Goal: Information Seeking & Learning: Understand process/instructions

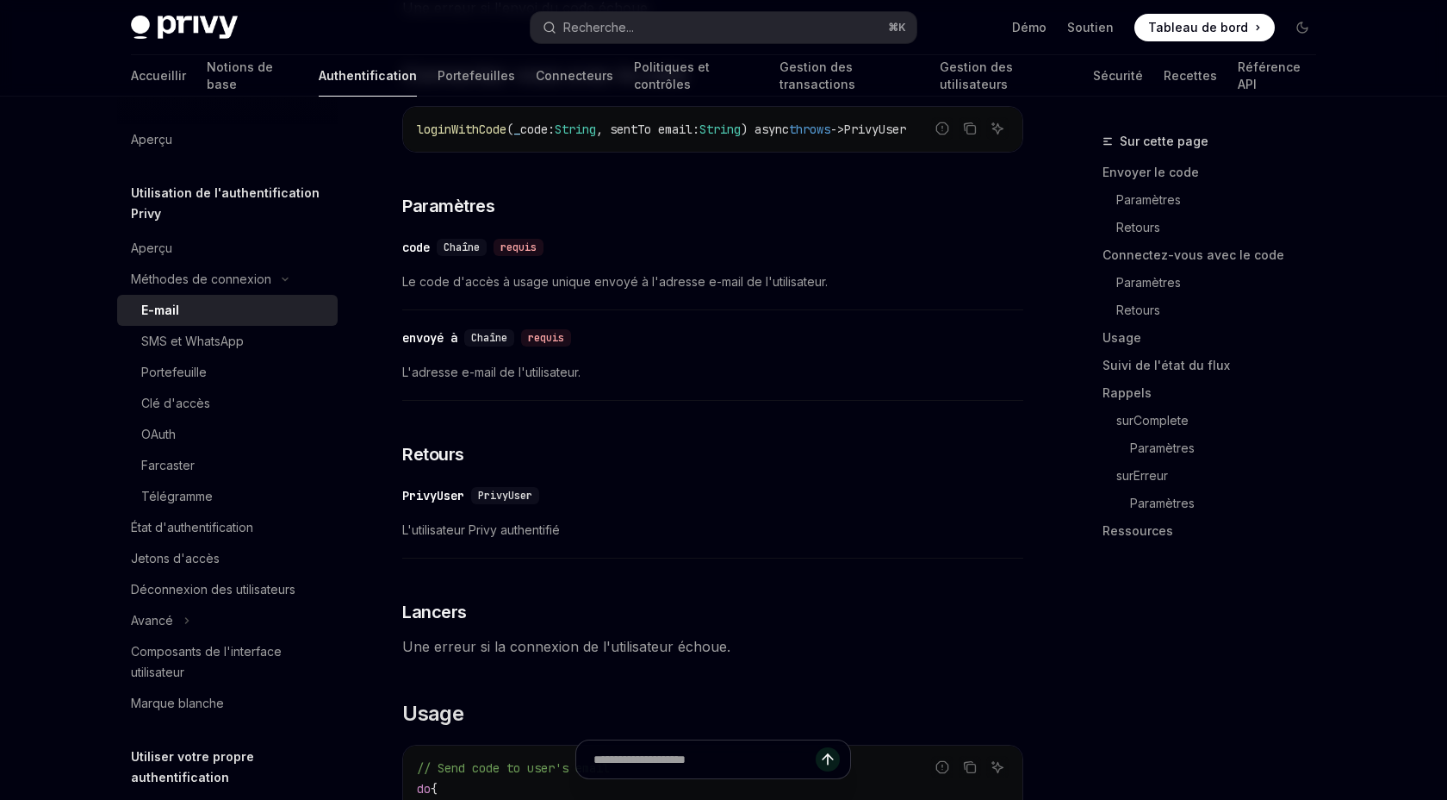
scroll to position [1112, 0]
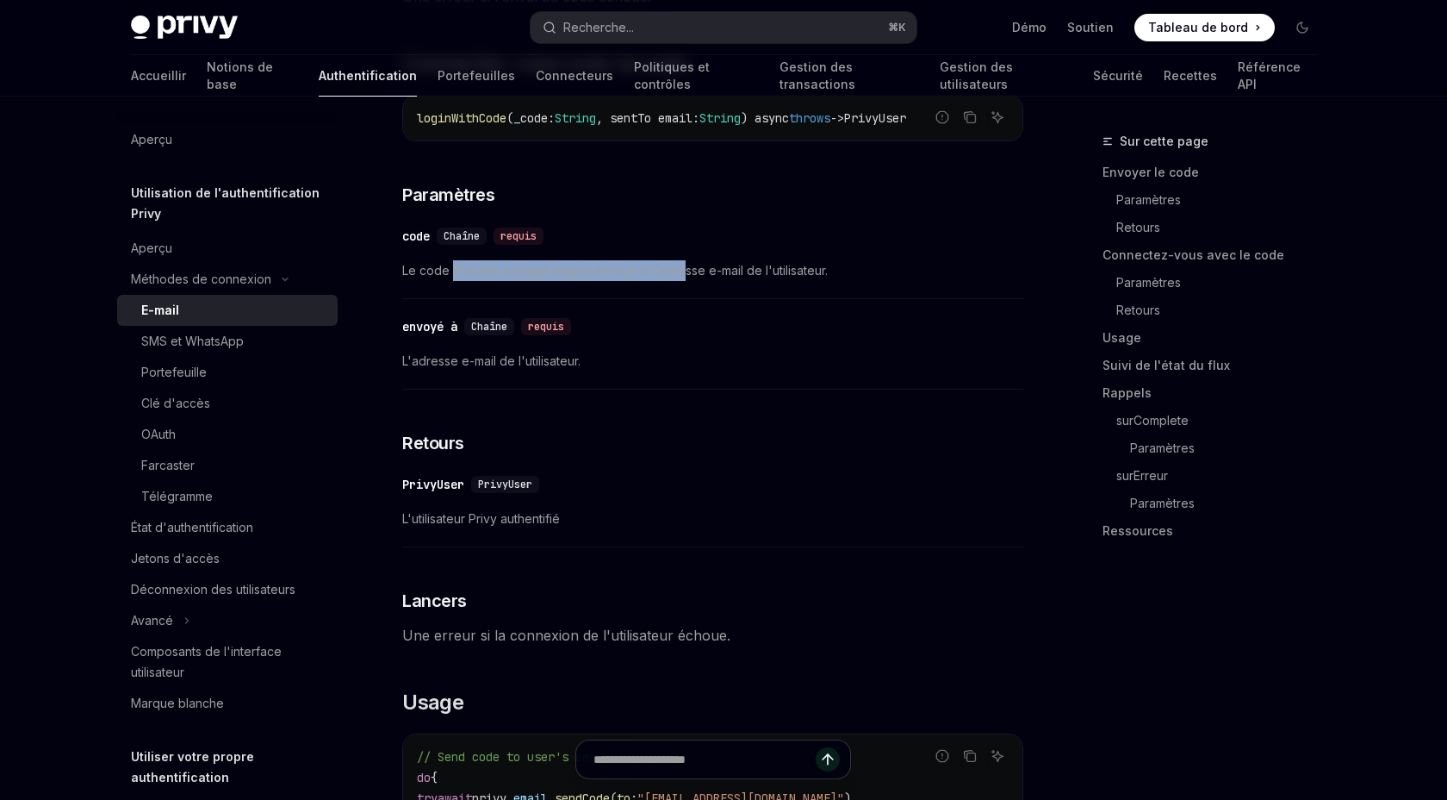
drag, startPoint x: 435, startPoint y: 352, endPoint x: 706, endPoint y: 352, distance: 271.4
click at [703, 277] on font "Le code d'accès à usage unique envoyé à l'adresse e-mail de l'utilisateur." at bounding box center [615, 270] width 426 height 15
click at [706, 277] on font "Le code d'accès à usage unique envoyé à l'adresse e-mail de l'utilisateur." at bounding box center [615, 270] width 426 height 15
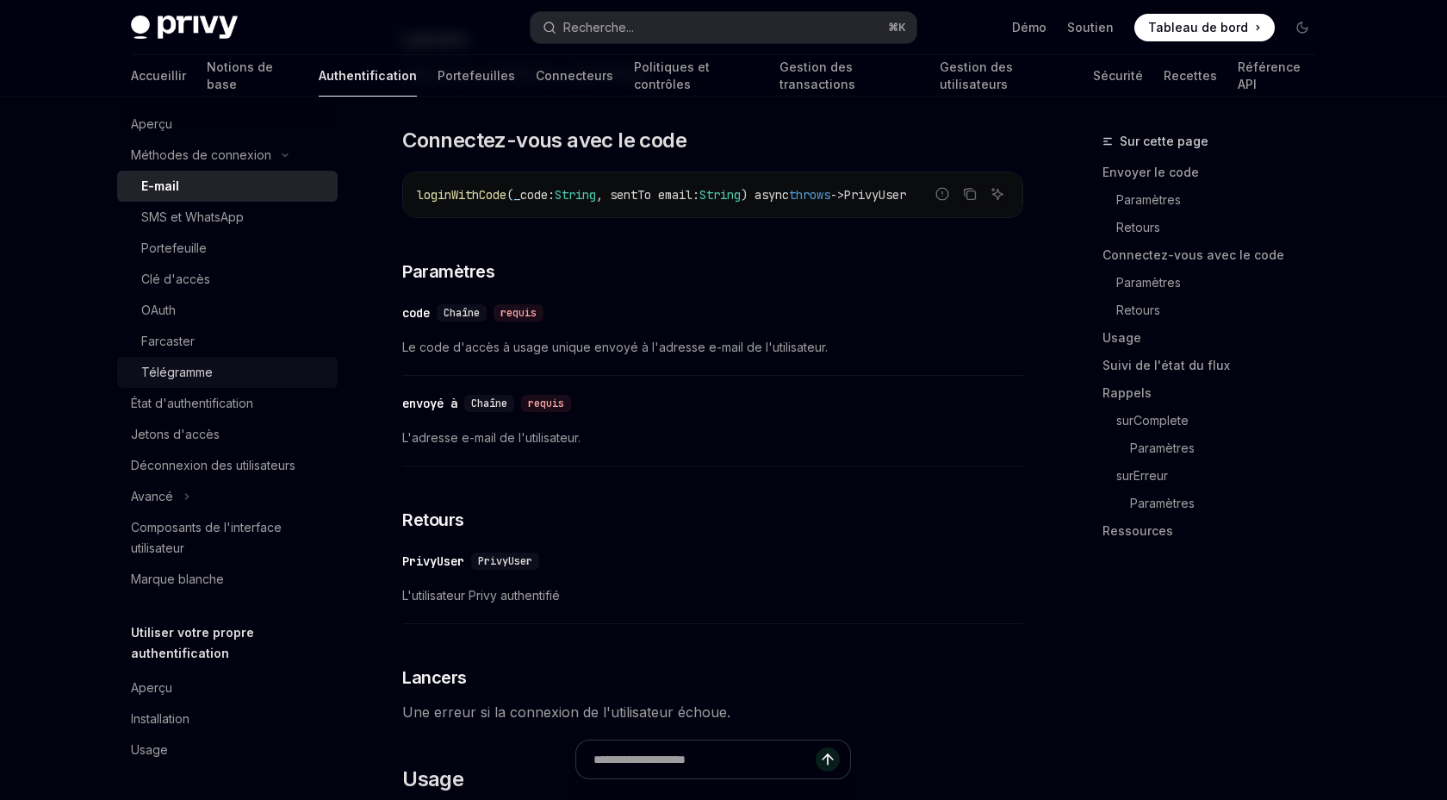
scroll to position [159, 0]
click at [168, 393] on div "État d'authentification" at bounding box center [192, 403] width 122 height 21
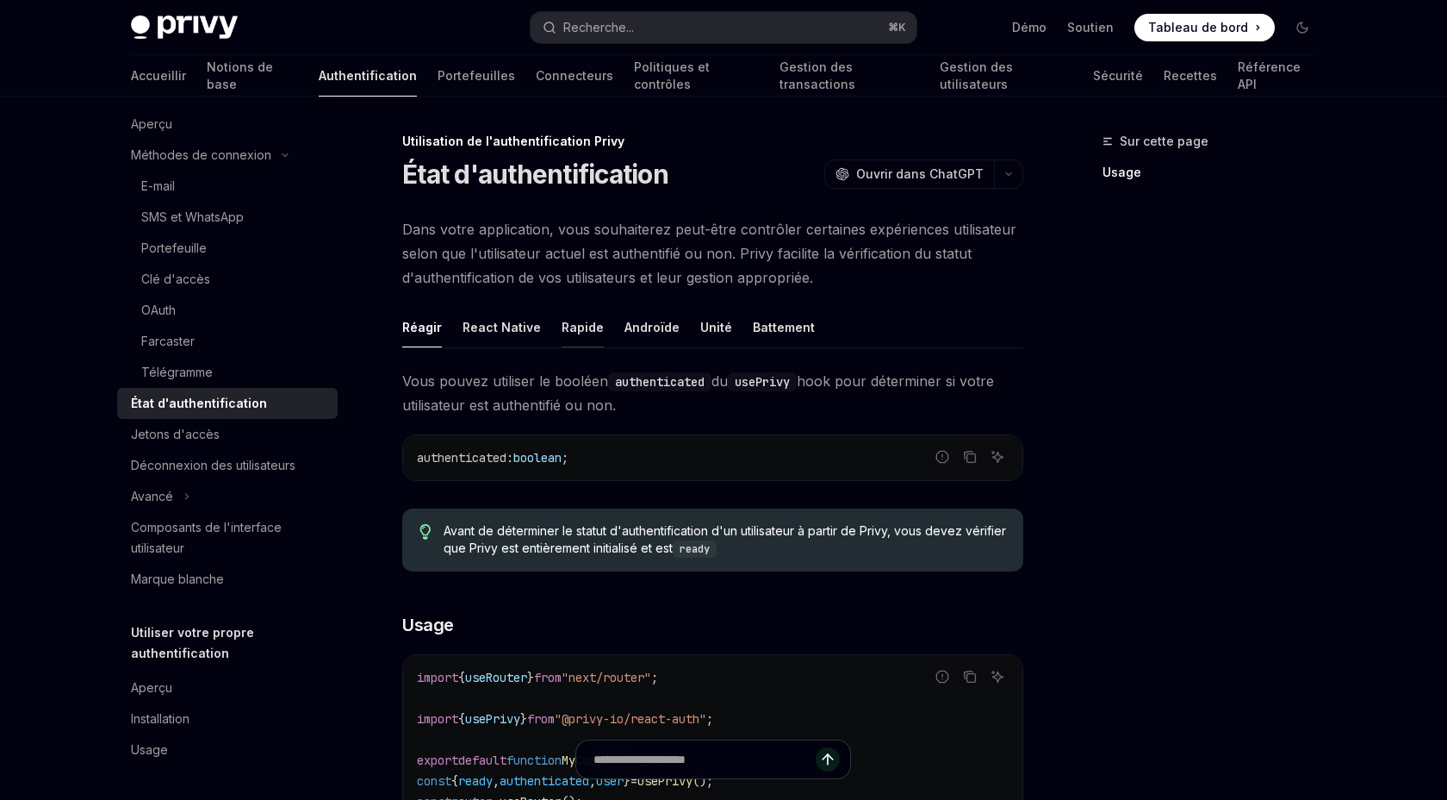
click at [572, 338] on font "Rapide" at bounding box center [583, 327] width 42 height 21
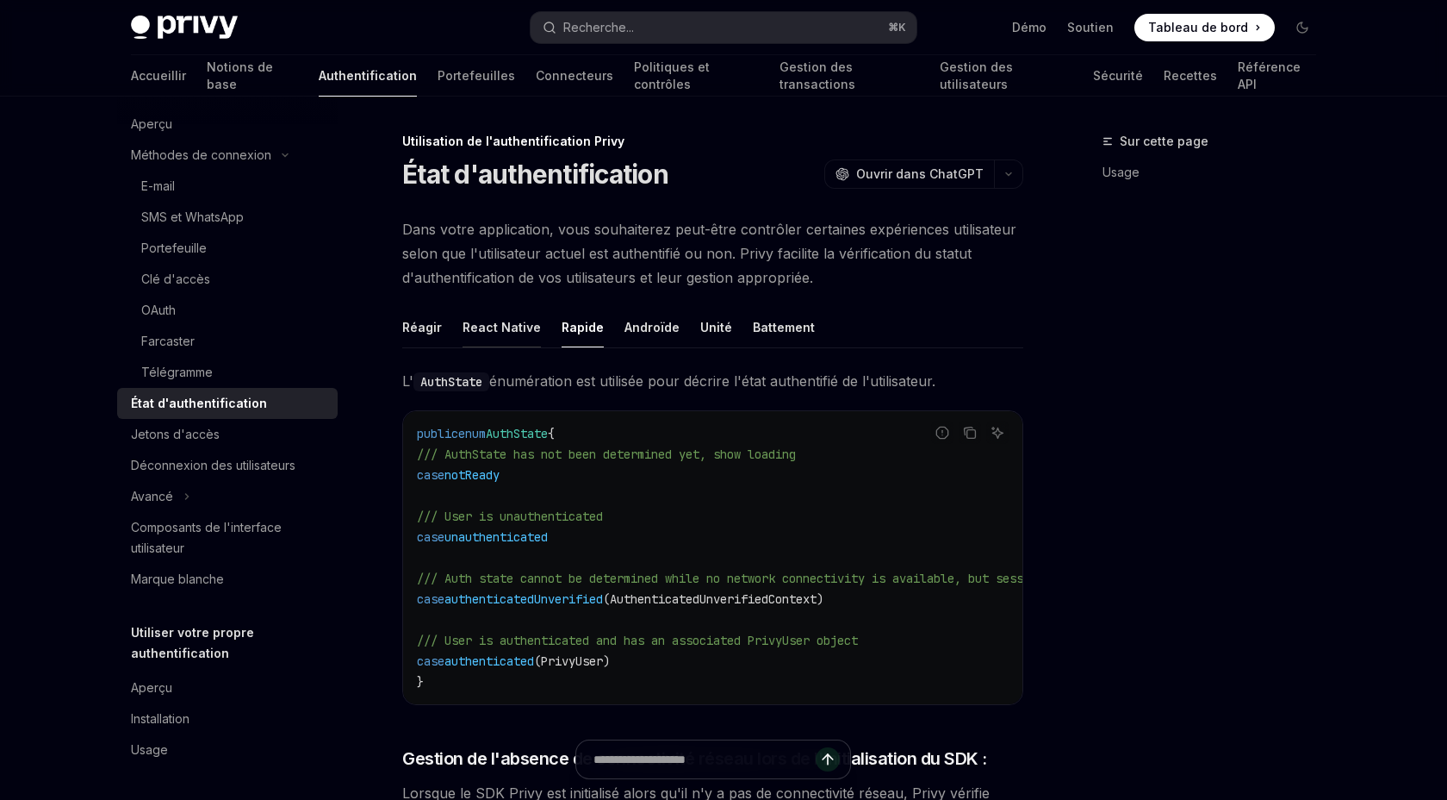
click at [494, 334] on font "React Native" at bounding box center [502, 327] width 78 height 15
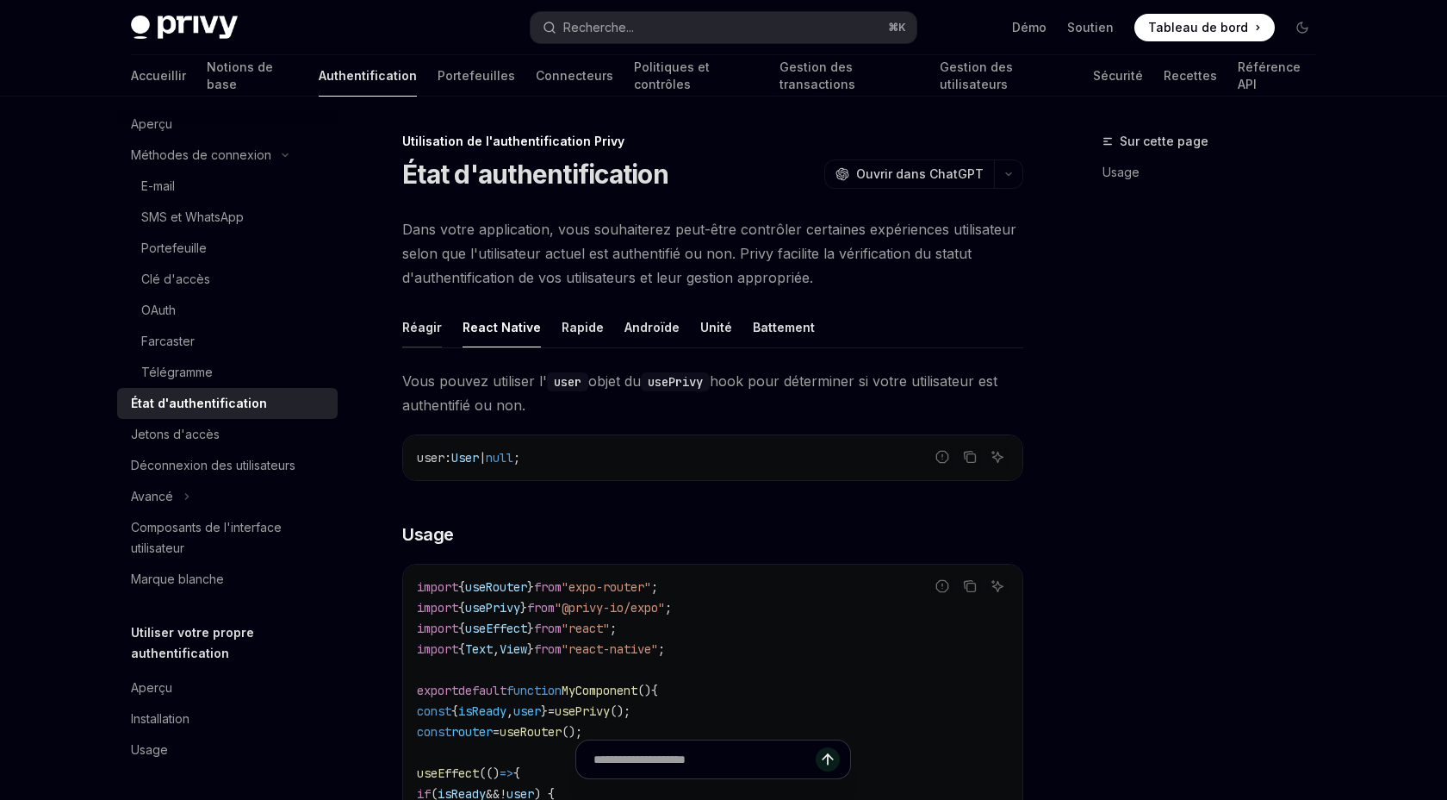
click at [418, 334] on font "Réagir" at bounding box center [422, 327] width 40 height 15
type textarea "*"
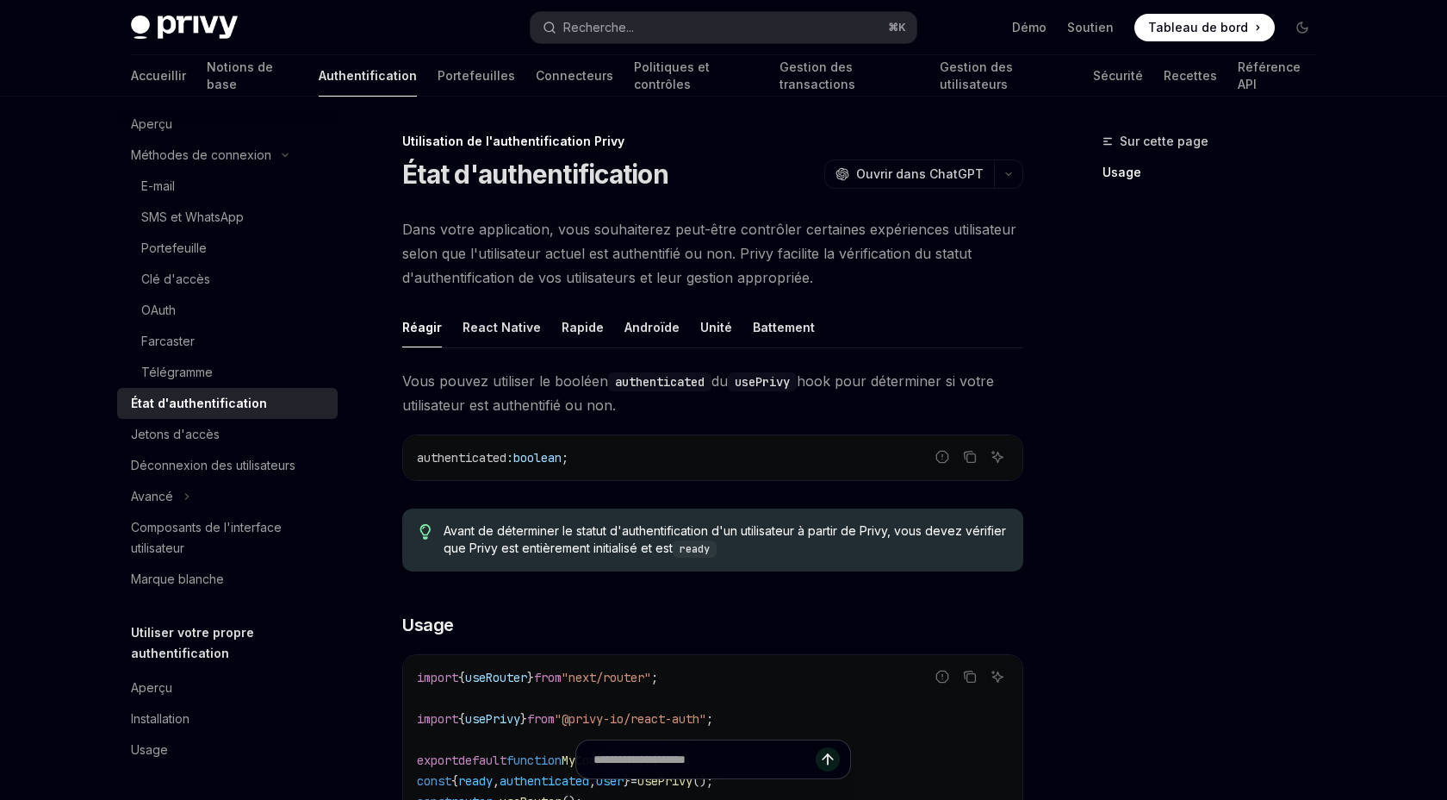
scroll to position [115, 0]
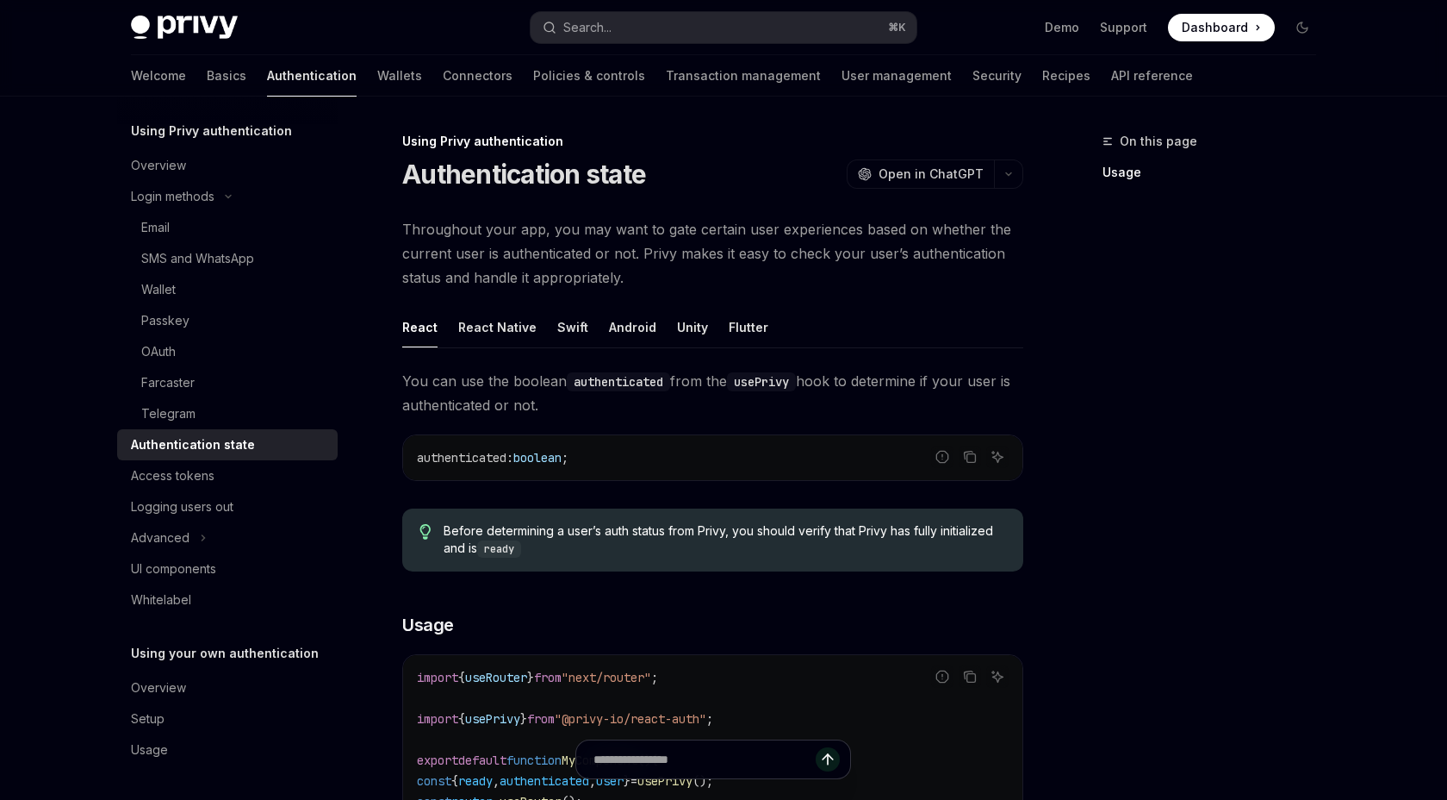
click at [838, 315] on div "Throughout your app, you may want to gate certain user experiences based on whe…" at bounding box center [712, 710] width 621 height 986
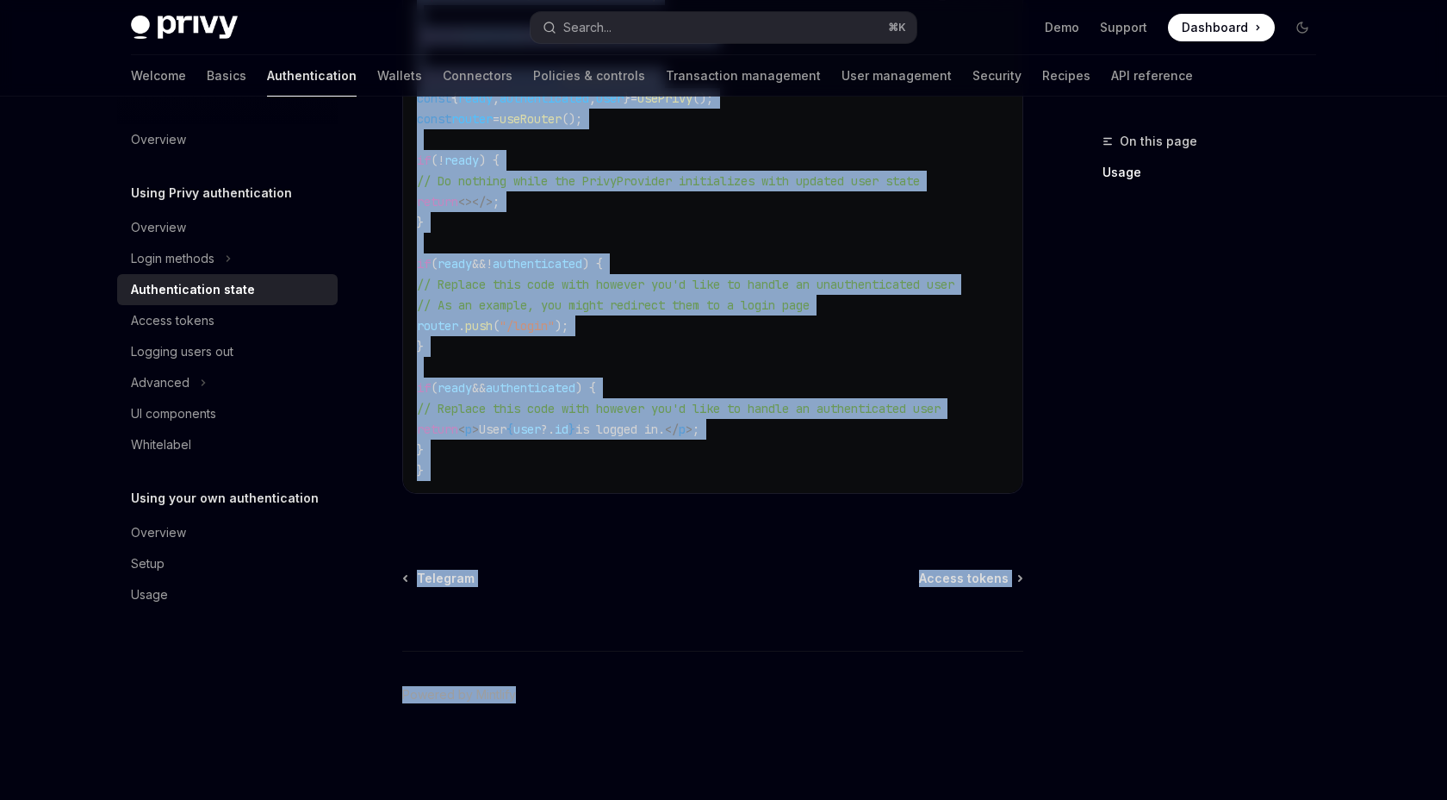
scroll to position [781, 0]
drag, startPoint x: 369, startPoint y: 231, endPoint x: 770, endPoint y: 439, distance: 452.0
click at [770, 439] on div "Using Privy authentication Authentication state OpenAI Open in ChatGPT OpenAI O…" at bounding box center [551, 124] width 951 height 1351
copy div "Throughout your app, you may want to gate certain user experiences based on whe…"
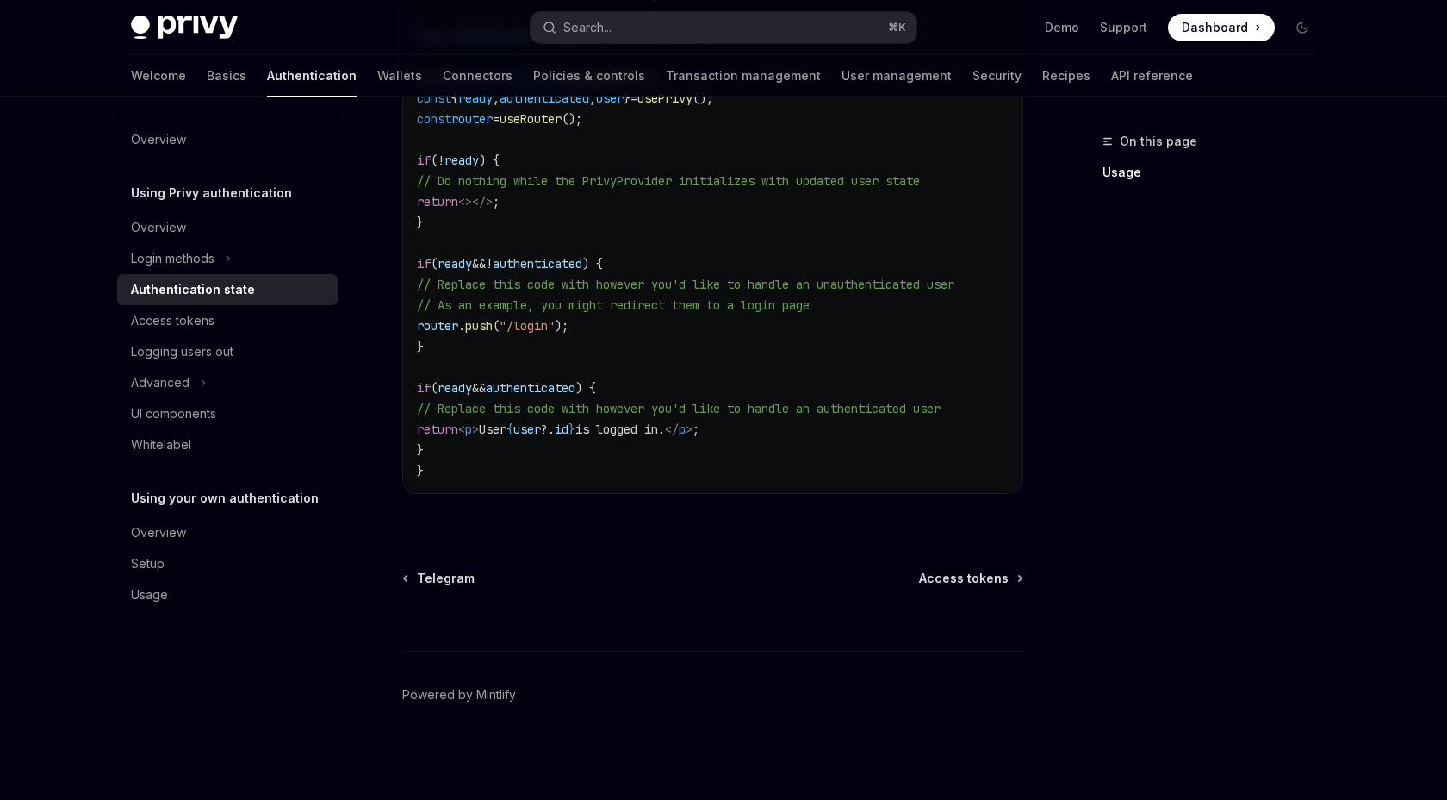
click at [1255, 260] on div "On this page Usage" at bounding box center [1199, 465] width 262 height 669
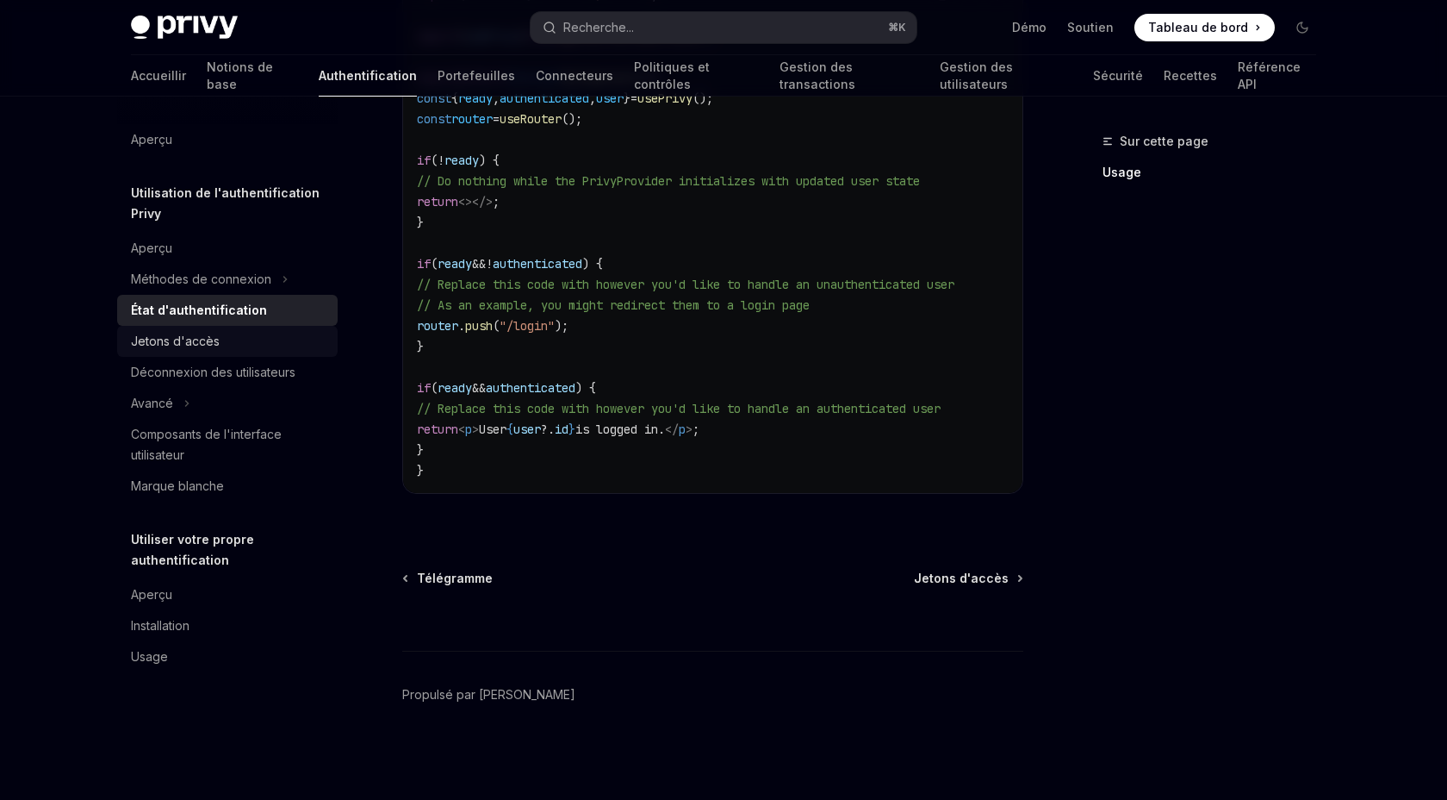
click at [274, 352] on div "Jetons d'accès" at bounding box center [229, 341] width 196 height 21
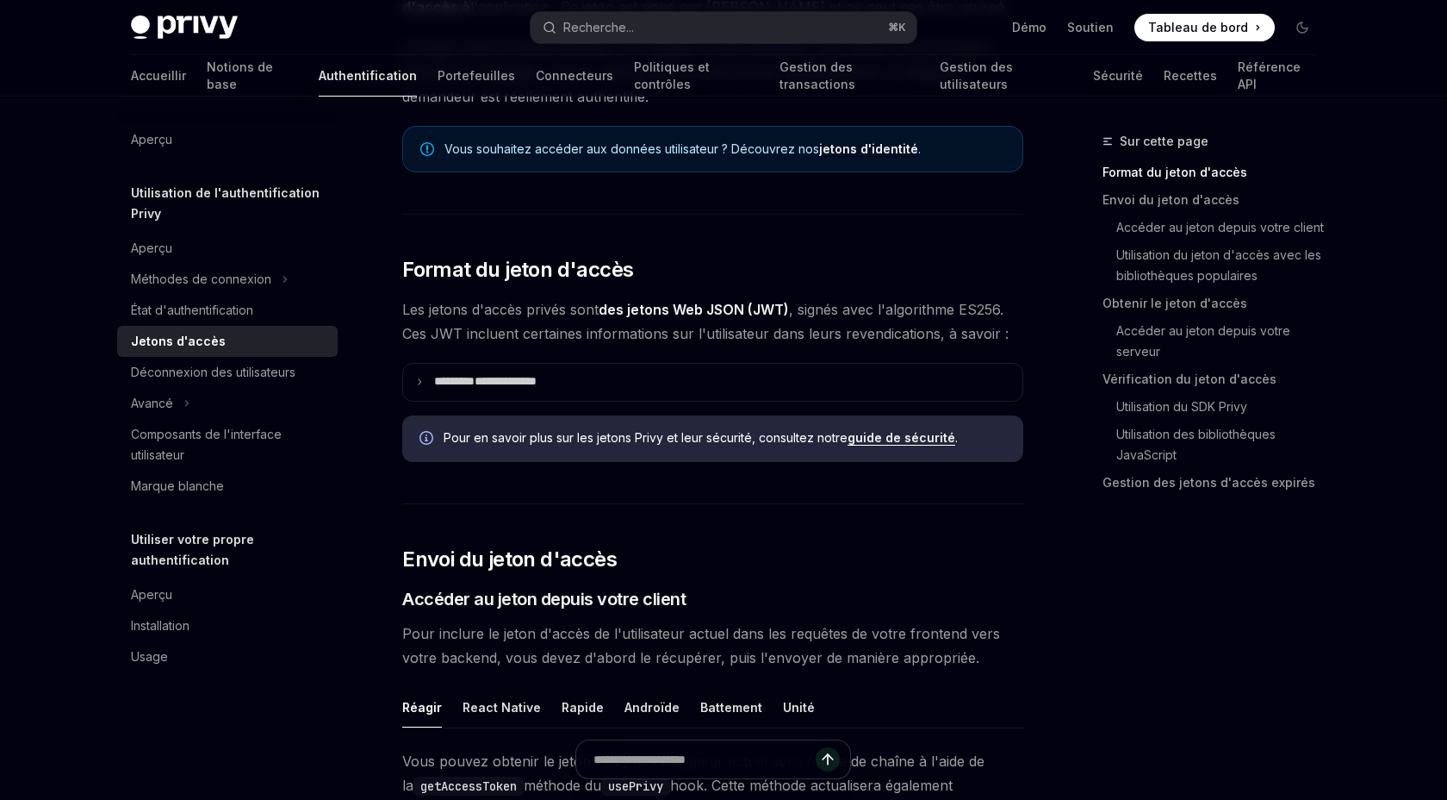
scroll to position [338, 0]
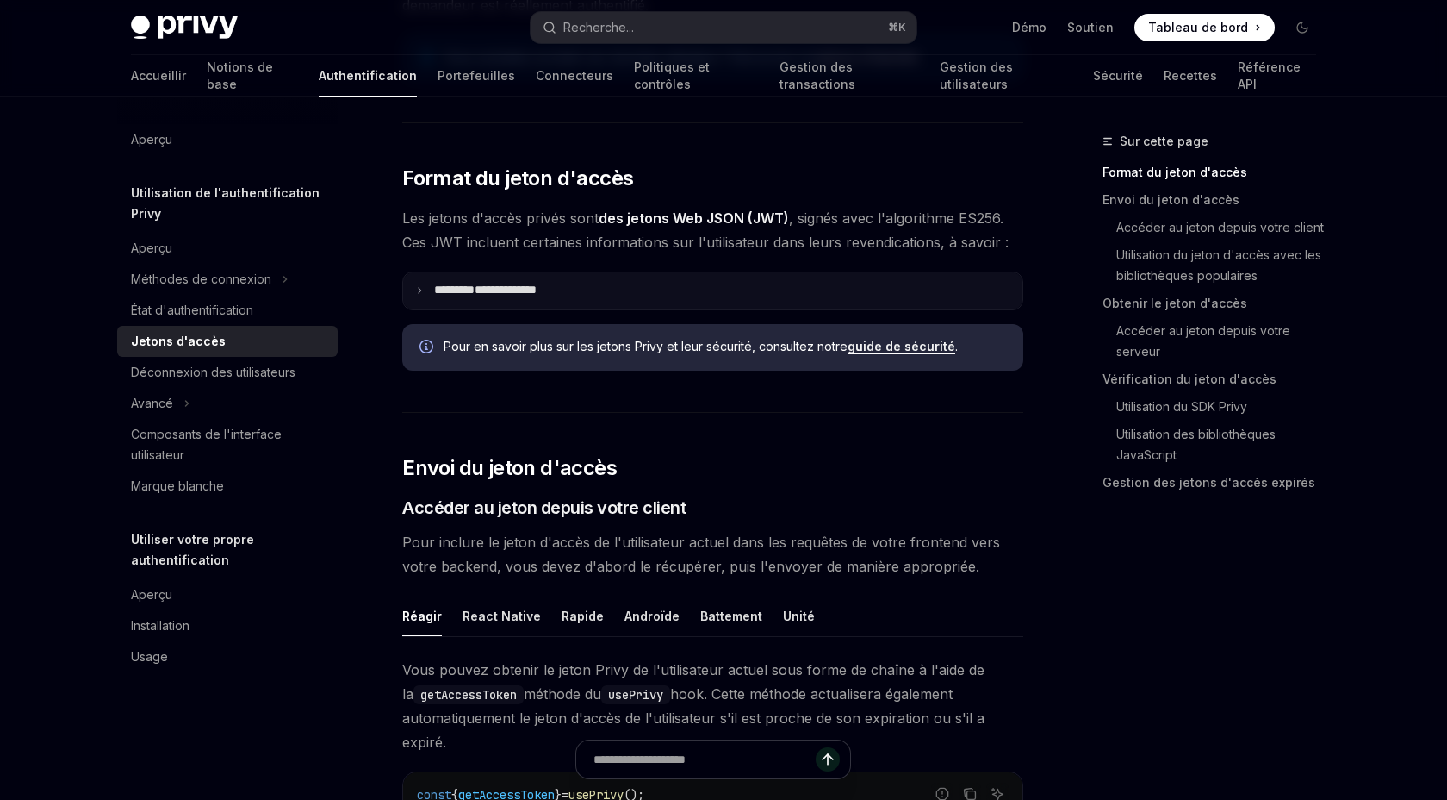
click at [408, 309] on summary "**********" at bounding box center [712, 290] width 619 height 37
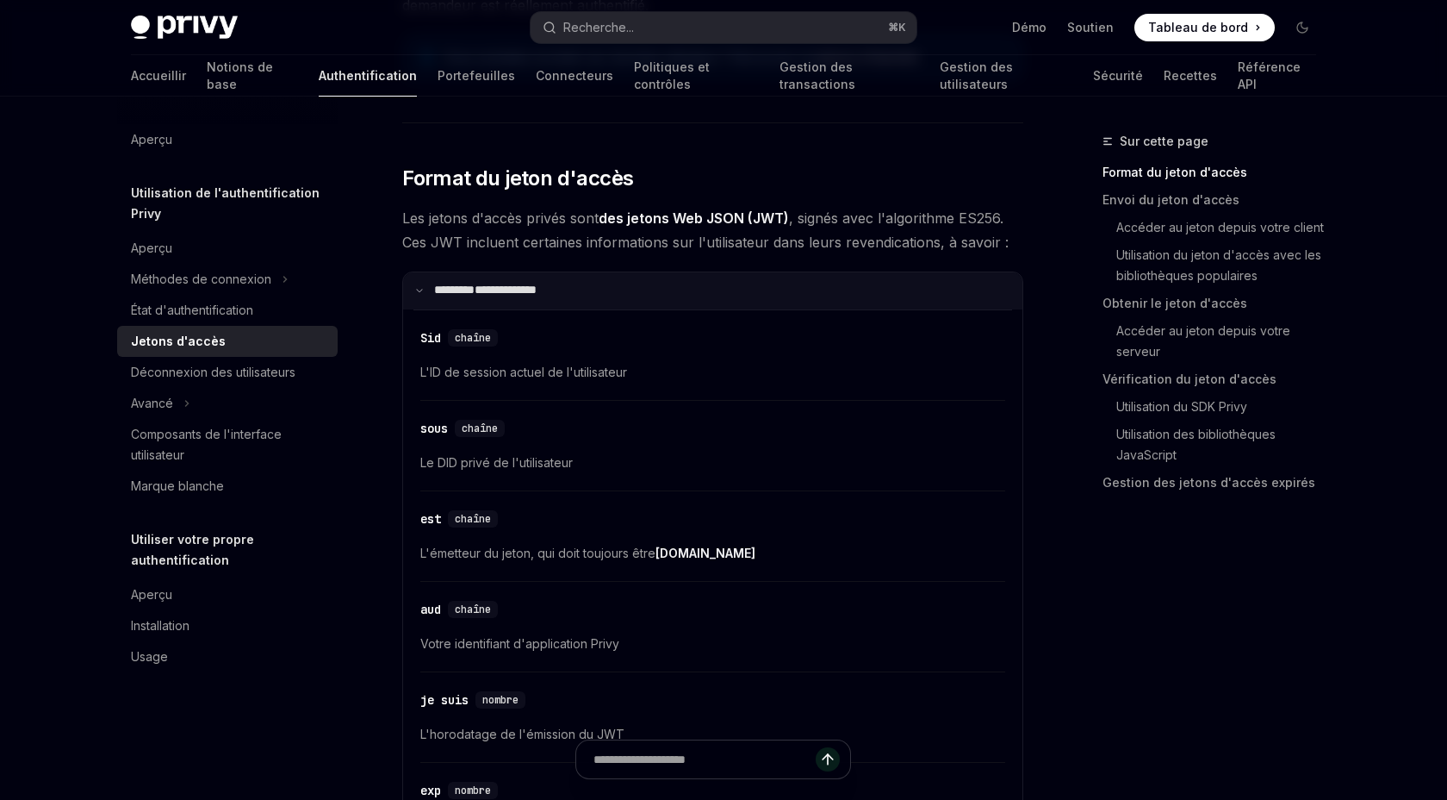
click at [408, 309] on summary "**********" at bounding box center [712, 290] width 619 height 37
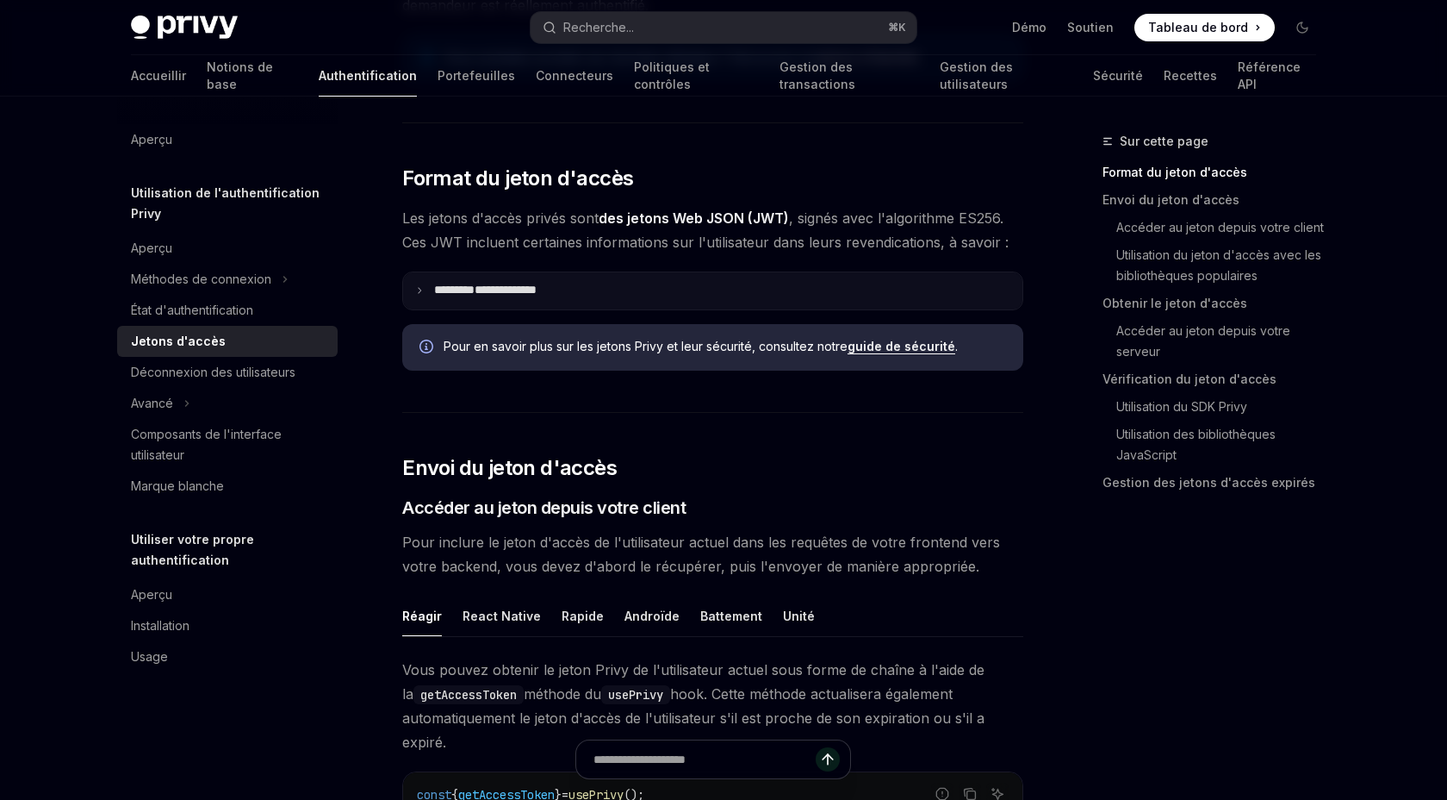
click at [408, 309] on summary "**********" at bounding box center [712, 290] width 619 height 37
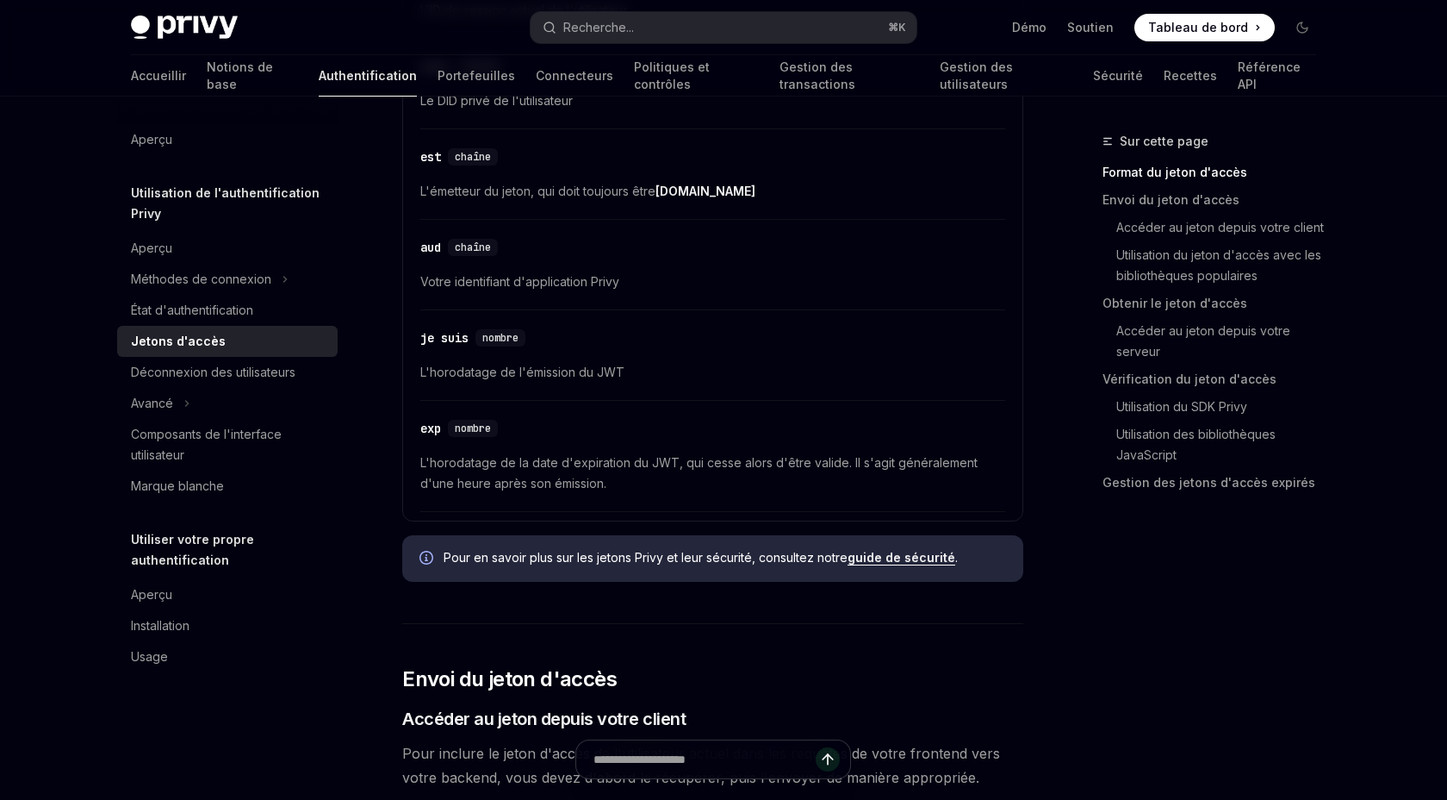
scroll to position [727, 0]
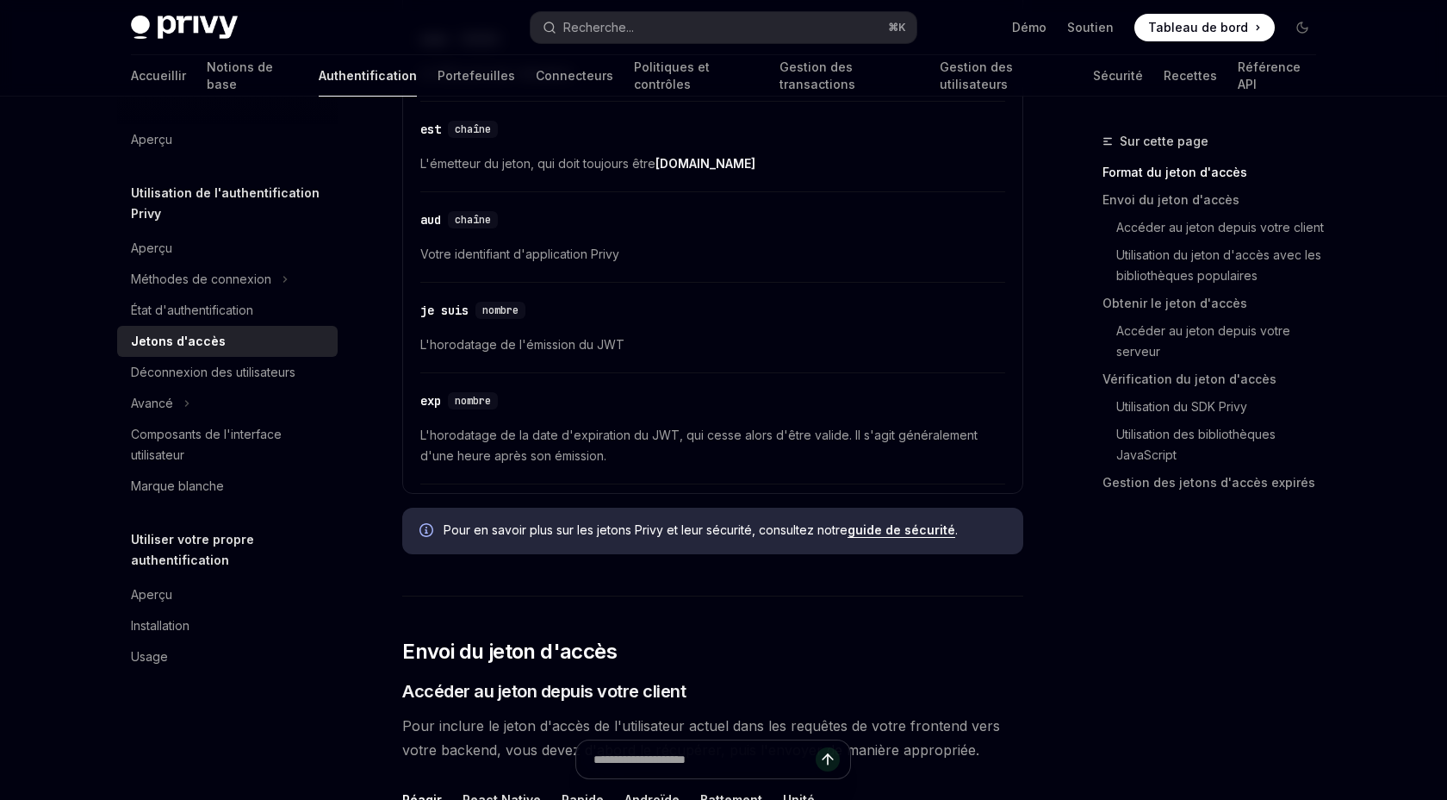
drag, startPoint x: 385, startPoint y: 181, endPoint x: 1136, endPoint y: 799, distance: 972.6
click at [1136, 799] on div "Sur cette page Format du jeton d'accès Envoi du jeton d'accès Accéder au jeton …" at bounding box center [1199, 465] width 262 height 669
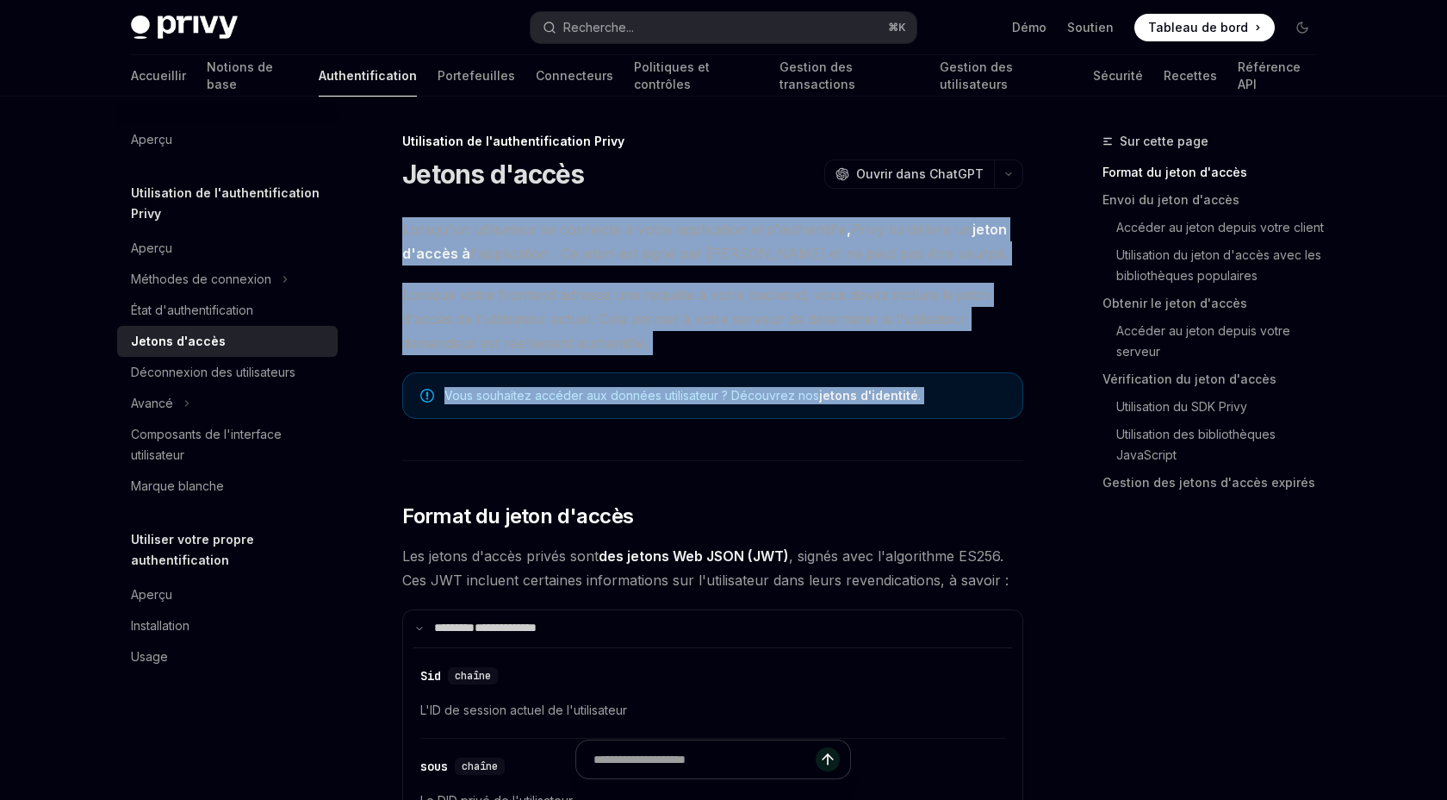
drag, startPoint x: 383, startPoint y: 243, endPoint x: 601, endPoint y: 517, distance: 349.6
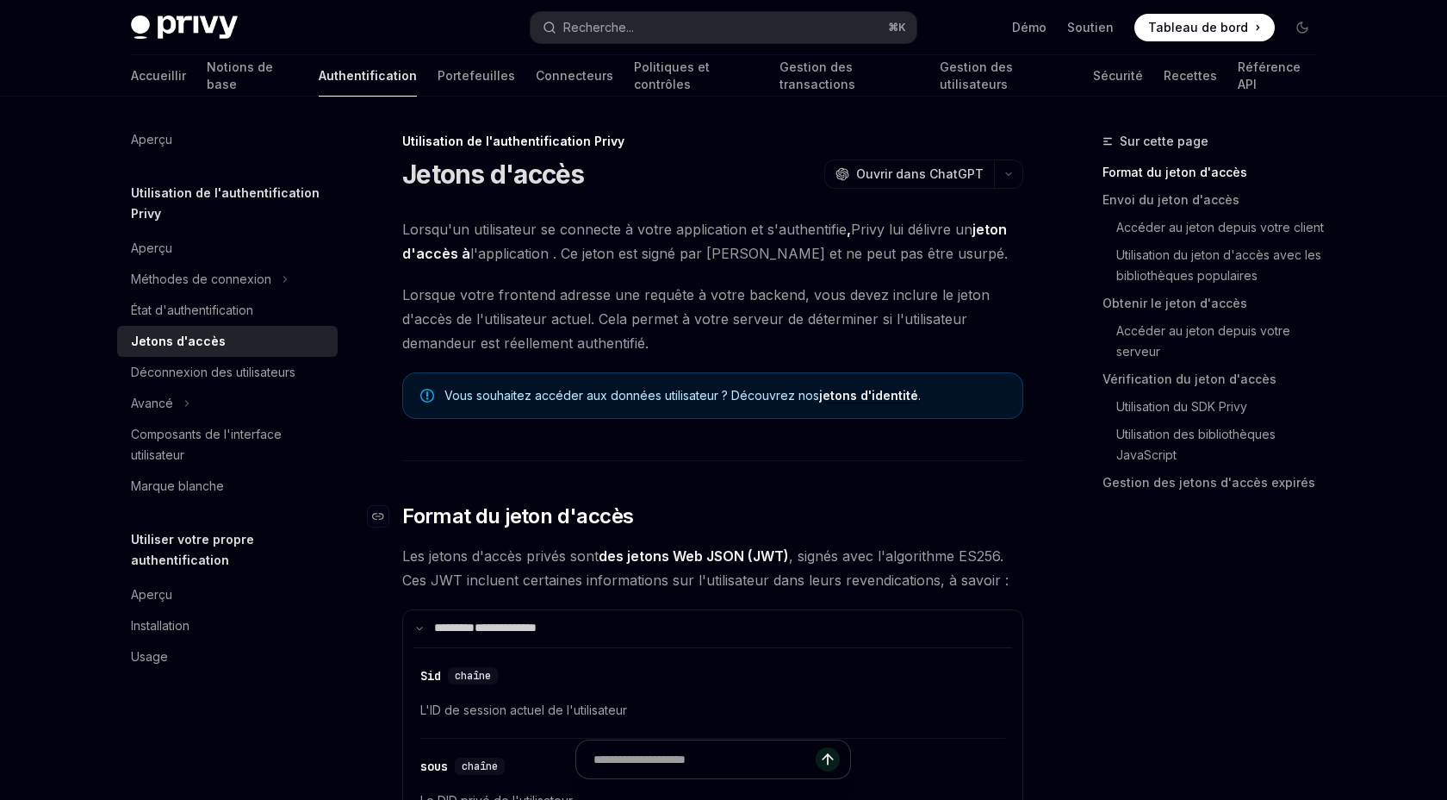
drag, startPoint x: 616, startPoint y: 565, endPoint x: 616, endPoint y: 542, distance: 23.3
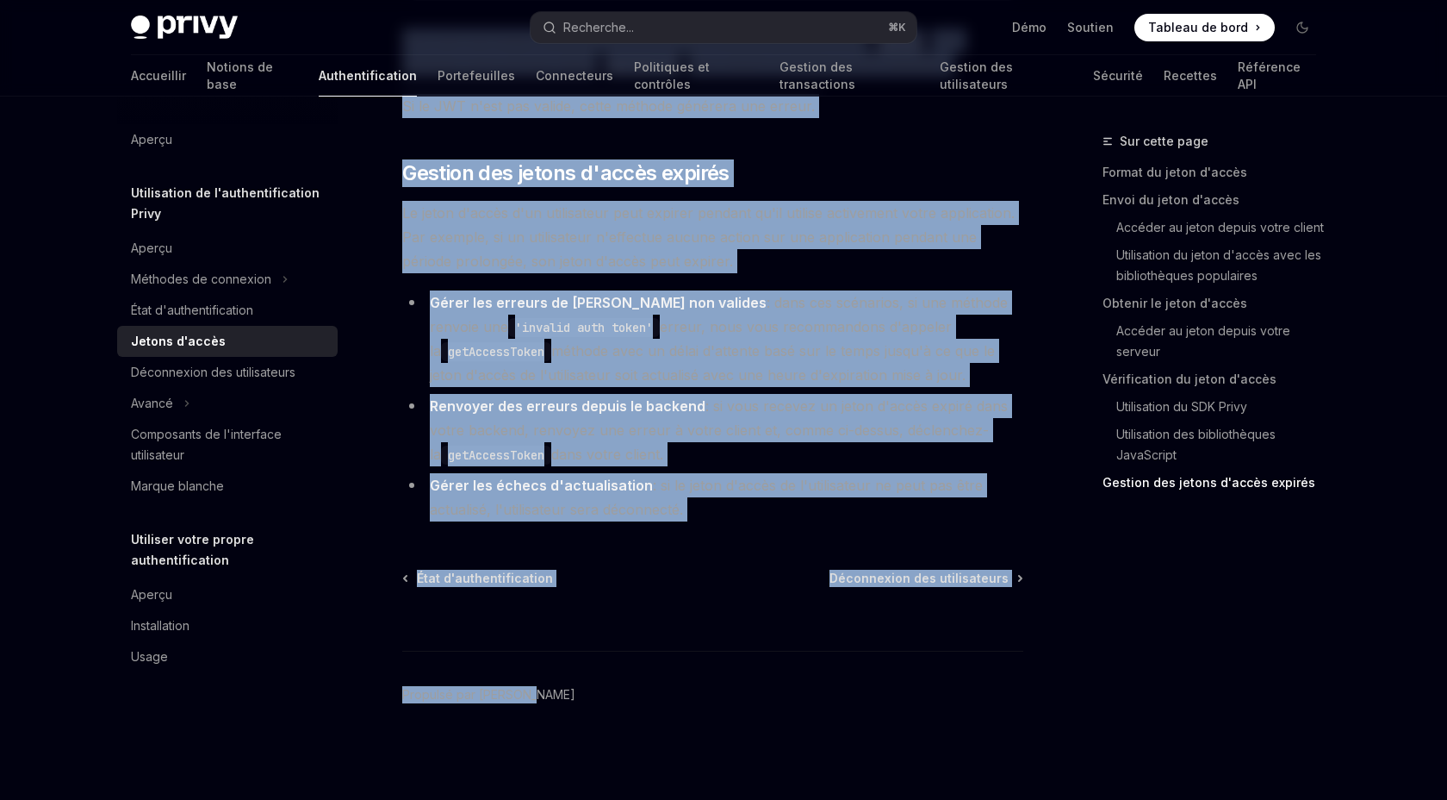
scroll to position [5853, 0]
drag, startPoint x: 384, startPoint y: 240, endPoint x: 757, endPoint y: 481, distance: 443.8
copy div "**********"
click at [756, 477] on li "Gérer les échecs d'actualisation : si le jeton d'accès de l'utilisateur ne peut…" at bounding box center [712, 497] width 621 height 48
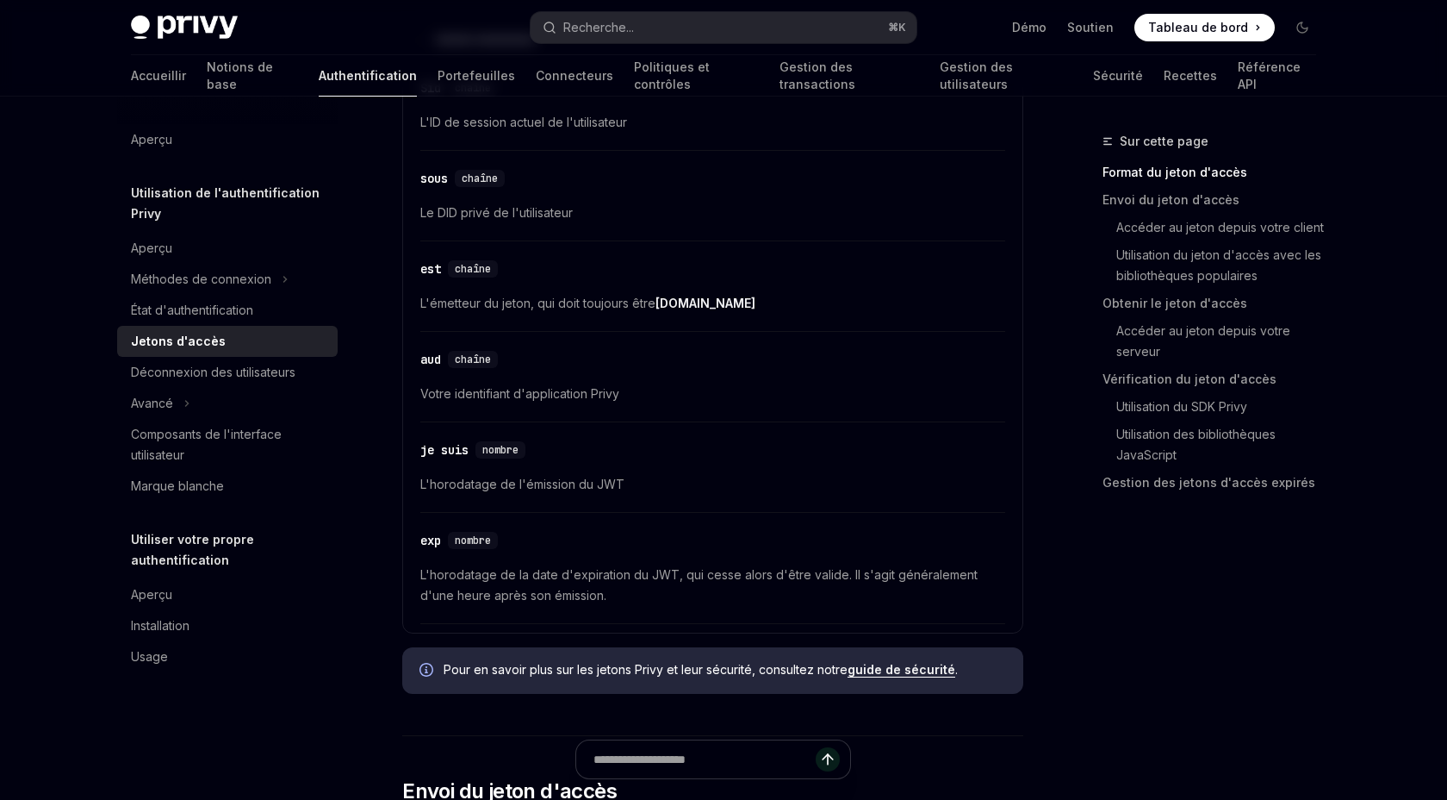
scroll to position [586, 0]
click at [161, 286] on font "Méthodes de connexion" at bounding box center [201, 278] width 140 height 15
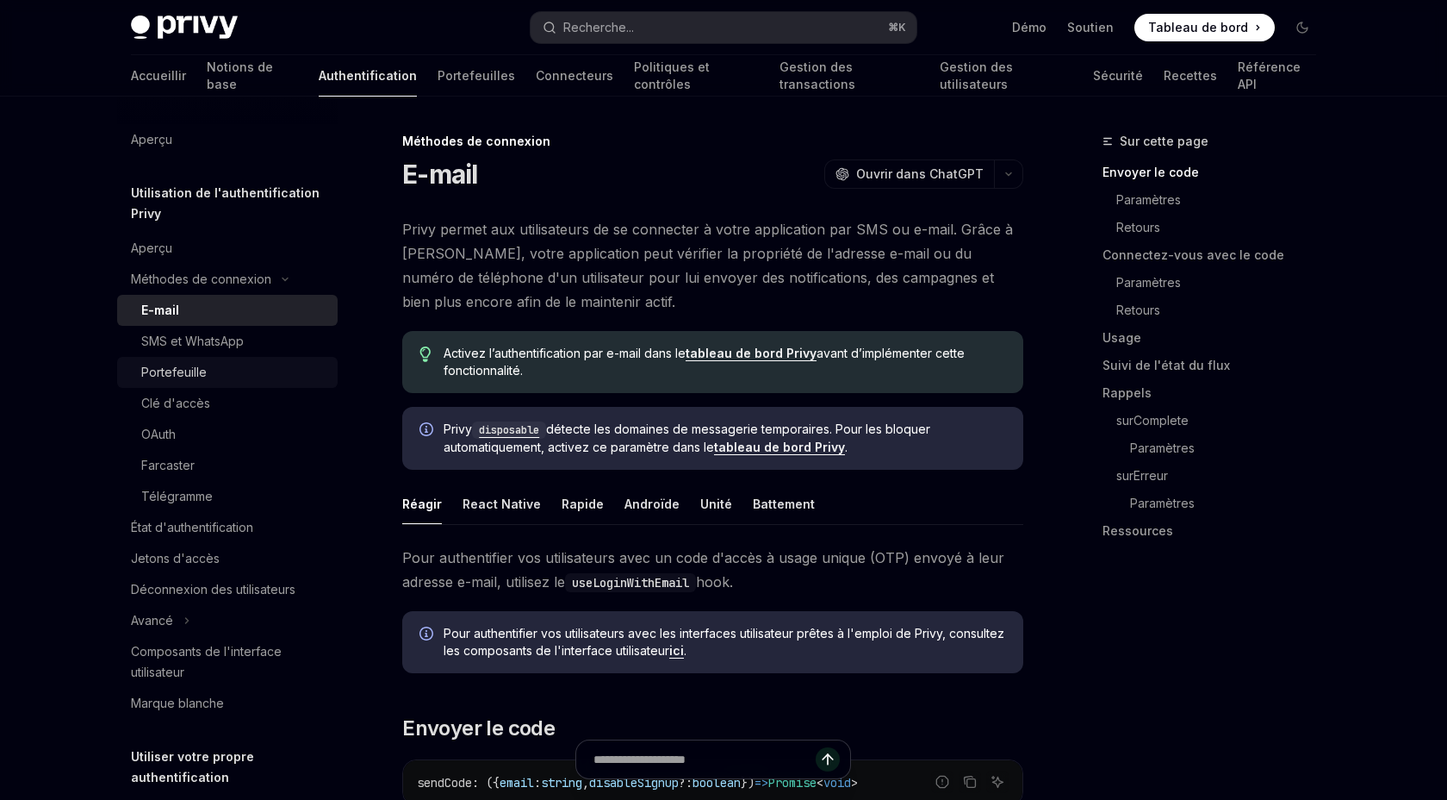
click at [182, 383] on div "Portefeuille" at bounding box center [234, 372] width 186 height 21
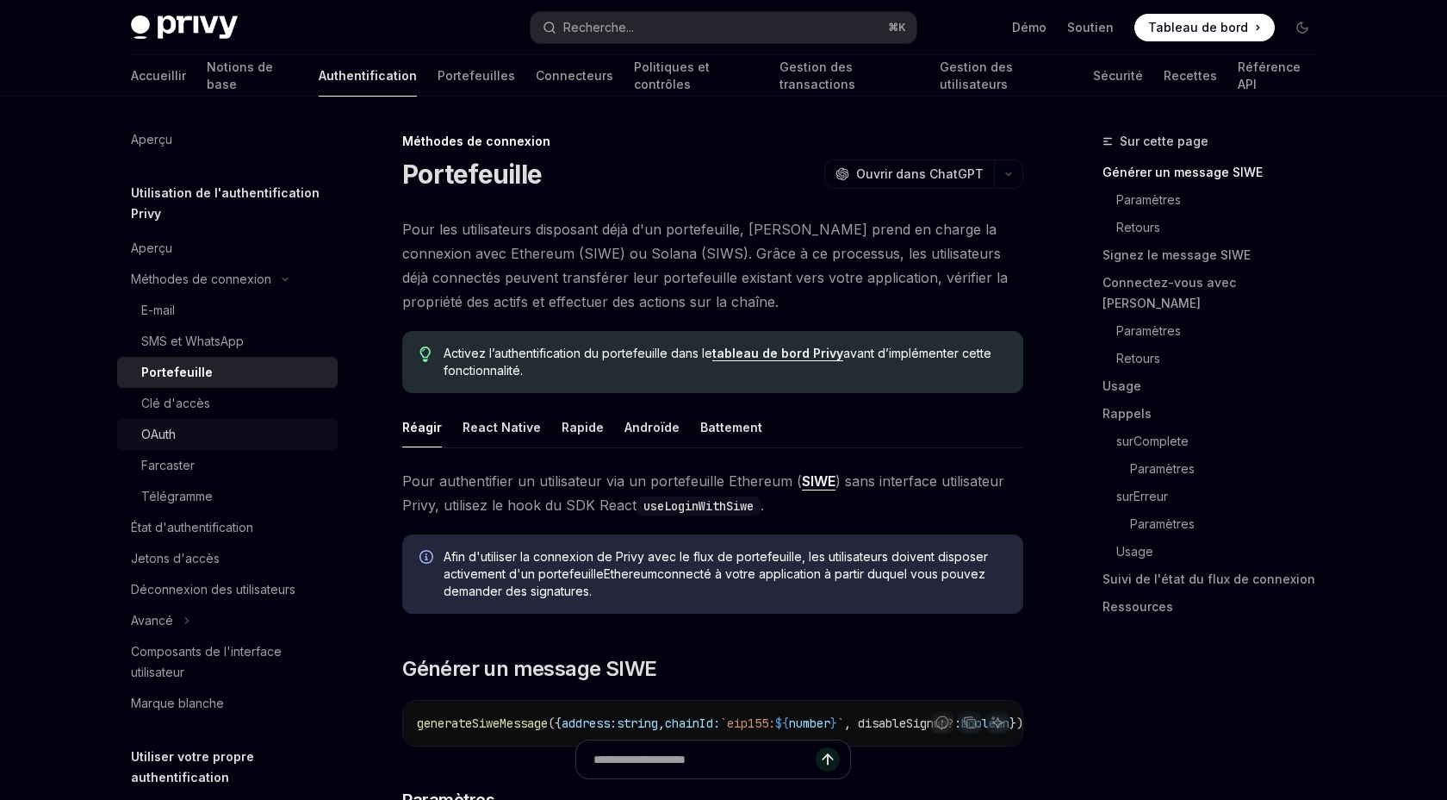
click at [172, 445] on div "OAuth" at bounding box center [234, 434] width 186 height 21
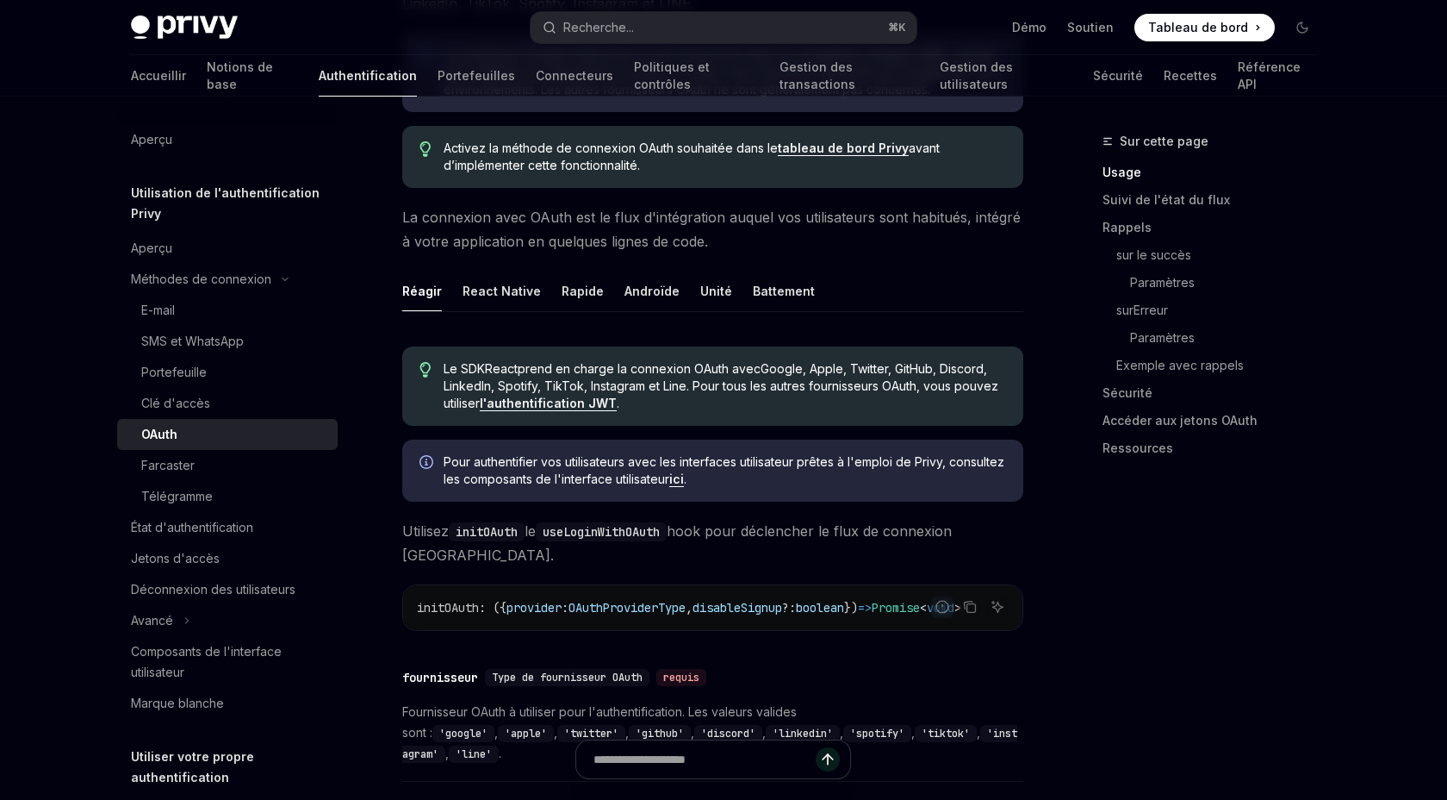
scroll to position [339, 0]
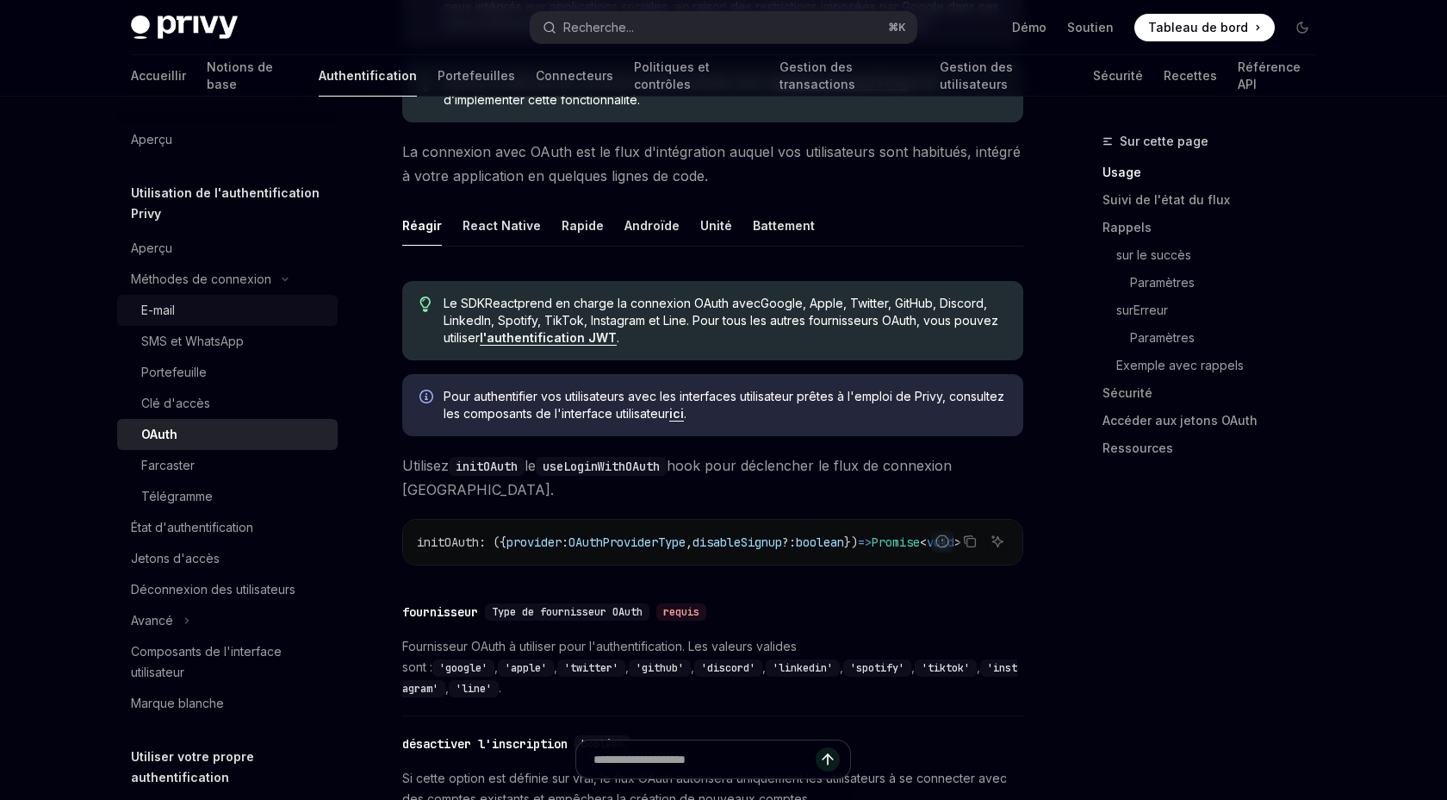
click at [220, 321] on div "E-mail" at bounding box center [234, 310] width 186 height 21
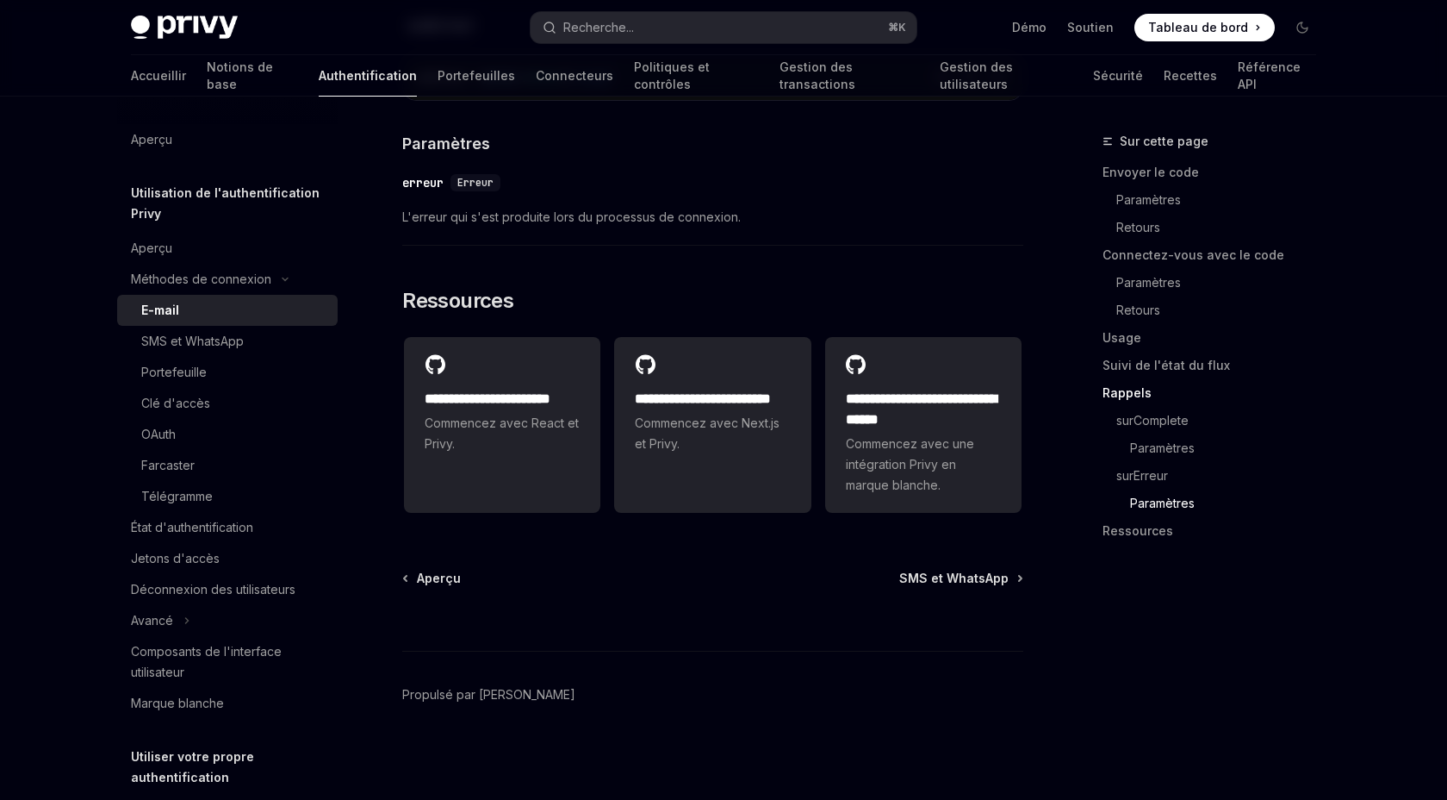
scroll to position [3889, 0]
click at [227, 605] on link "Déconnexion des utilisateurs" at bounding box center [227, 589] width 221 height 31
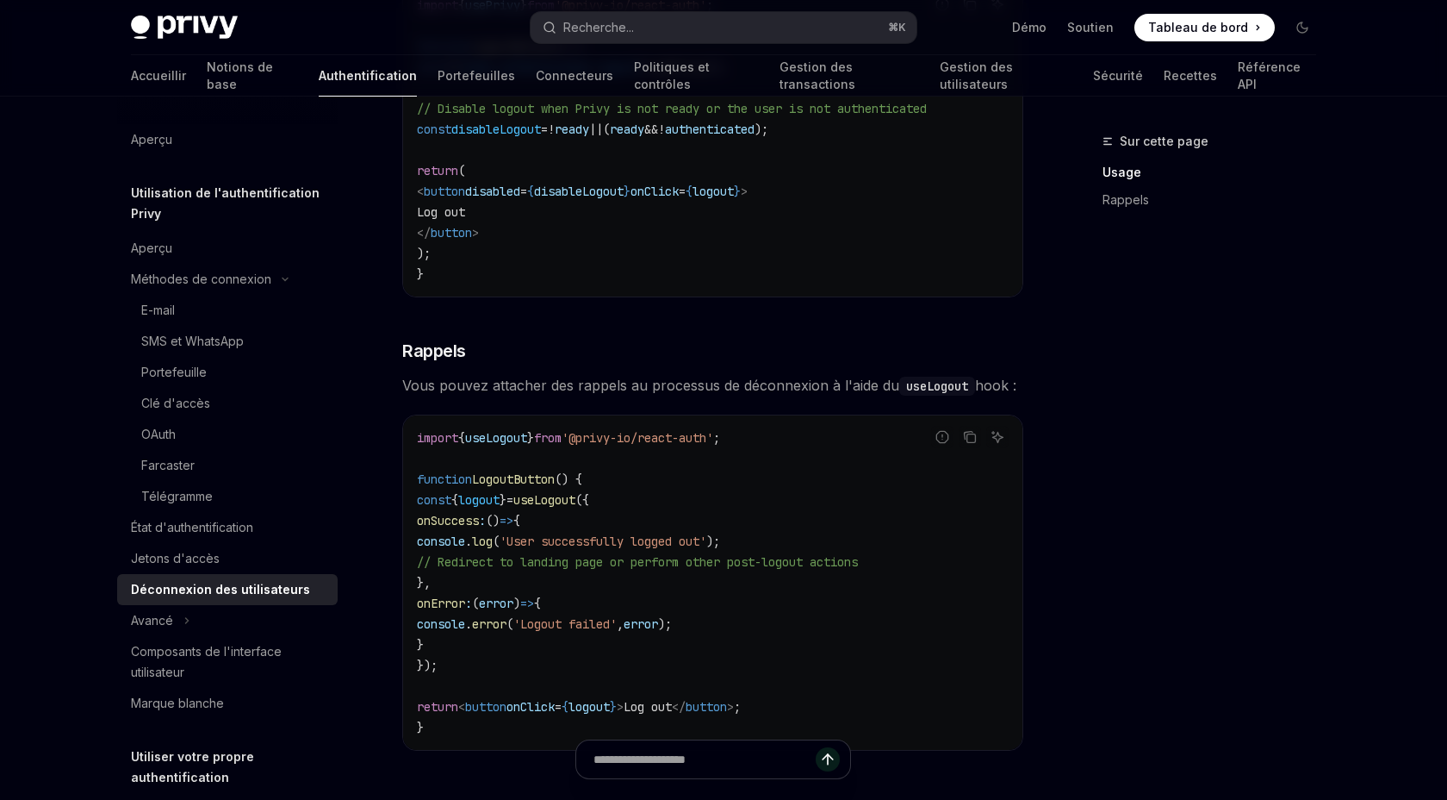
scroll to position [925, 0]
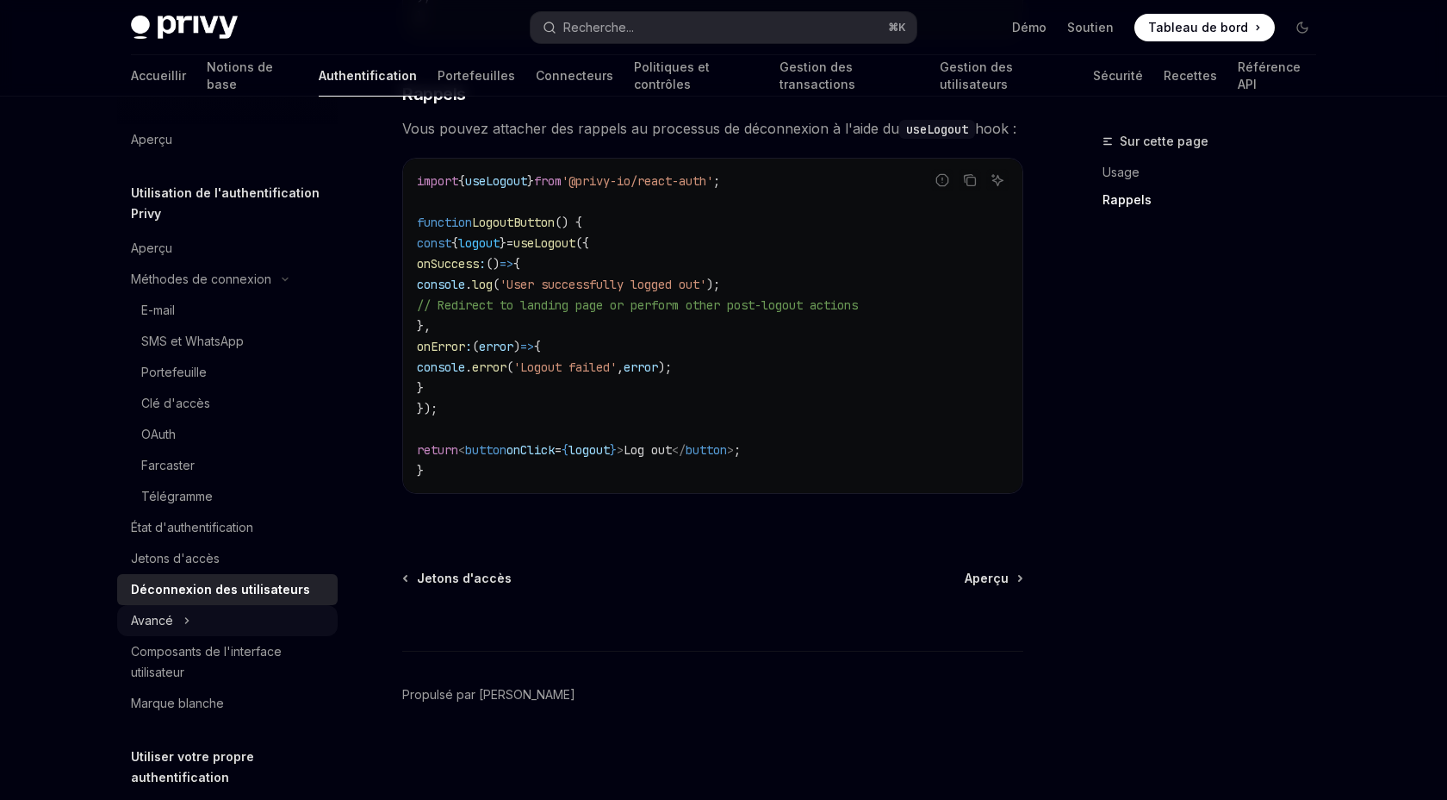
click at [186, 636] on button "Avancé" at bounding box center [227, 620] width 221 height 31
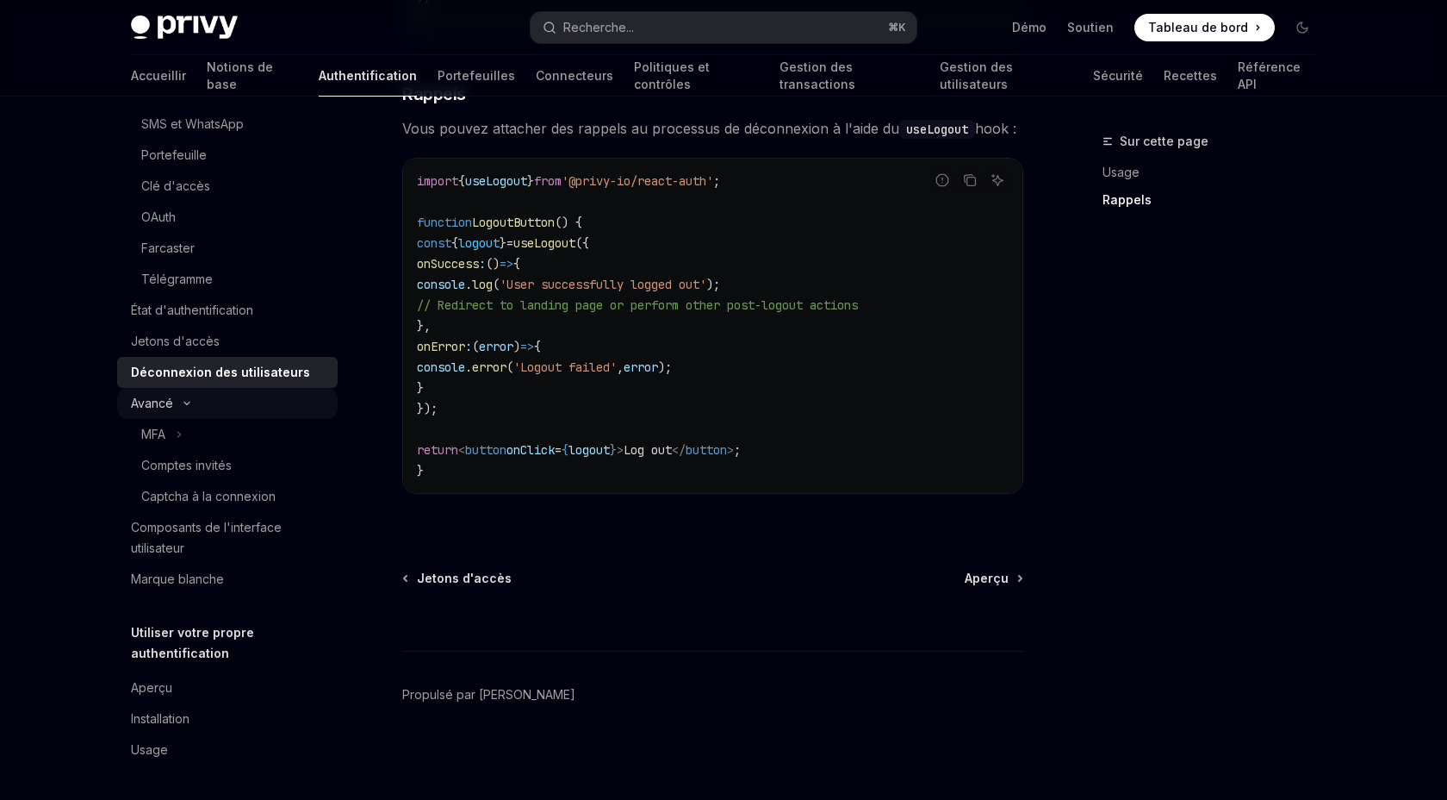
scroll to position [281, 0]
click at [192, 520] on font "Composants de l'interface utilisateur" at bounding box center [206, 537] width 151 height 35
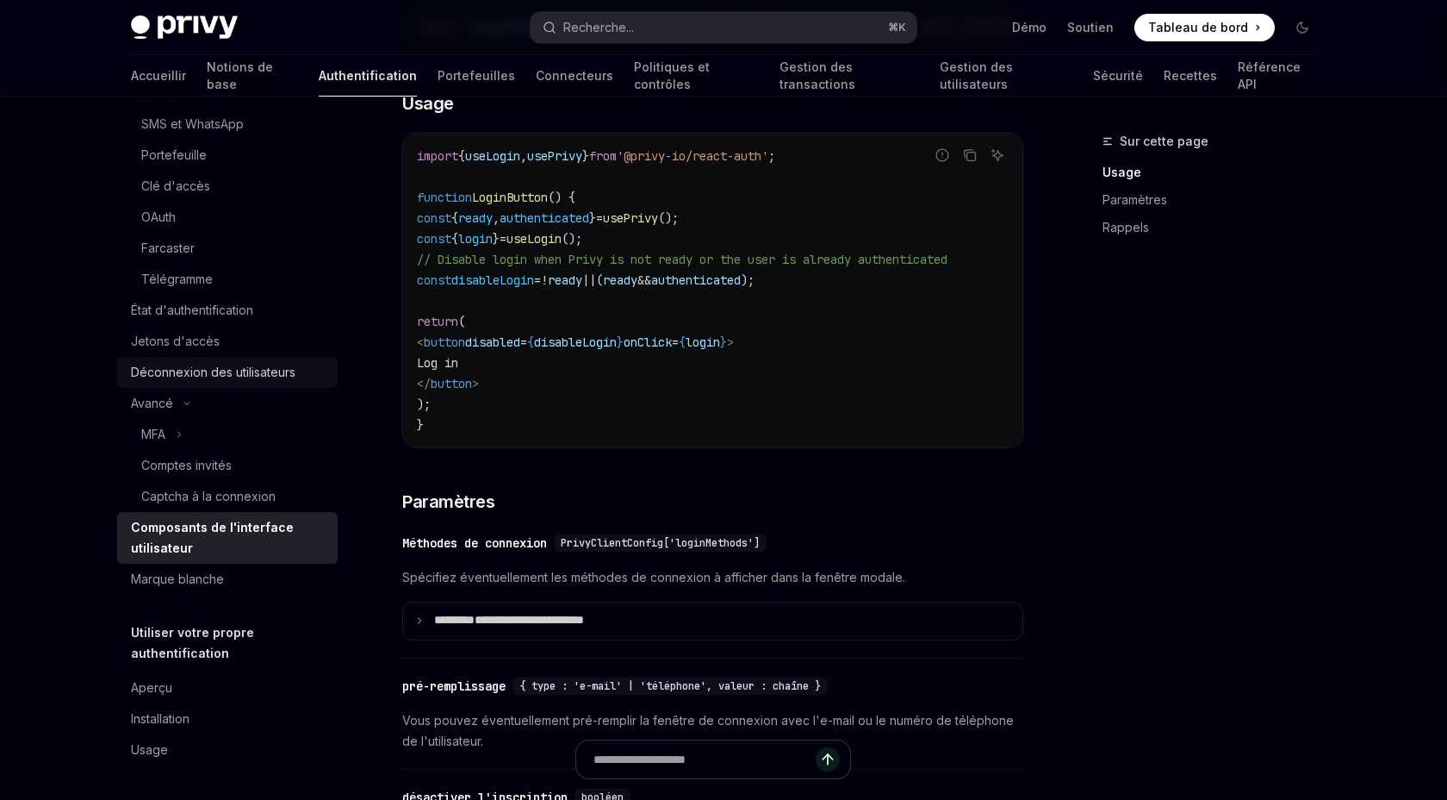
scroll to position [274, 0]
click at [135, 419] on button "MFA" at bounding box center [227, 434] width 221 height 31
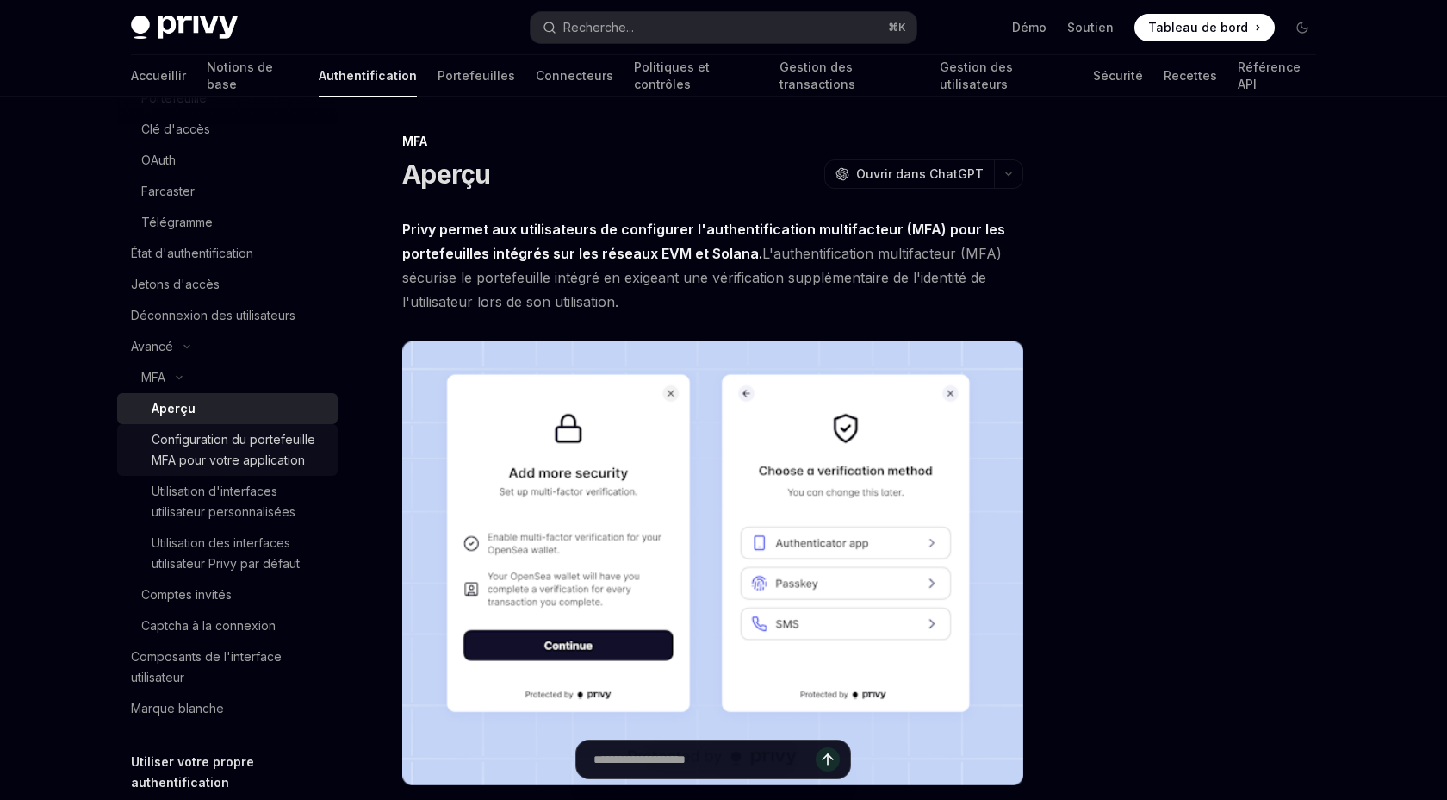
click at [167, 467] on font "Configuration du portefeuille MFA pour votre application" at bounding box center [234, 449] width 164 height 35
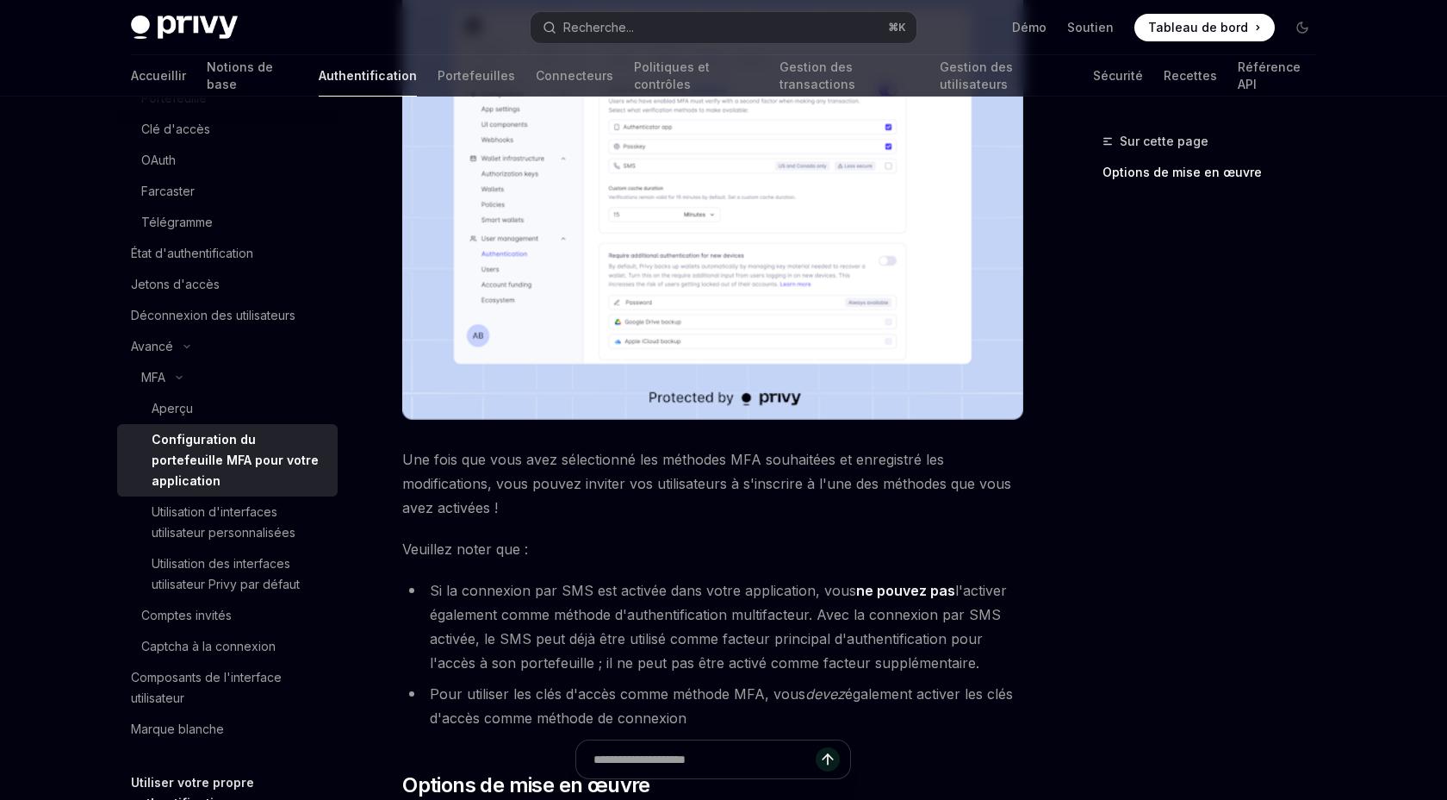
scroll to position [446, 0]
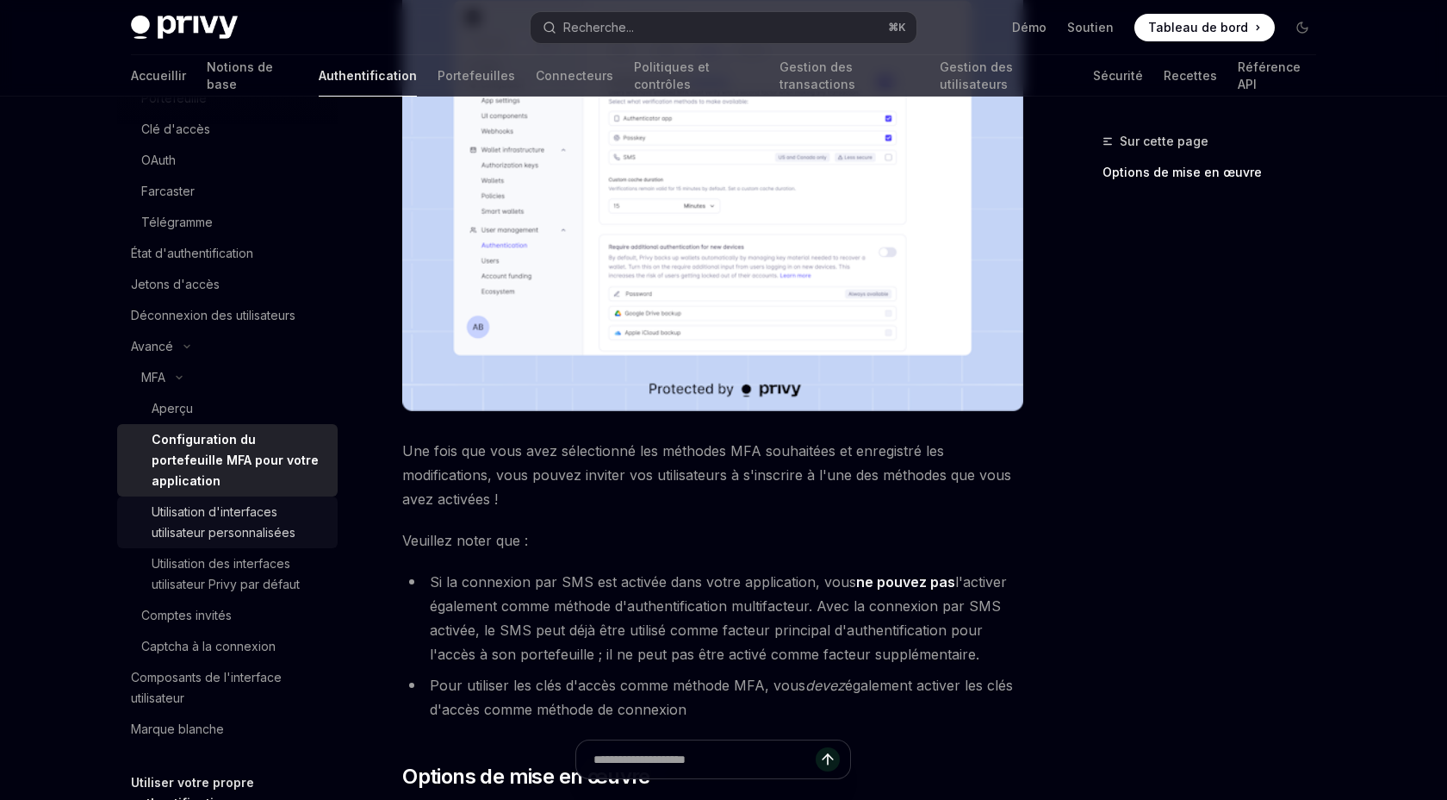
click at [271, 543] on div "Utilisation d'interfaces utilisateur personnalisées" at bounding box center [240, 521] width 176 height 41
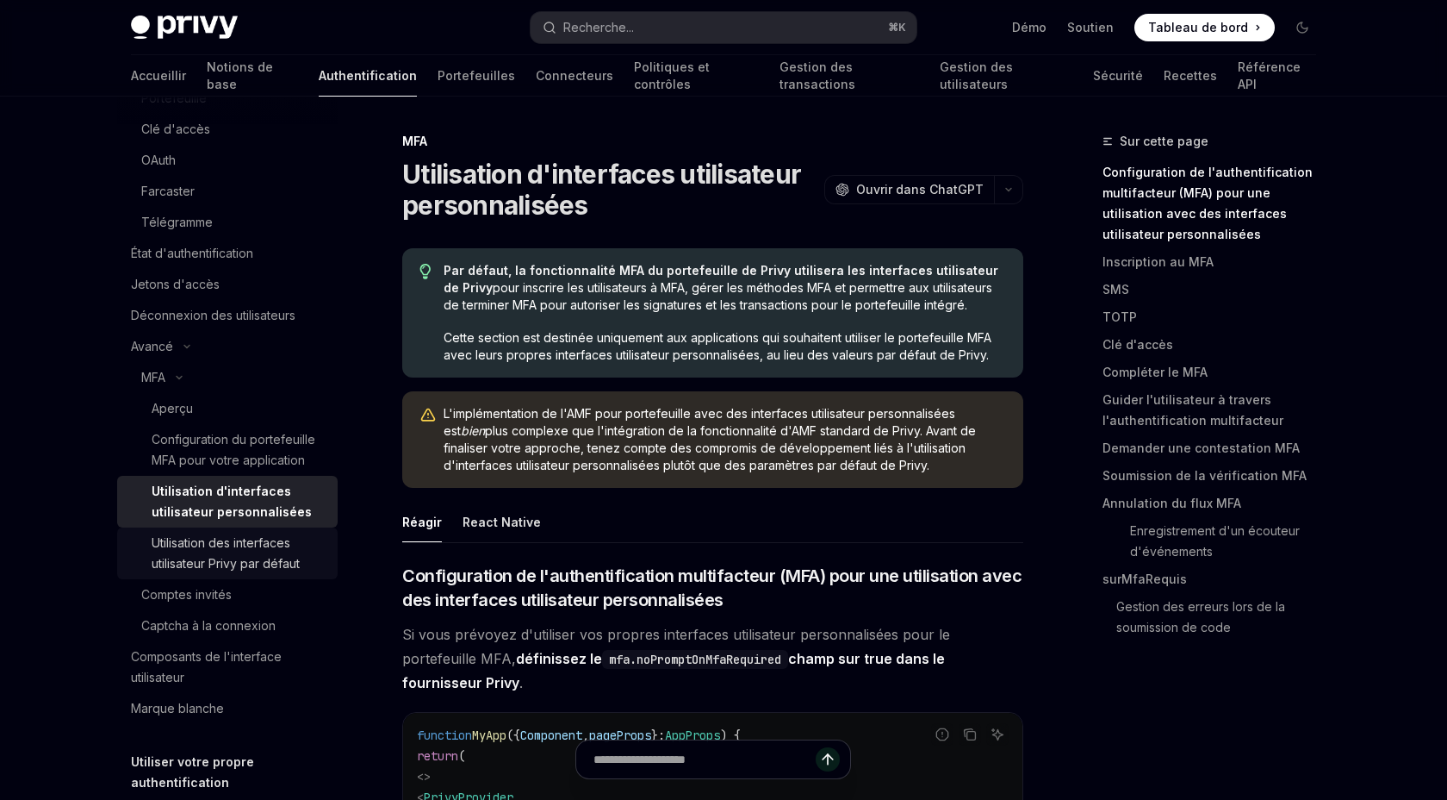
click at [258, 570] on font "Utilisation des interfaces utilisateur Privy par défaut" at bounding box center [226, 552] width 148 height 35
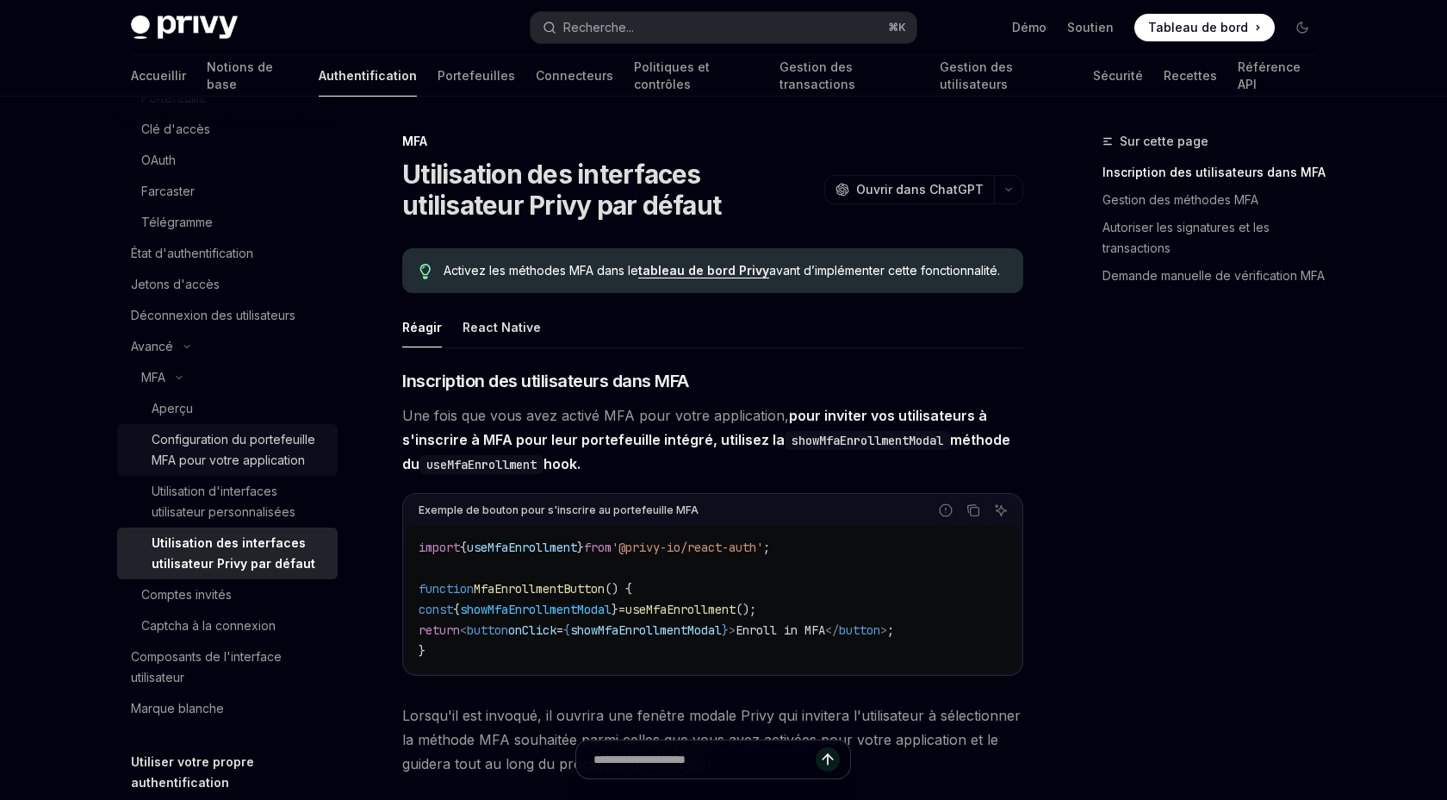
click at [252, 467] on font "Configuration du portefeuille MFA pour votre application" at bounding box center [234, 449] width 164 height 35
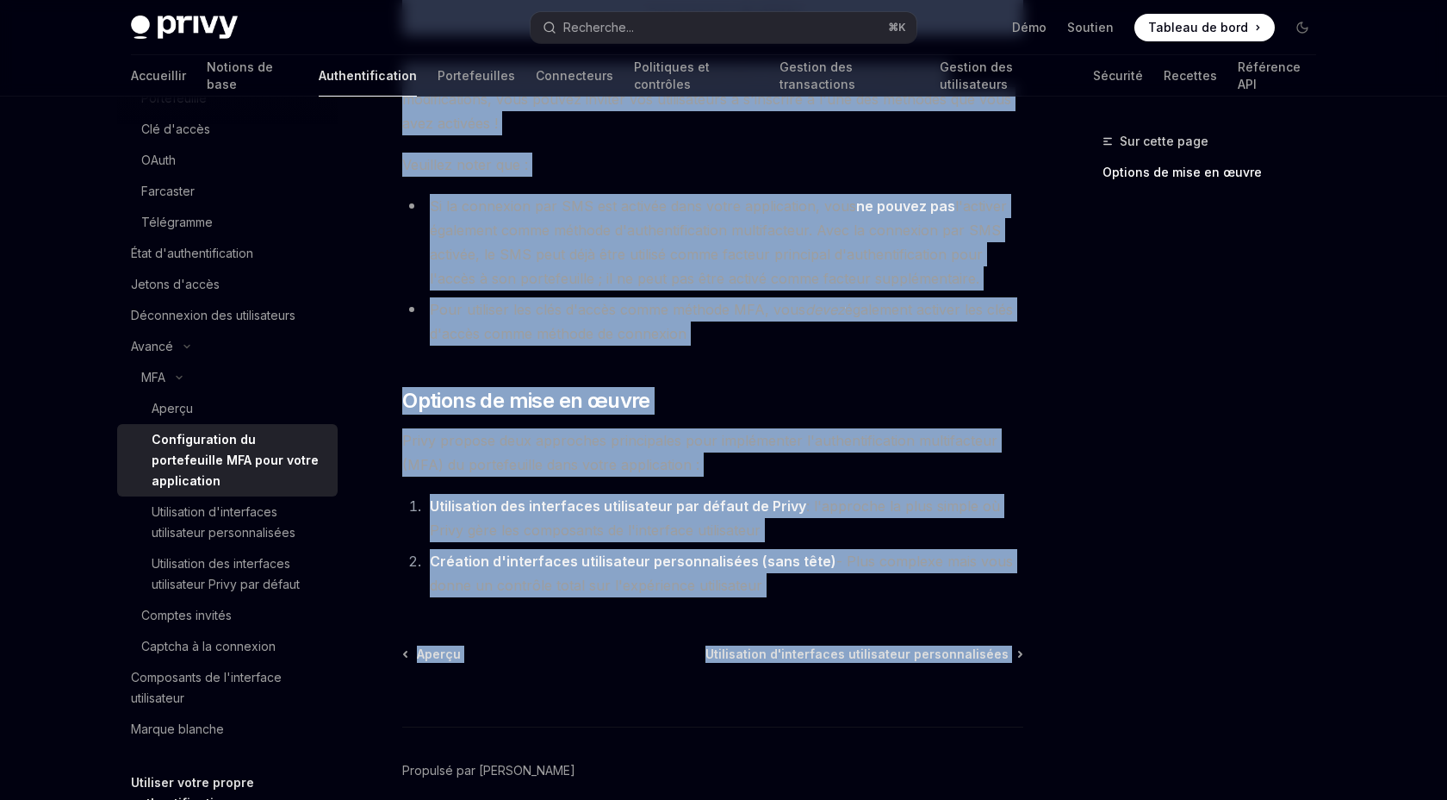
scroll to position [837, 0]
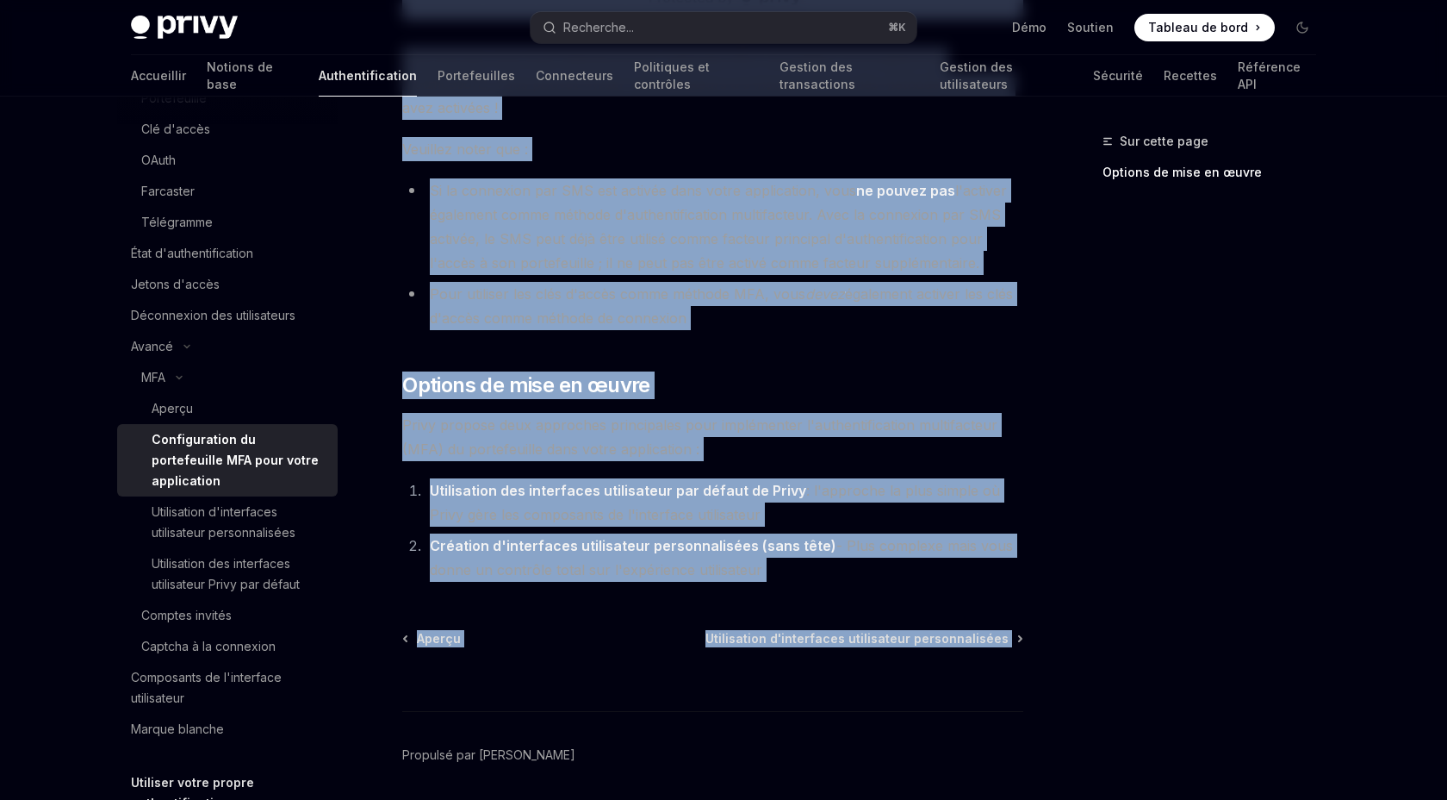
drag, startPoint x: 366, startPoint y: 280, endPoint x: 990, endPoint y: 636, distance: 718.1
click at [990, 636] on div "MFA Configuration du portefeuille MFA pour votre application OpenAI Ouvrir dans…" at bounding box center [551, 77] width 951 height 1566
copy div "Pour activer MFA pour votre application, sélectionnez l'application souhaitée d…"
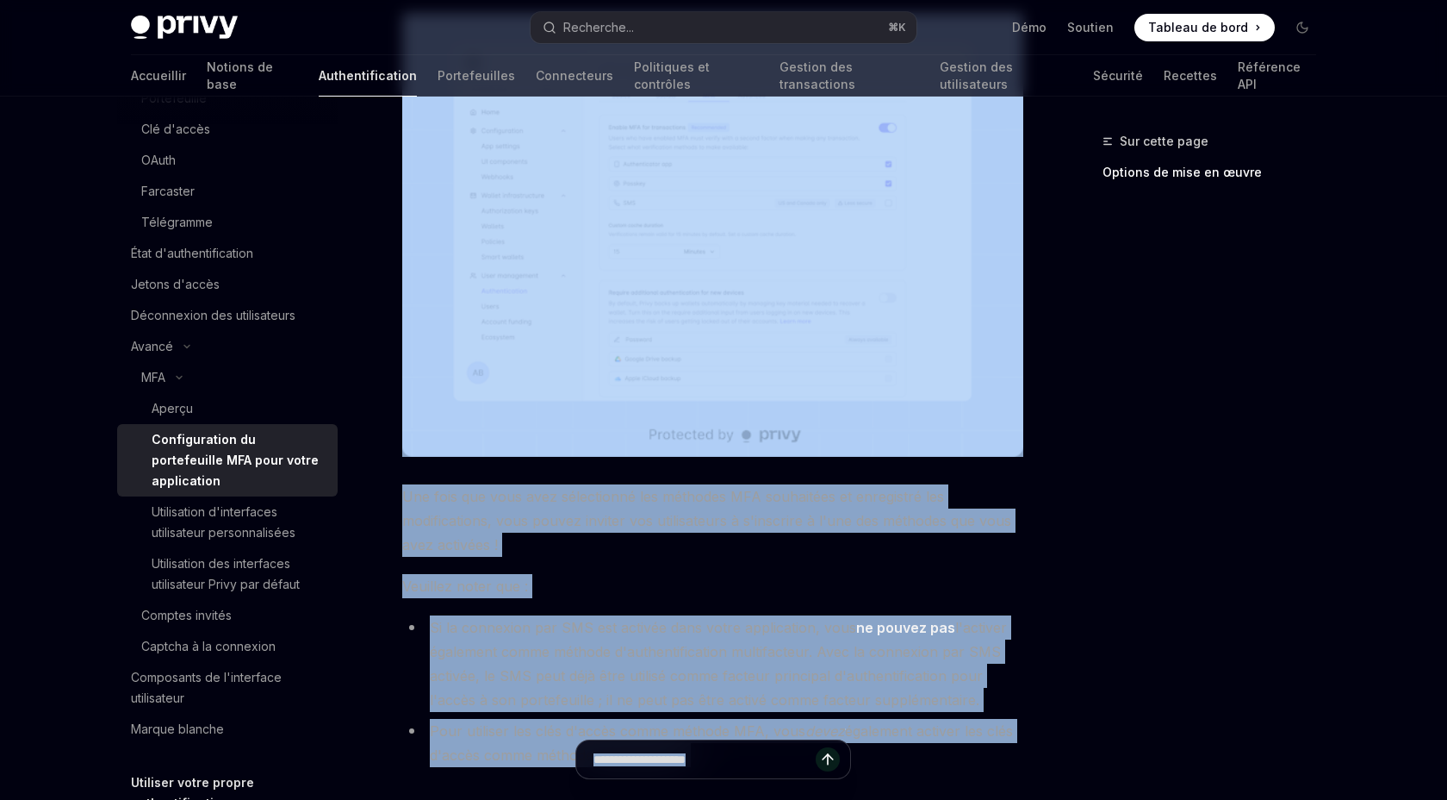
scroll to position [271, 0]
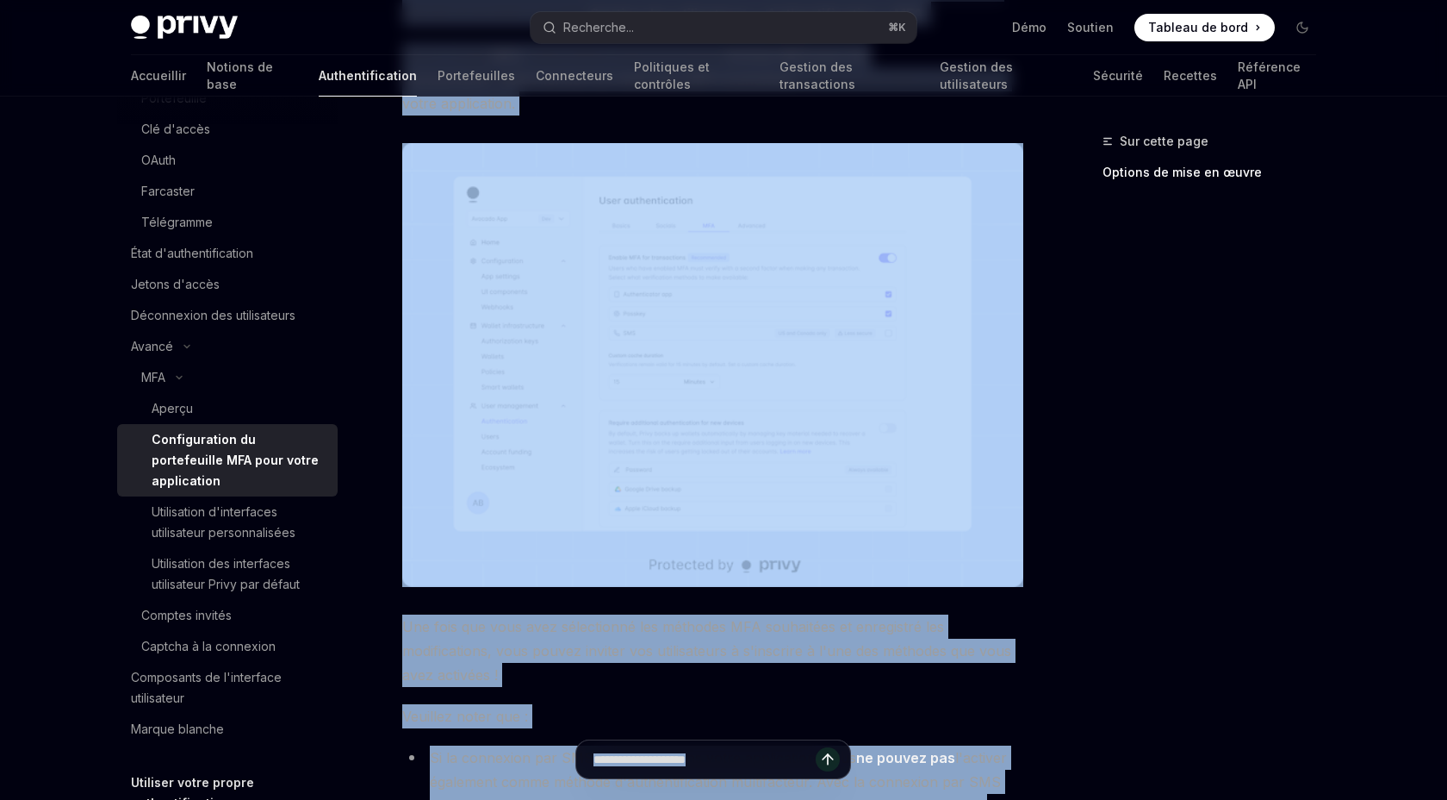
click at [974, 680] on font "Une fois que vous avez sélectionné les méthodes MFA souhaitées et enregistré le…" at bounding box center [706, 650] width 609 height 65
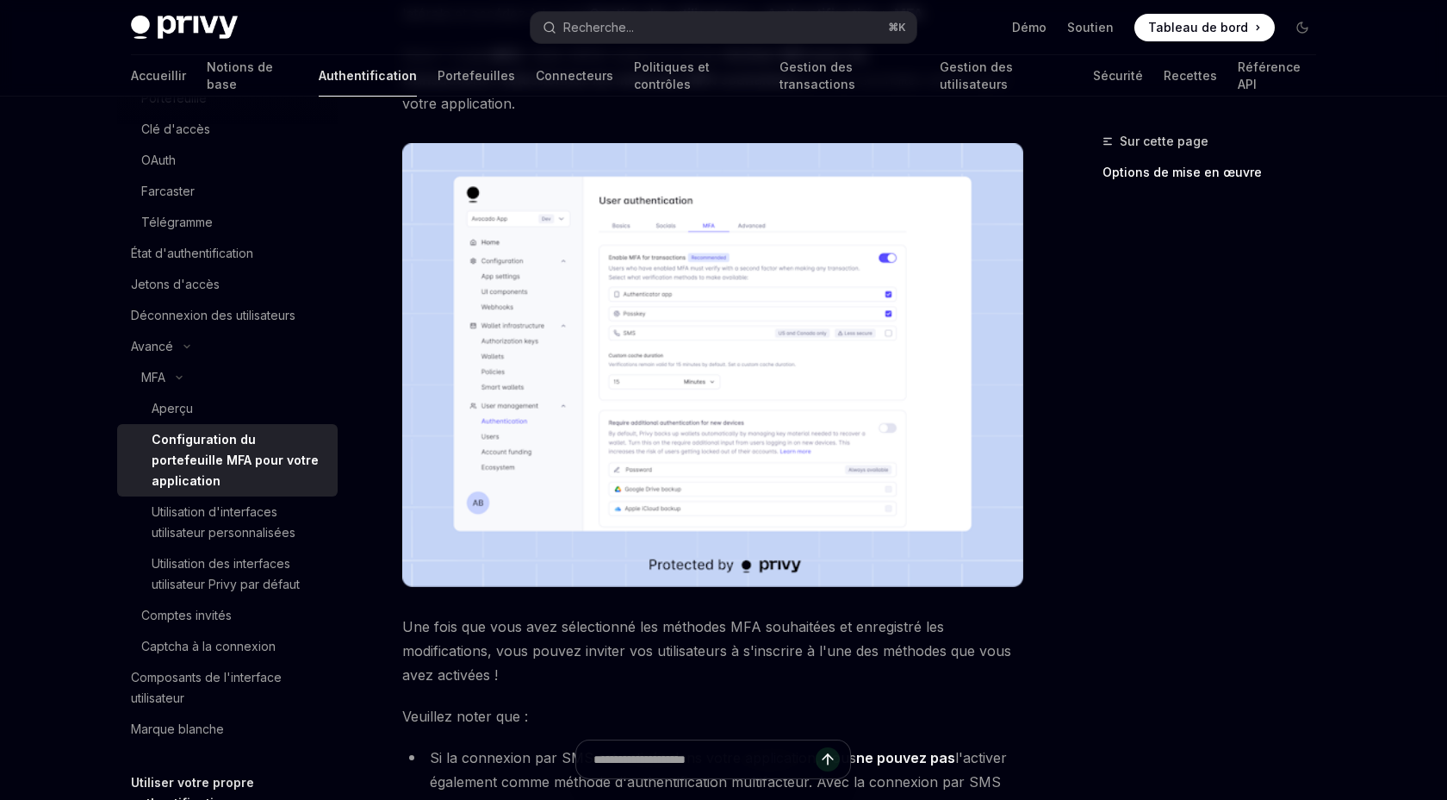
click at [1236, 638] on div "Sur cette page Options de mise en œuvre" at bounding box center [1199, 465] width 262 height 669
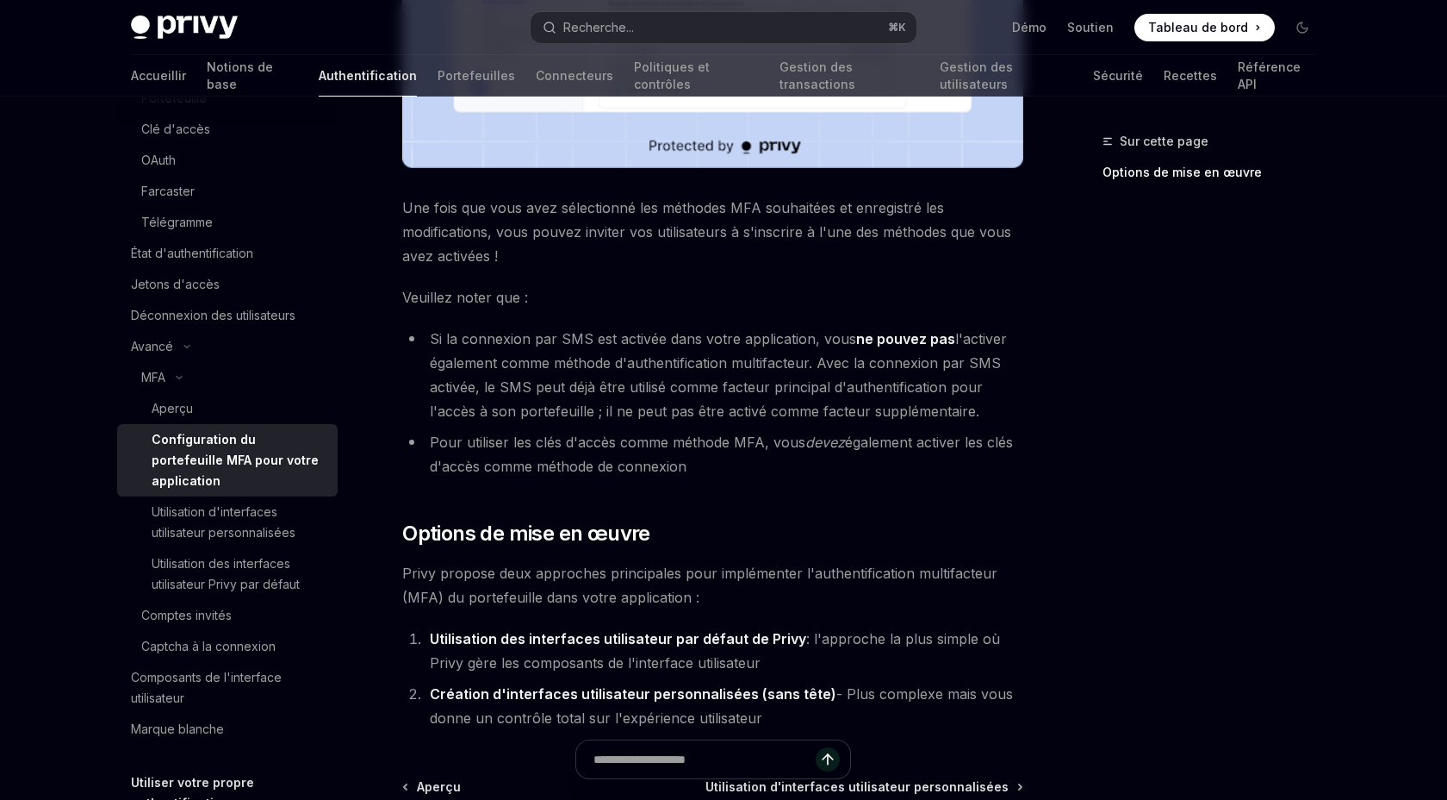
scroll to position [715, 0]
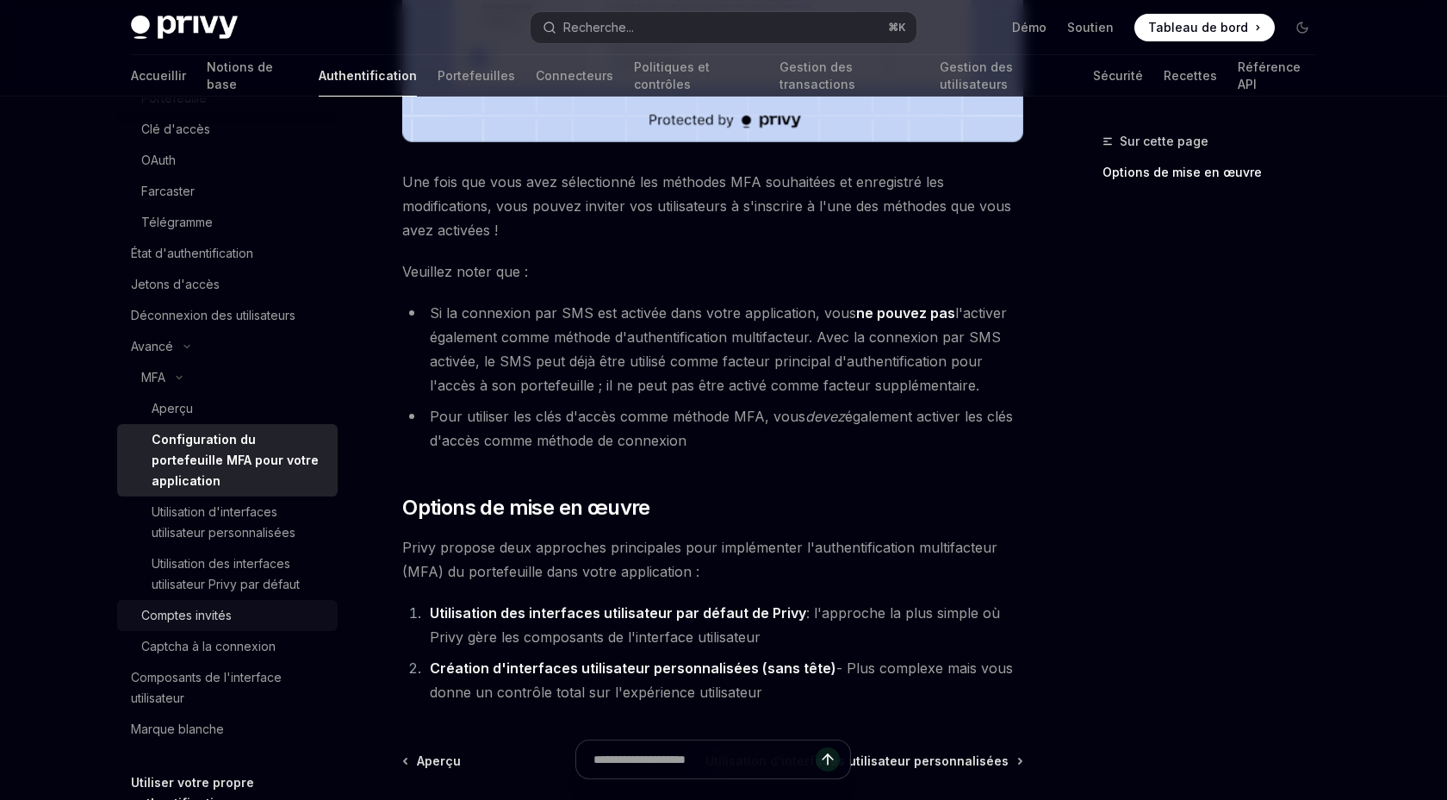
click at [183, 625] on div "Comptes invités" at bounding box center [186, 615] width 90 height 21
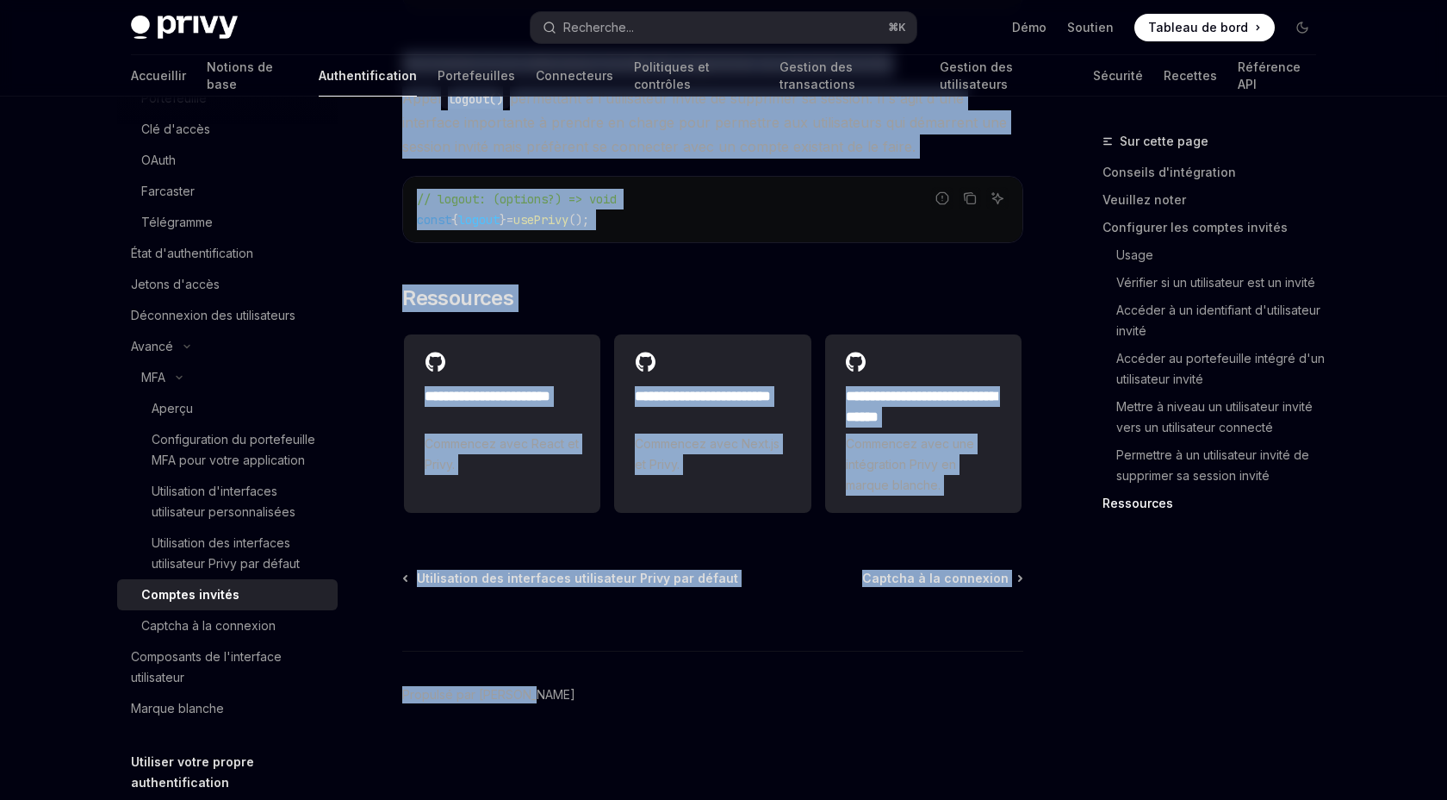
scroll to position [3327, 0]
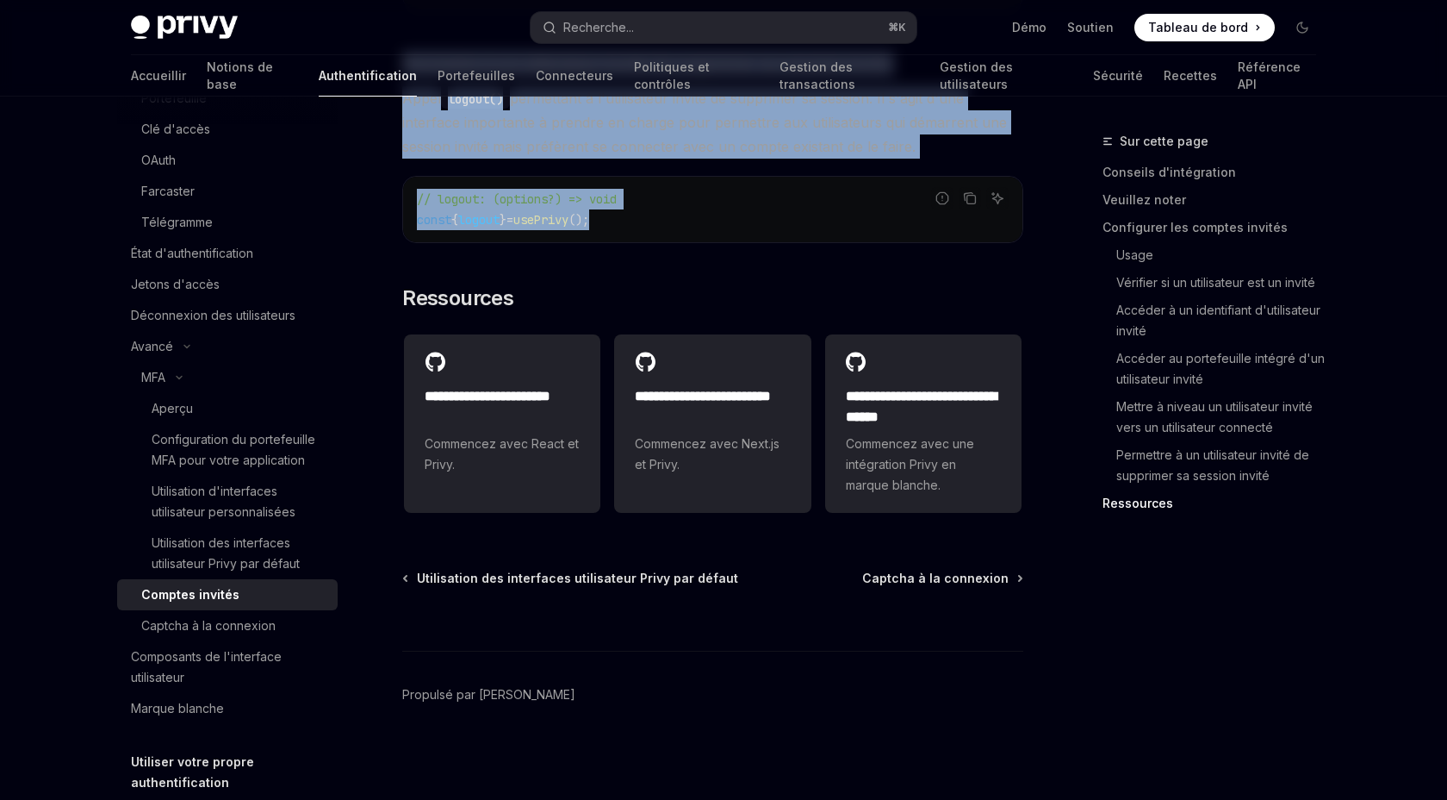
drag, startPoint x: 373, startPoint y: 362, endPoint x: 687, endPoint y: 200, distance: 353.0
copy div "Les comptes invités Privy ont des fonctionnalités puissantes : Ils sont conserv…"
click at [131, 684] on font "Composants de l'interface utilisateur" at bounding box center [206, 666] width 151 height 35
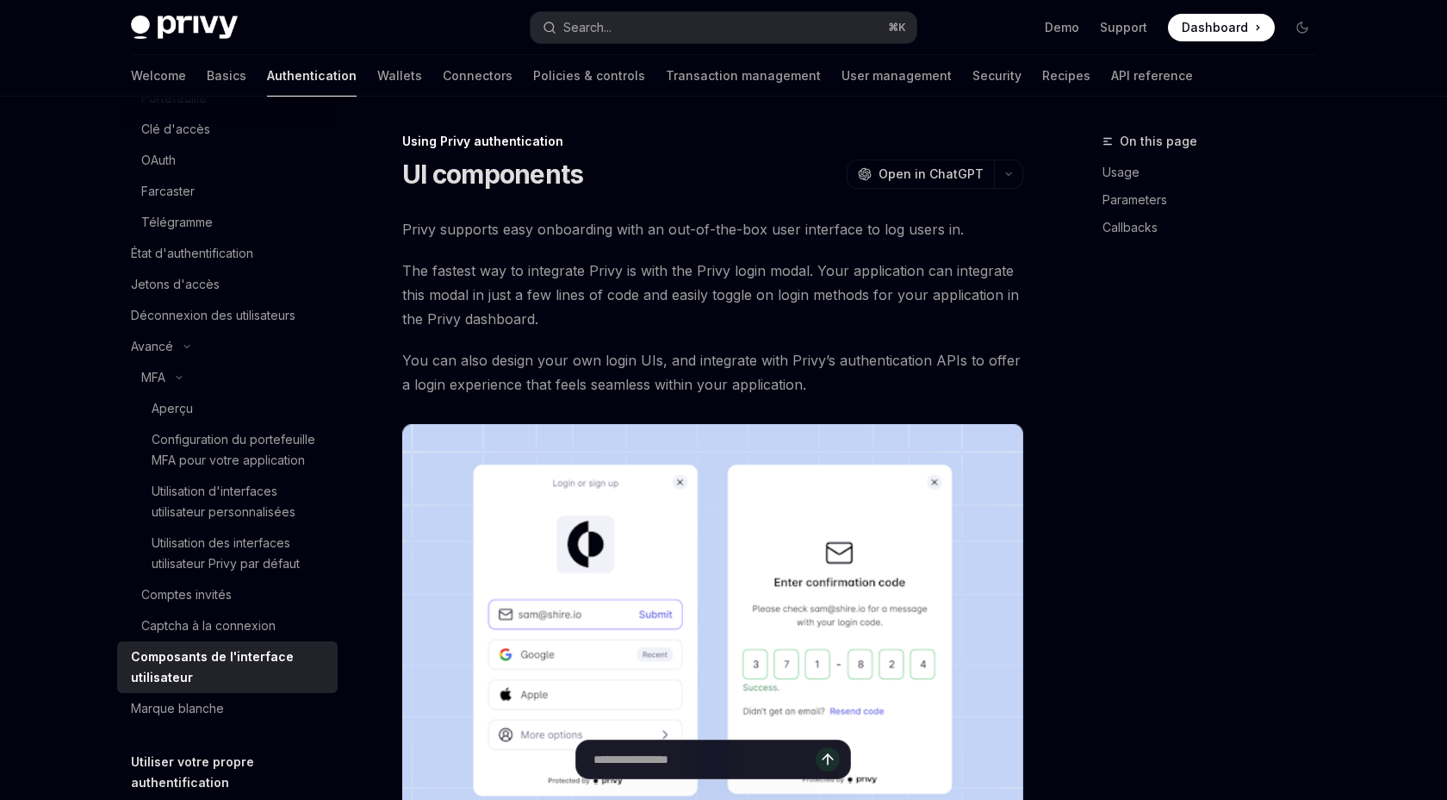
type textarea "*"
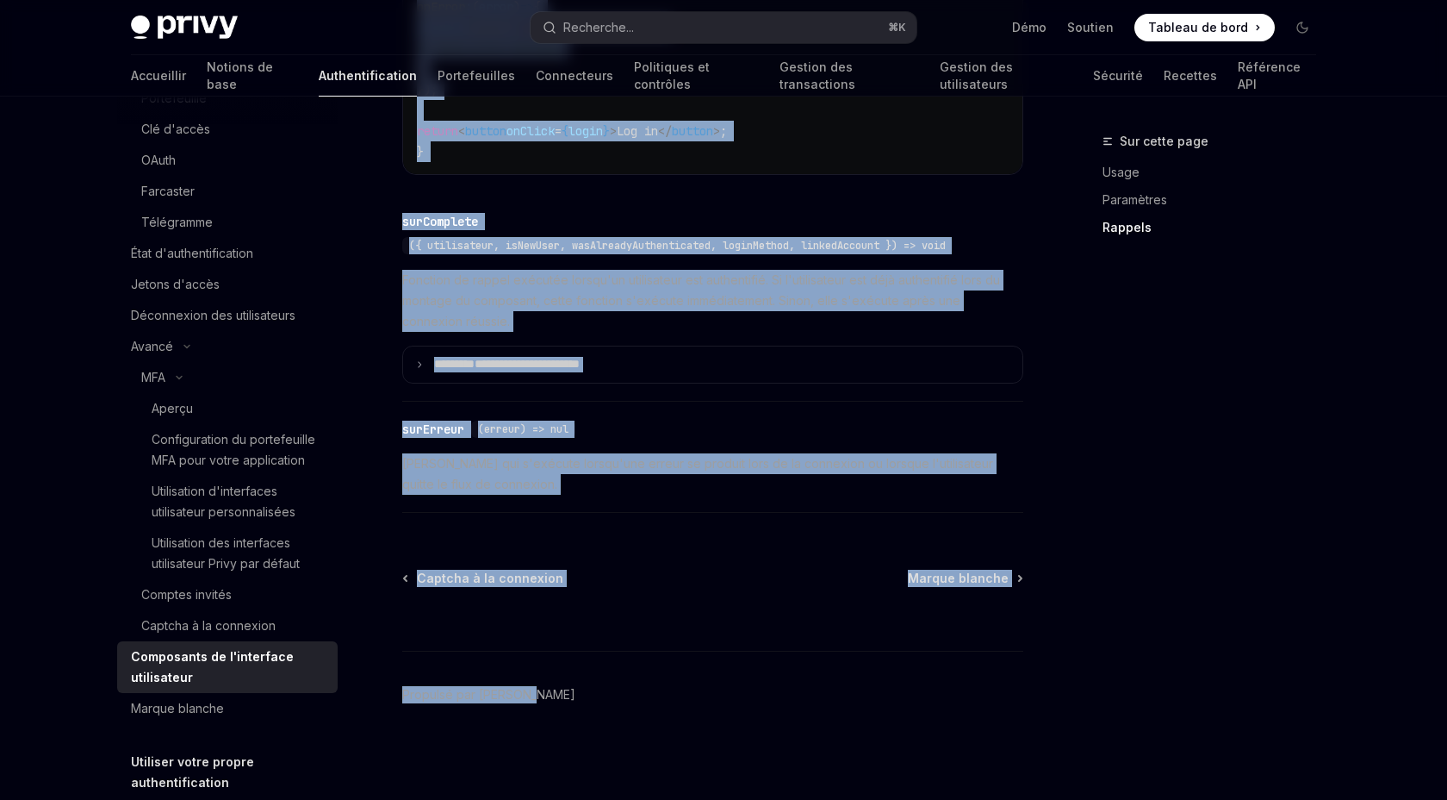
scroll to position [2968, 0]
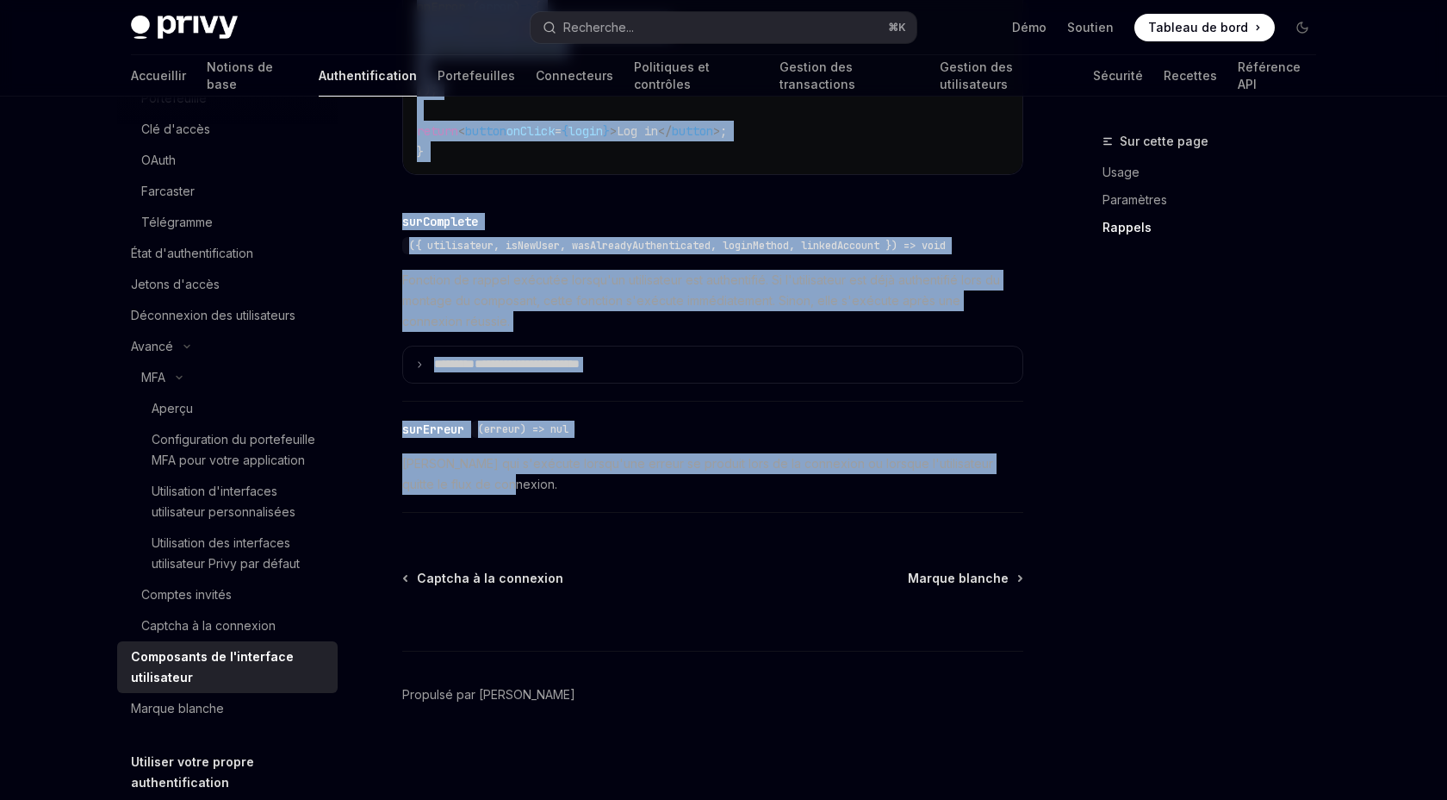
drag, startPoint x: 380, startPoint y: 273, endPoint x: 777, endPoint y: 463, distance: 440.1
copy div "Privy prend en charge l'intégration facile avec une interface utilisateur prête…"
click at [426, 272] on font "Fonction de rappel exécutée lorsqu'un utilisateur est authentifié. Si l'utilisa…" at bounding box center [701, 300] width 598 height 56
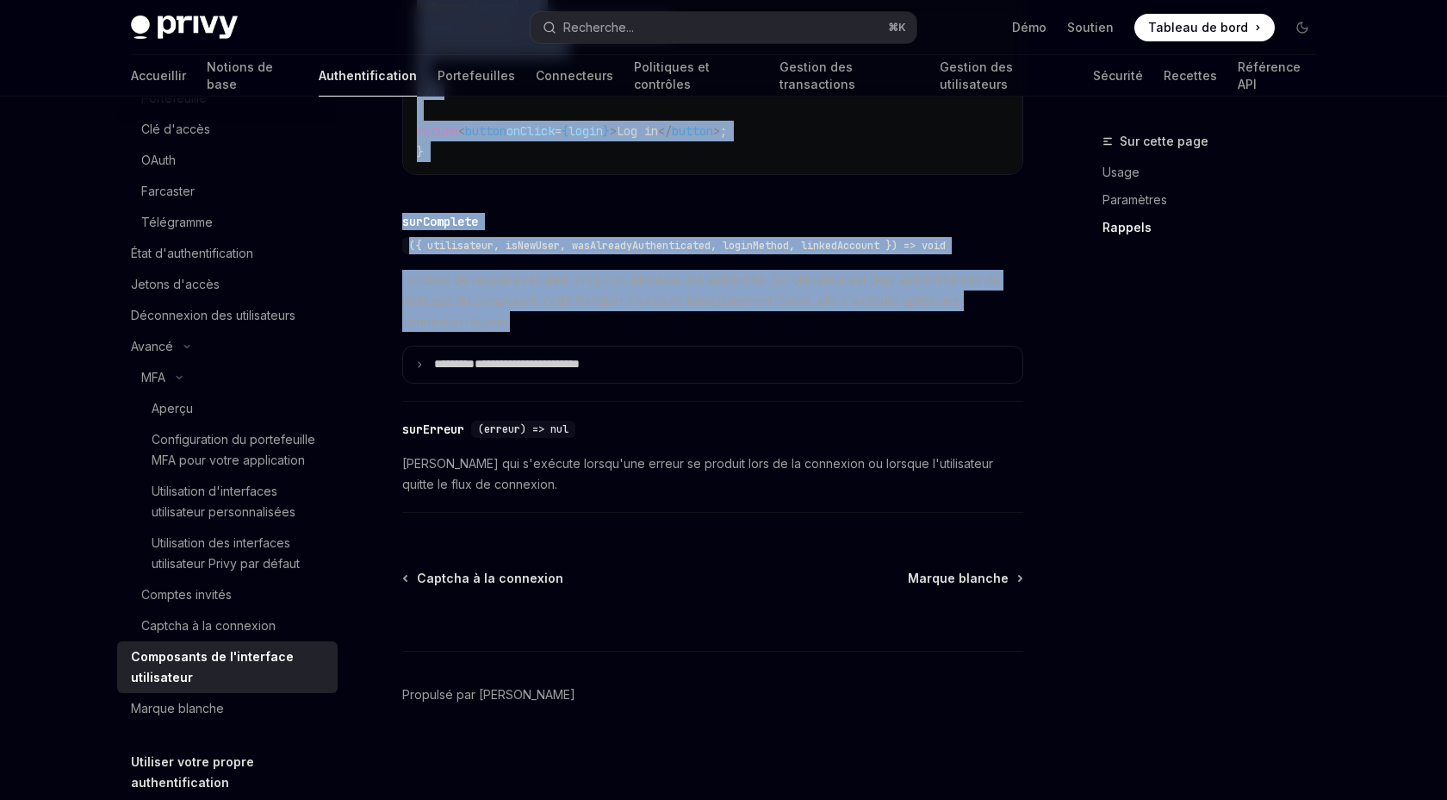
drag, startPoint x: 377, startPoint y: 346, endPoint x: 646, endPoint y: 295, distance: 274.6
copy div "Pour que les utilisateurs se connectent à votre application avec les interfaces…"
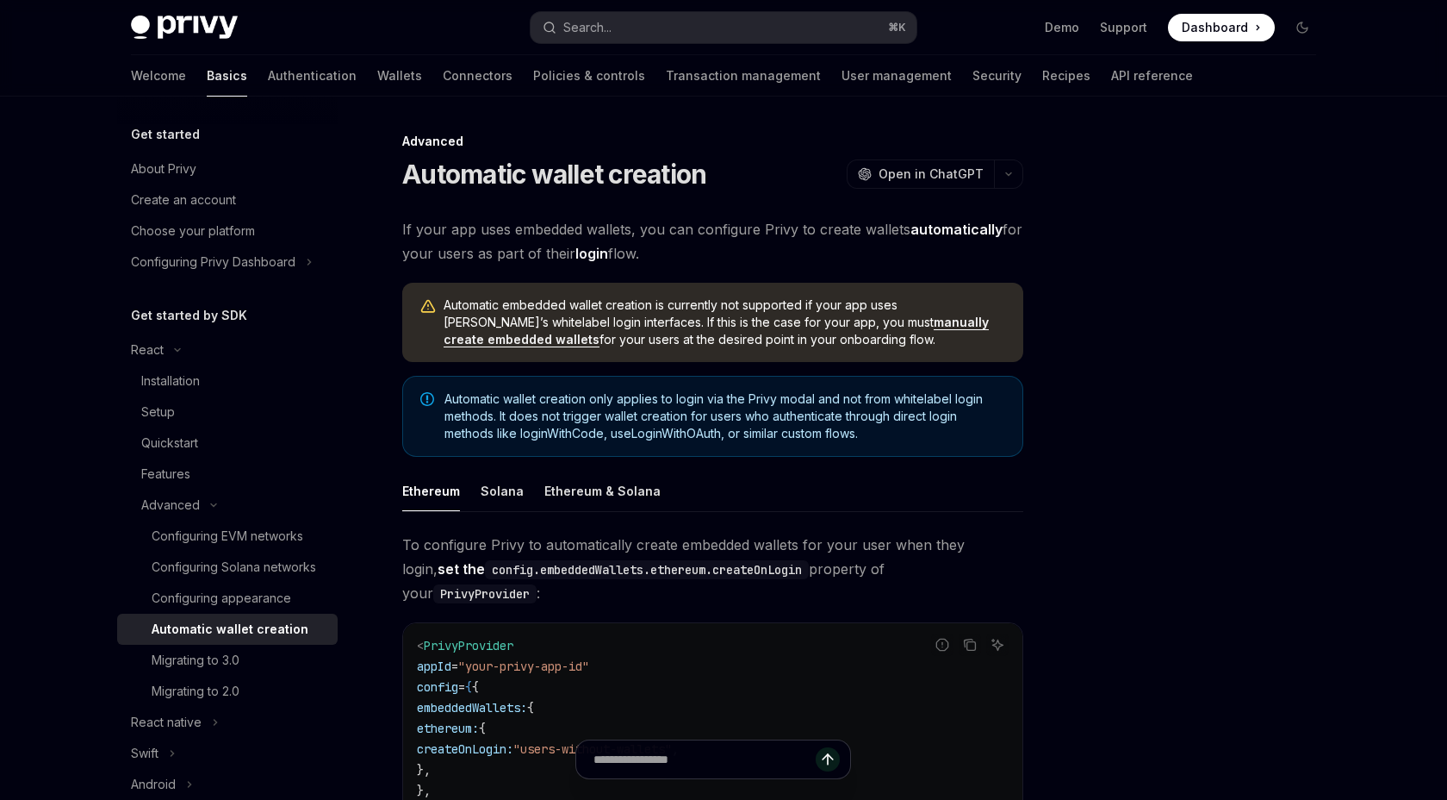
click at [741, 240] on span "If your app uses embedded wallets, you can configure Privy to create wallets au…" at bounding box center [712, 241] width 621 height 48
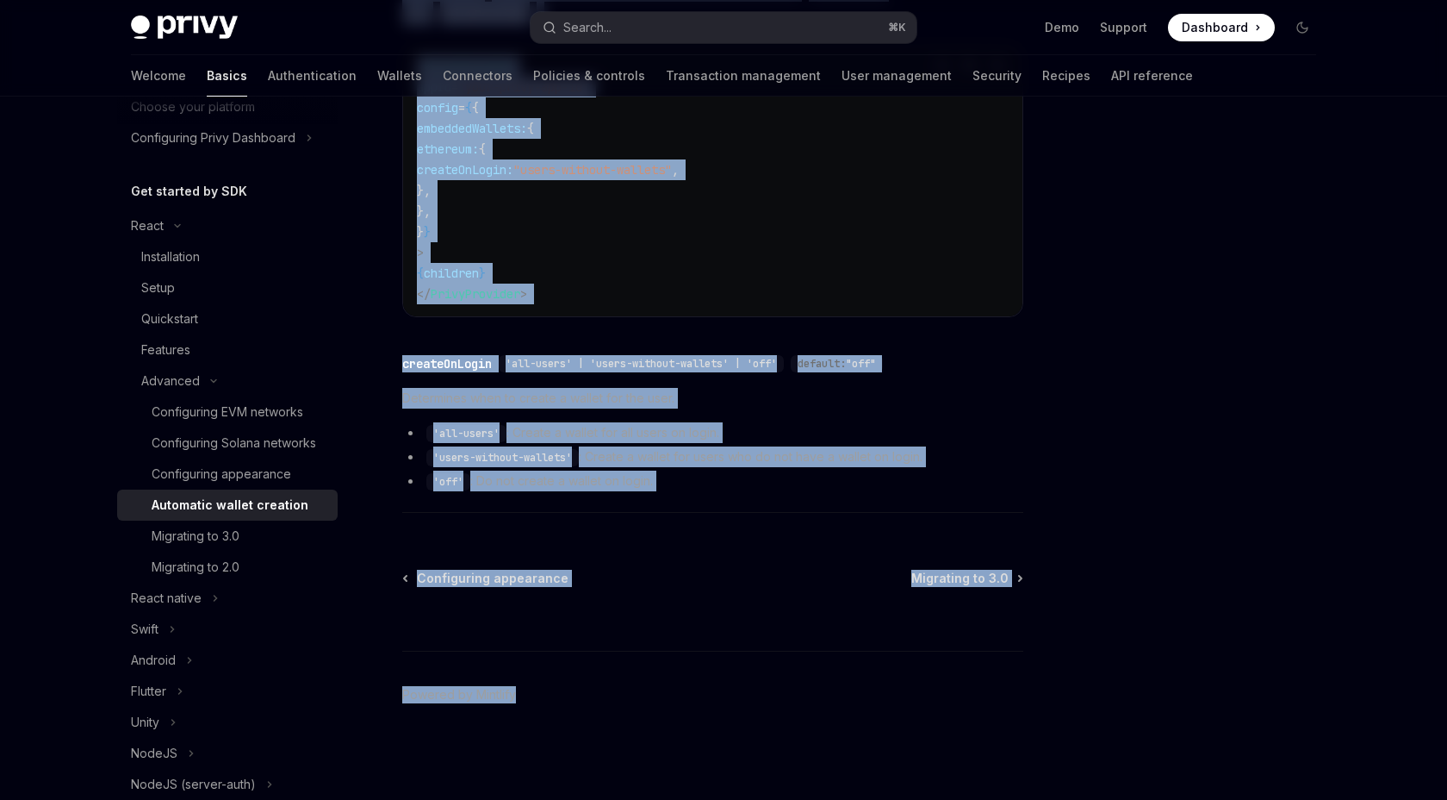
scroll to position [638, 0]
drag, startPoint x: 378, startPoint y: 184, endPoint x: 686, endPoint y: 460, distance: 413.1
click at [686, 460] on div "Advanced Automatic wallet creation OpenAI Open in ChatGPT OpenAI Open in ChatGP…" at bounding box center [551, 176] width 951 height 1248
copy div "Loremipsu dolors ametcons AdipIS Elit se DoeiUSM TempOR Inci ut LaboREE Do magn…"
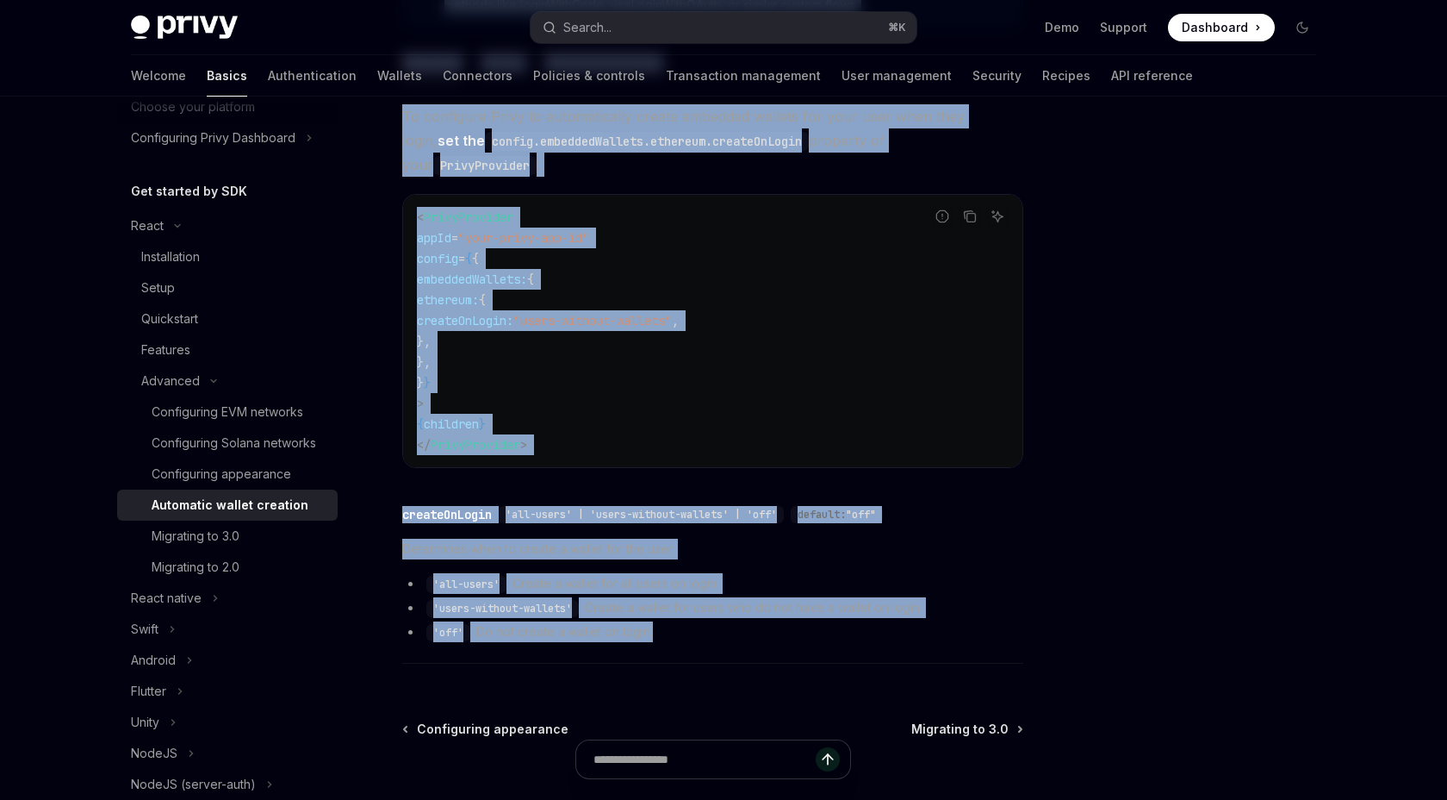
scroll to position [426, 0]
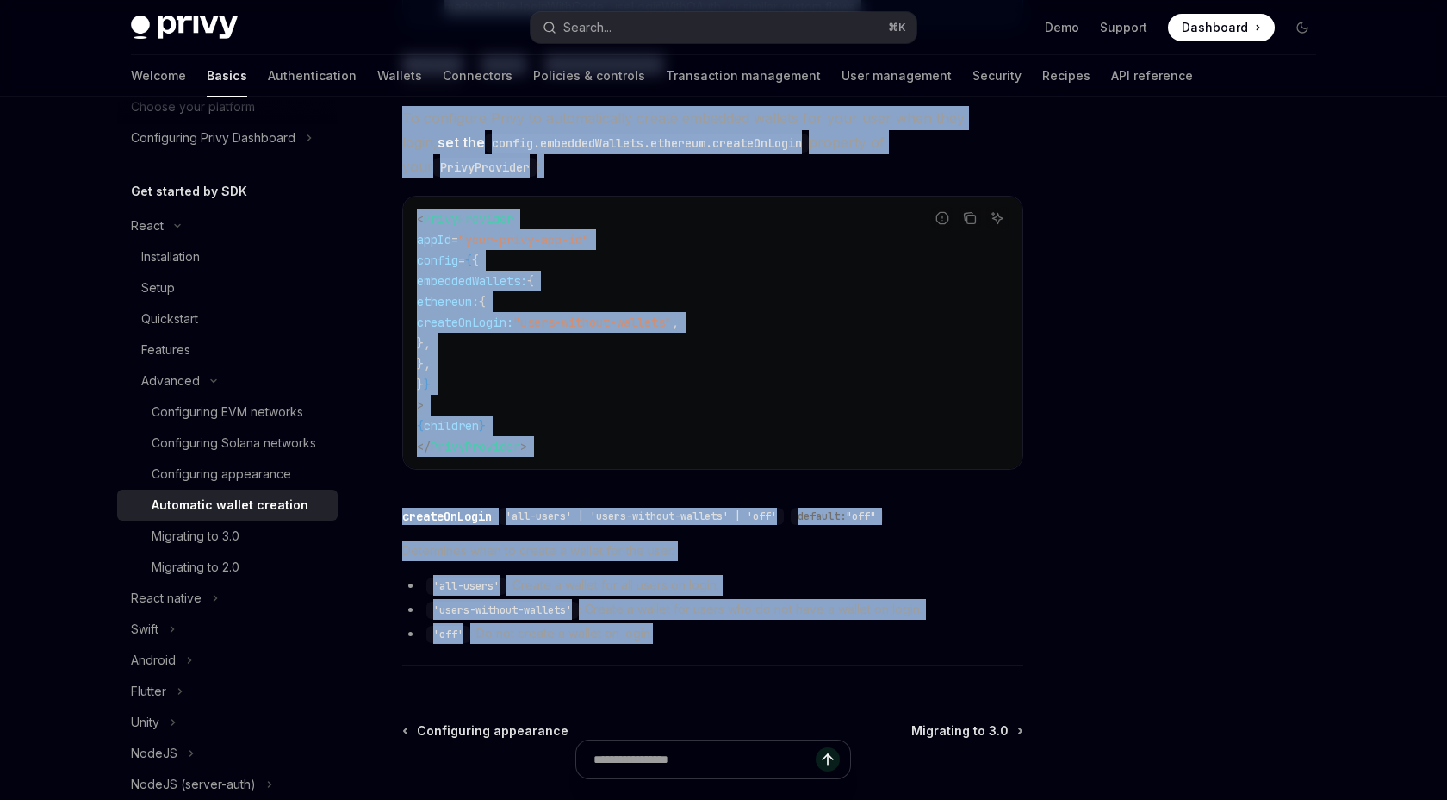
click at [686, 457] on code "< PrivyProvider appId = "your-privy-app-id" config = { { embeddedWallets: { eth…" at bounding box center [713, 332] width 592 height 248
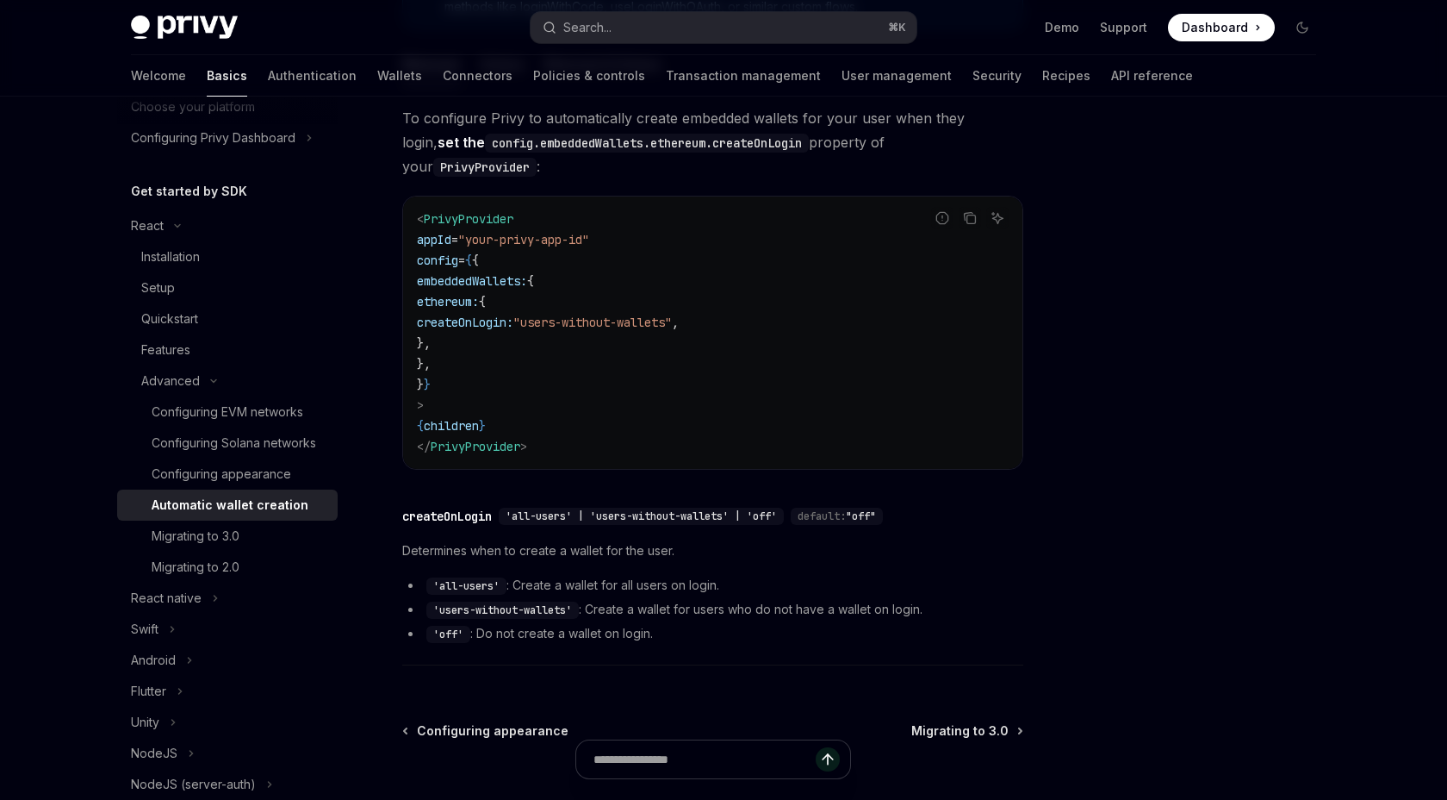
drag, startPoint x: 640, startPoint y: 342, endPoint x: 798, endPoint y: 351, distance: 157.9
click at [798, 351] on code "< PrivyProvider appId = "your-privy-app-id" config = { { embeddedWallets: { eth…" at bounding box center [713, 332] width 592 height 248
drag, startPoint x: 822, startPoint y: 345, endPoint x: 521, endPoint y: 346, distance: 300.7
click at [521, 346] on code "< PrivyProvider appId = "your-privy-app-id" config = { { embeddedWallets: { eth…" at bounding box center [713, 332] width 592 height 248
copy span "createOnLogin: "users-without-wallets" ,"
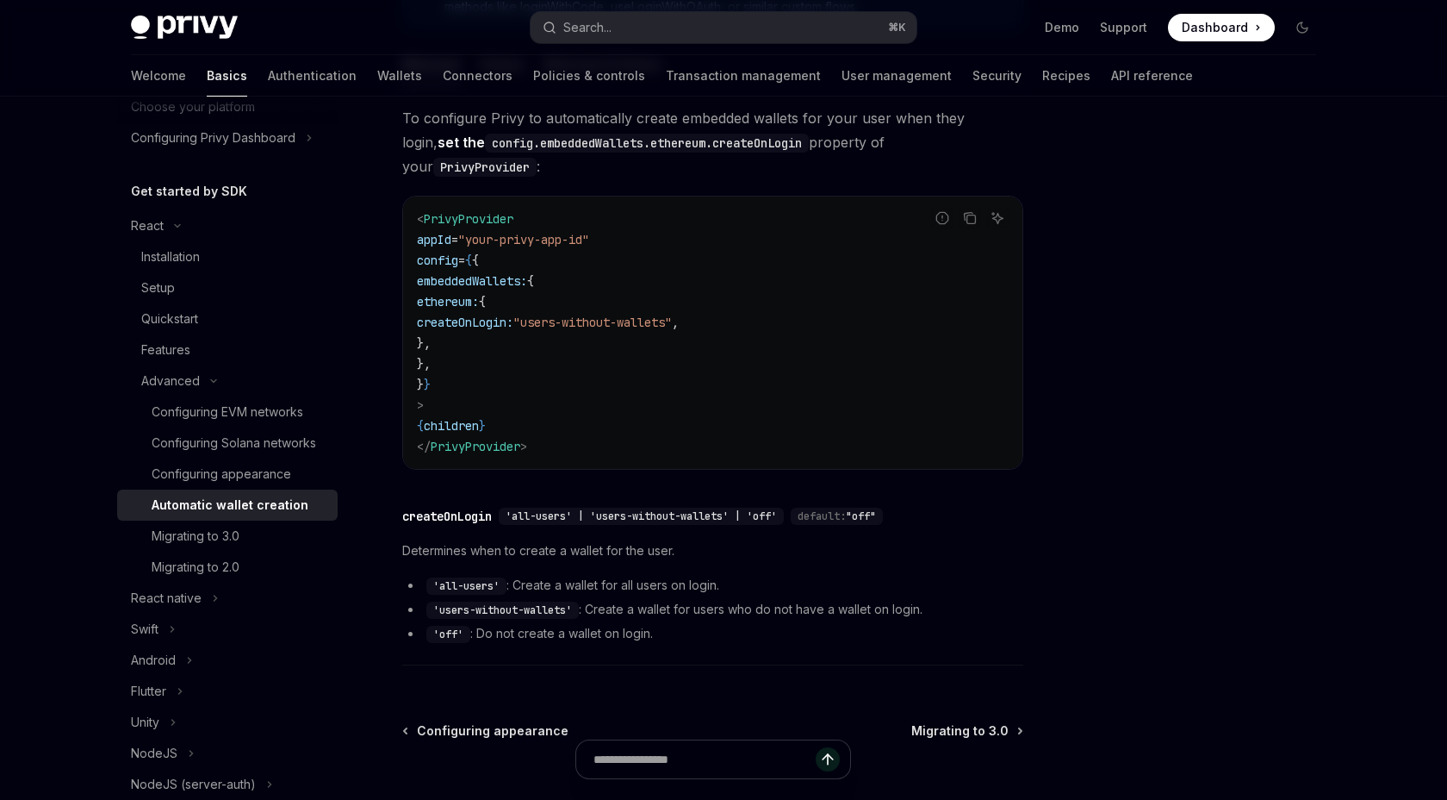
click at [442, 289] on span "embeddedWallets:" at bounding box center [472, 281] width 110 height 16
drag, startPoint x: 646, startPoint y: 340, endPoint x: 803, endPoint y: 341, distance: 156.8
click at [672, 330] on span ""users-without-wallets"" at bounding box center [592, 322] width 159 height 16
copy span "users-without-wallets"
drag, startPoint x: 458, startPoint y: 296, endPoint x: 568, endPoint y: 391, distance: 144.8
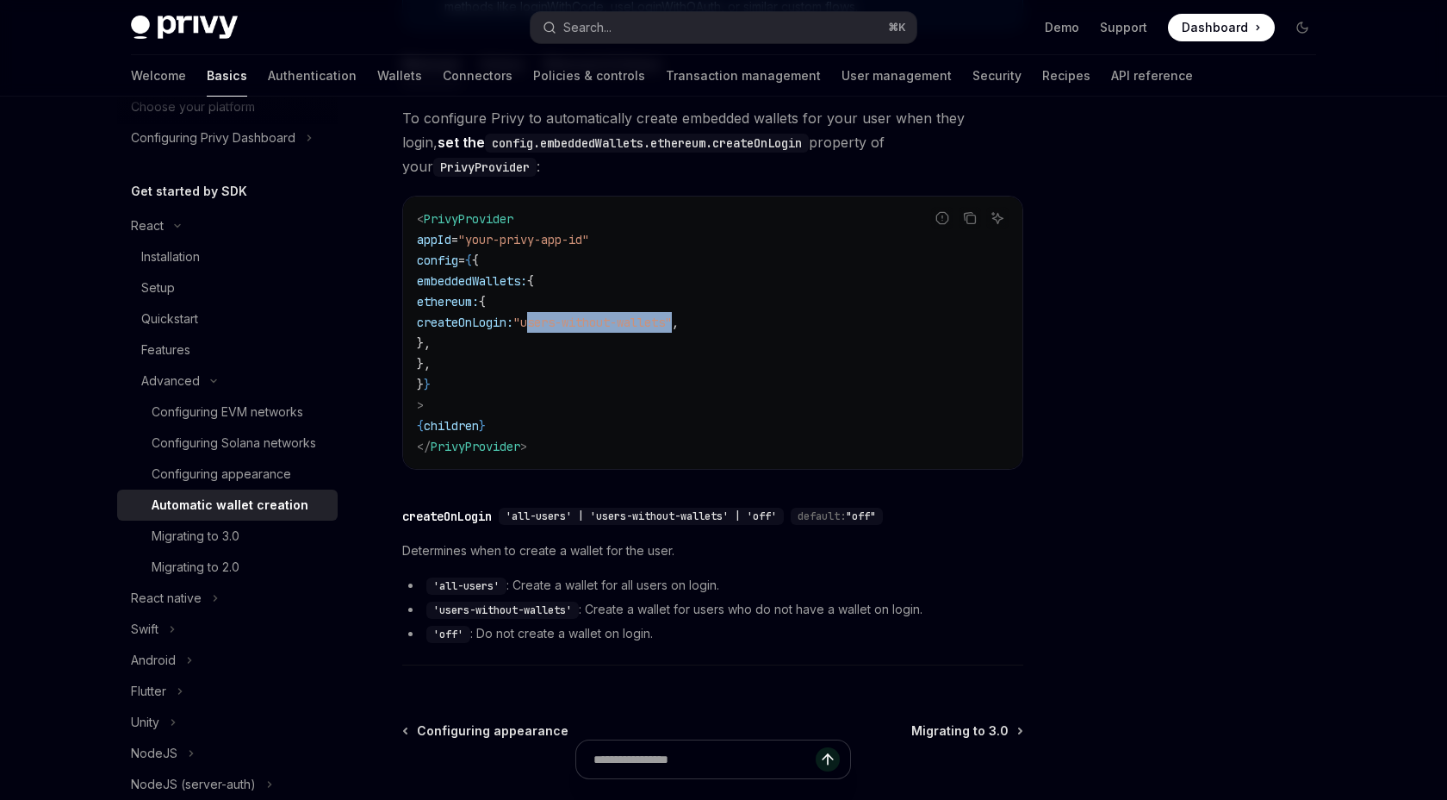
click at [568, 391] on code "< PrivyProvider appId = "your-privy-app-id" config = { { embeddedWallets: { eth…" at bounding box center [713, 332] width 592 height 248
copy code "embeddedWallets: { ethereum: { createOnLogin: "users-without-wallets" , }, },"
click at [402, 159] on span "To configure Privy to automatically create embedded wallets for your user when …" at bounding box center [712, 142] width 621 height 72
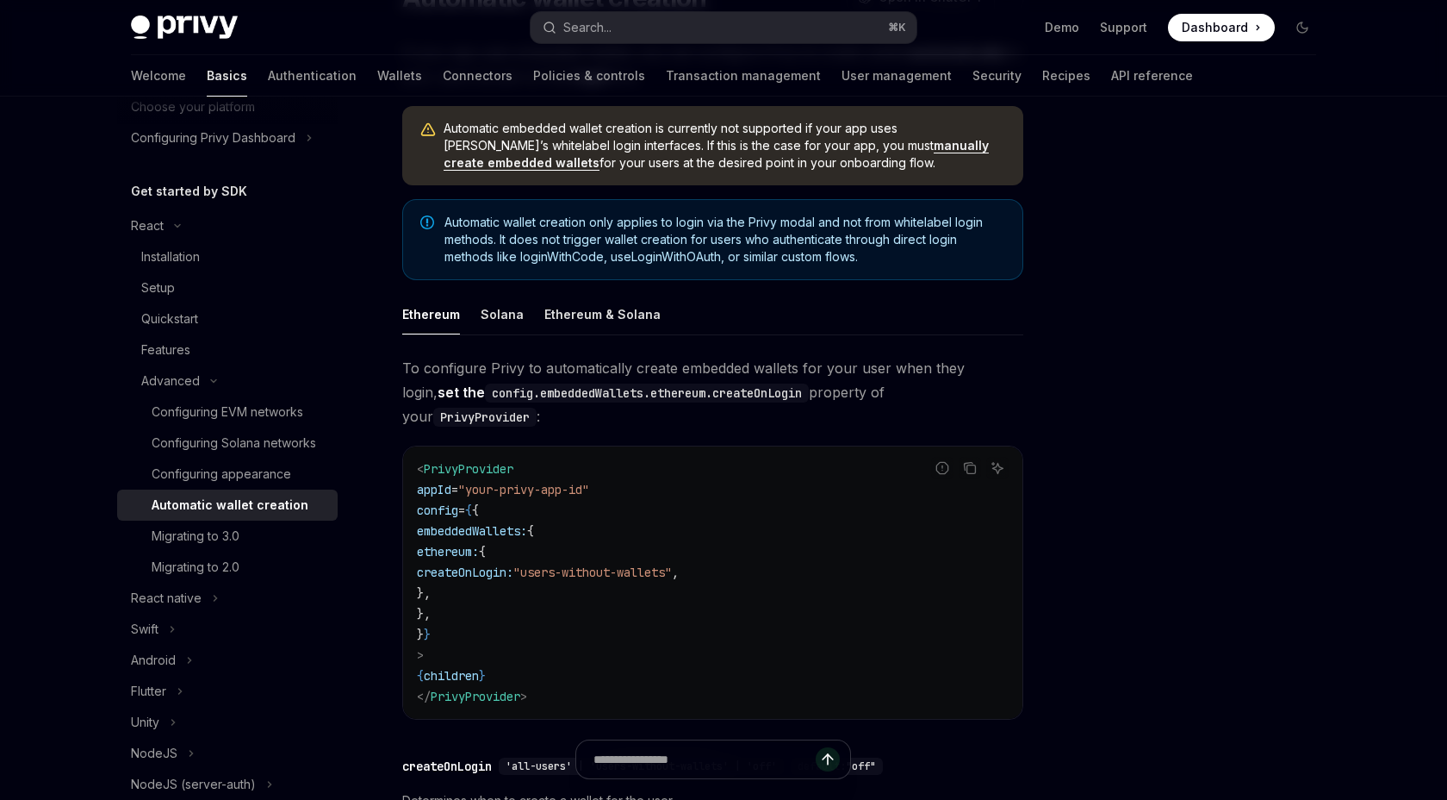
scroll to position [178, 0]
click at [491, 333] on div "Solana" at bounding box center [502, 312] width 43 height 40
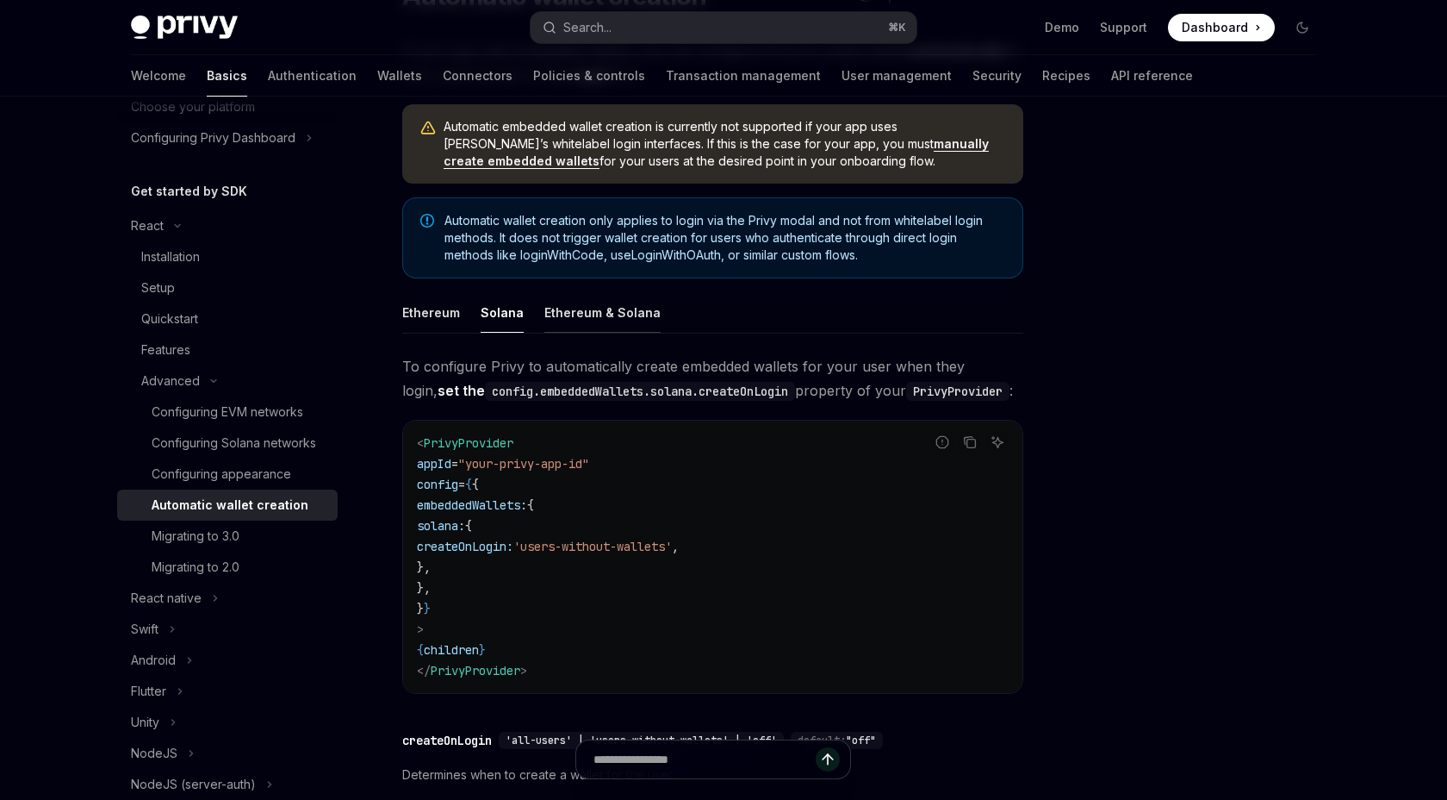
click at [571, 333] on div "Ethereum & Solana" at bounding box center [603, 312] width 116 height 40
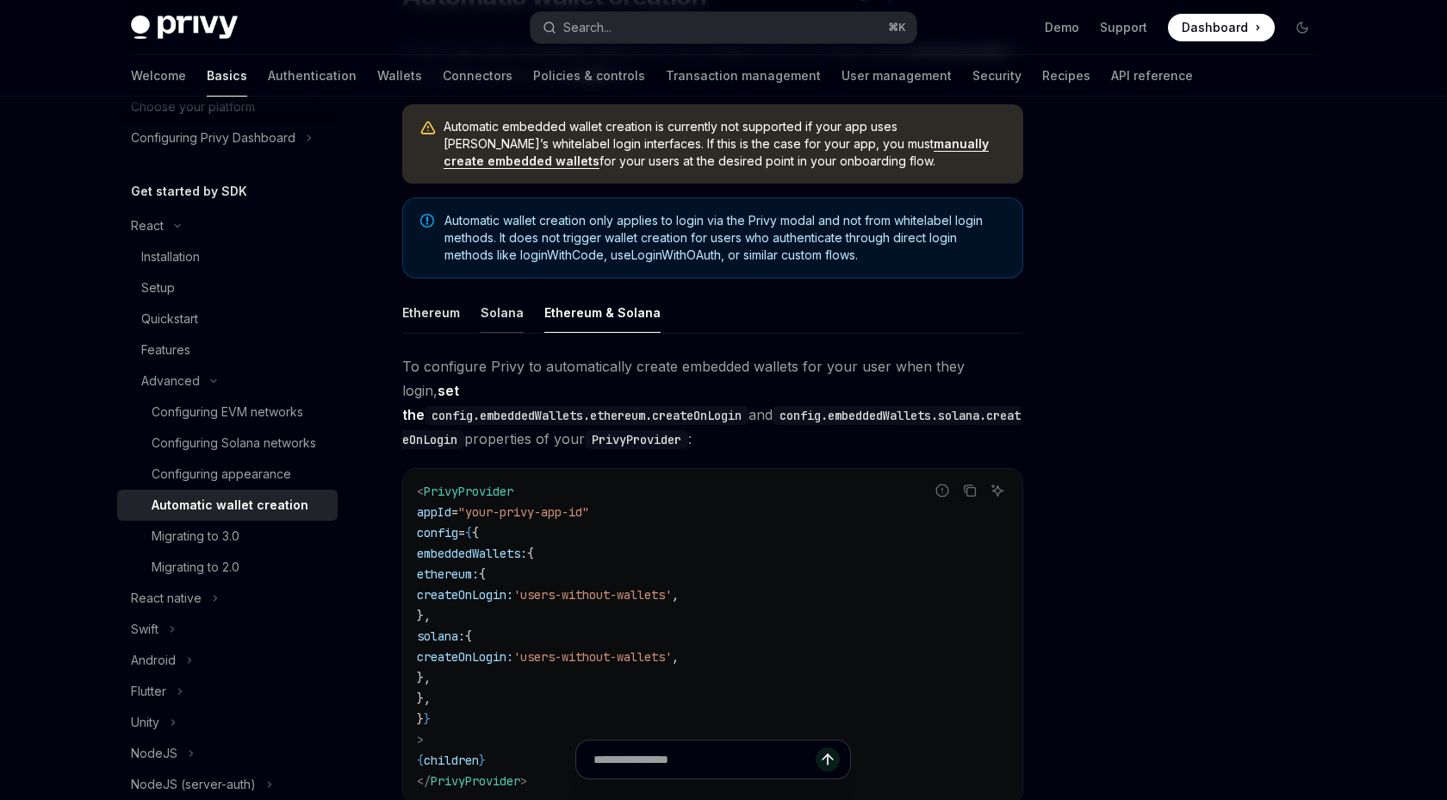
click at [504, 333] on div "Solana" at bounding box center [502, 312] width 43 height 40
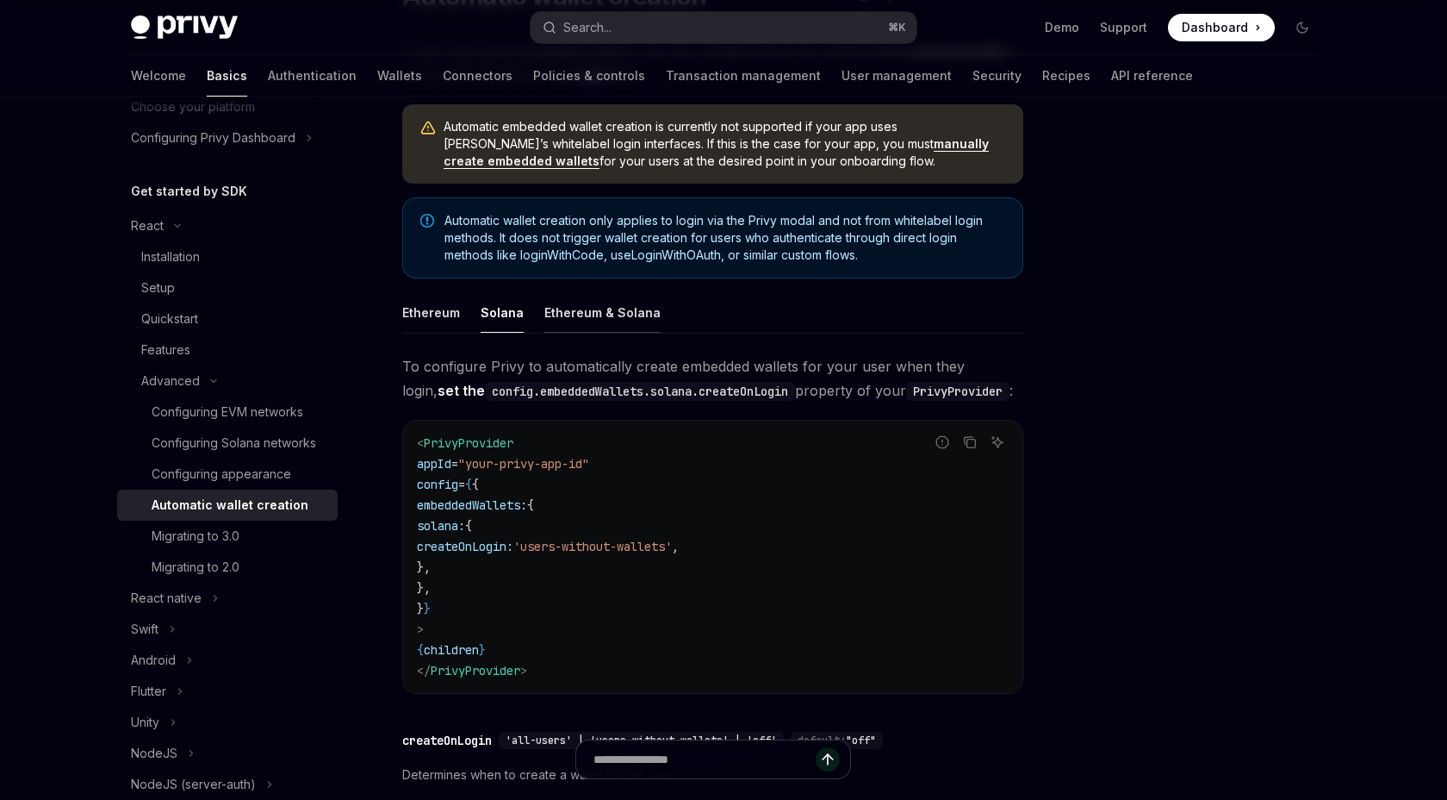
click at [564, 333] on div "Ethereum & Solana" at bounding box center [603, 312] width 116 height 40
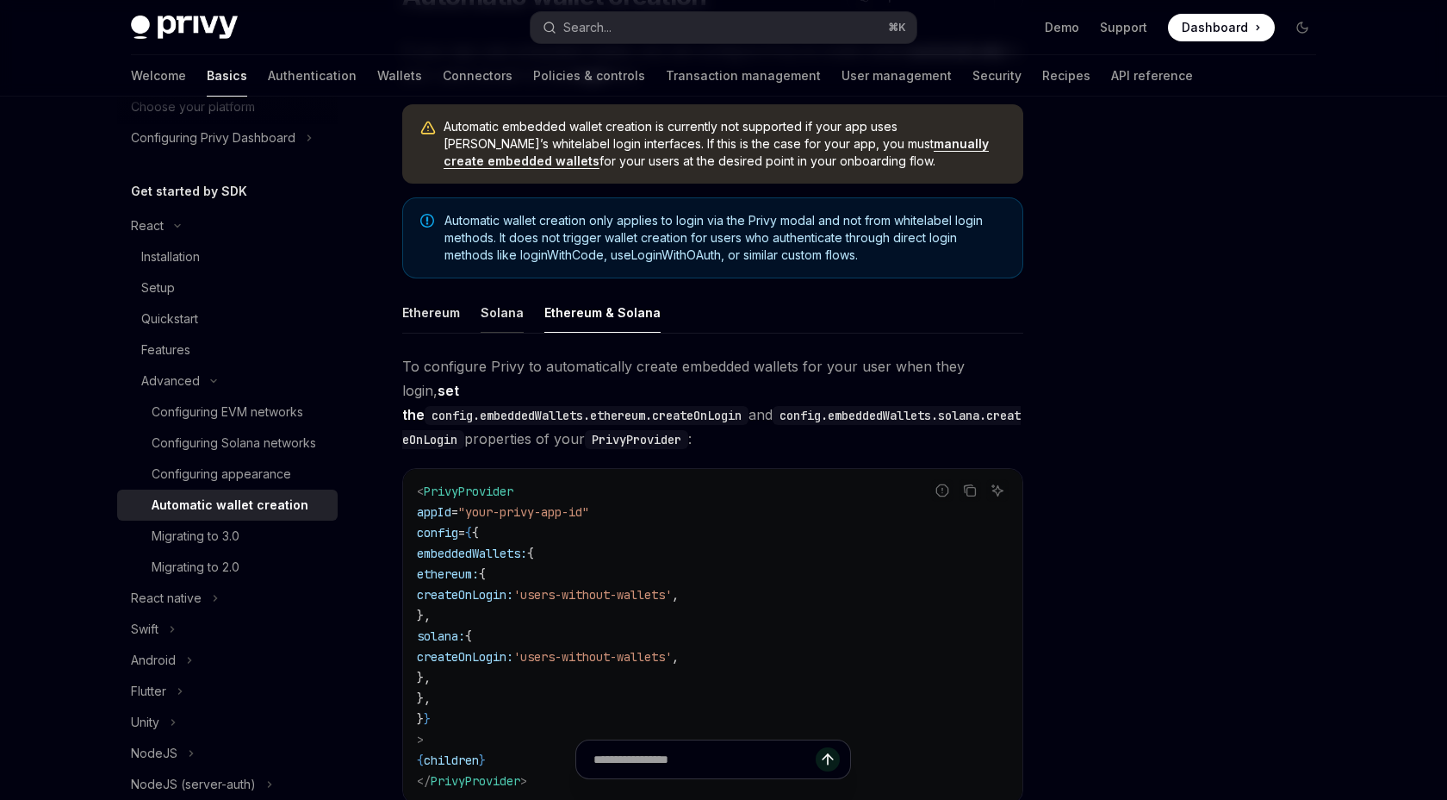
click at [504, 333] on div "Solana" at bounding box center [502, 312] width 43 height 40
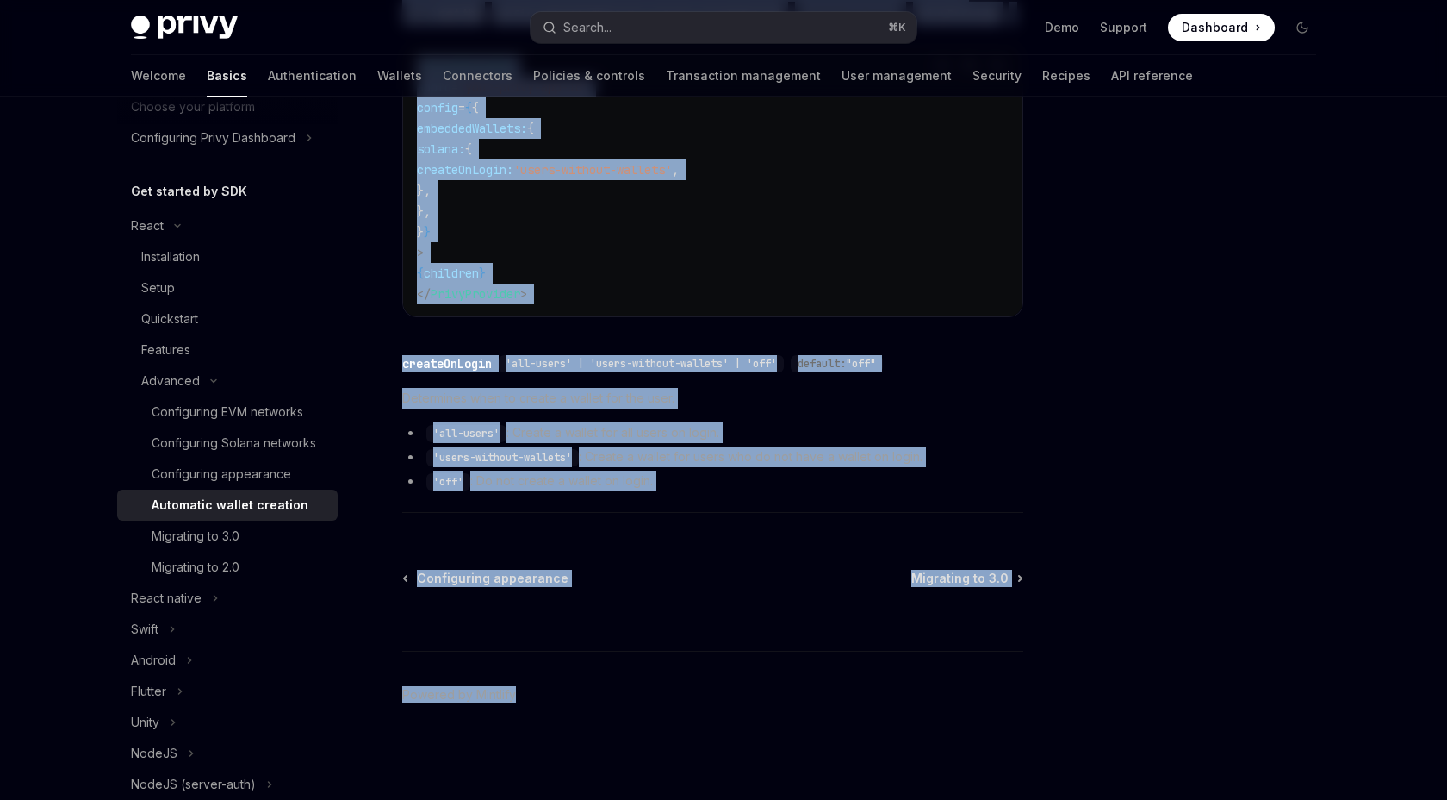
scroll to position [638, 0]
drag, startPoint x: 379, startPoint y: 215, endPoint x: 777, endPoint y: 464, distance: 470.0
click at [777, 464] on div "Advanced Automatic wallet creation OpenAI Open in ChatGPT OpenAI Open in ChatGP…" at bounding box center [551, 187] width 951 height 1223
copy div "To configure Privy to automatically create embedded wallets for your user when …"
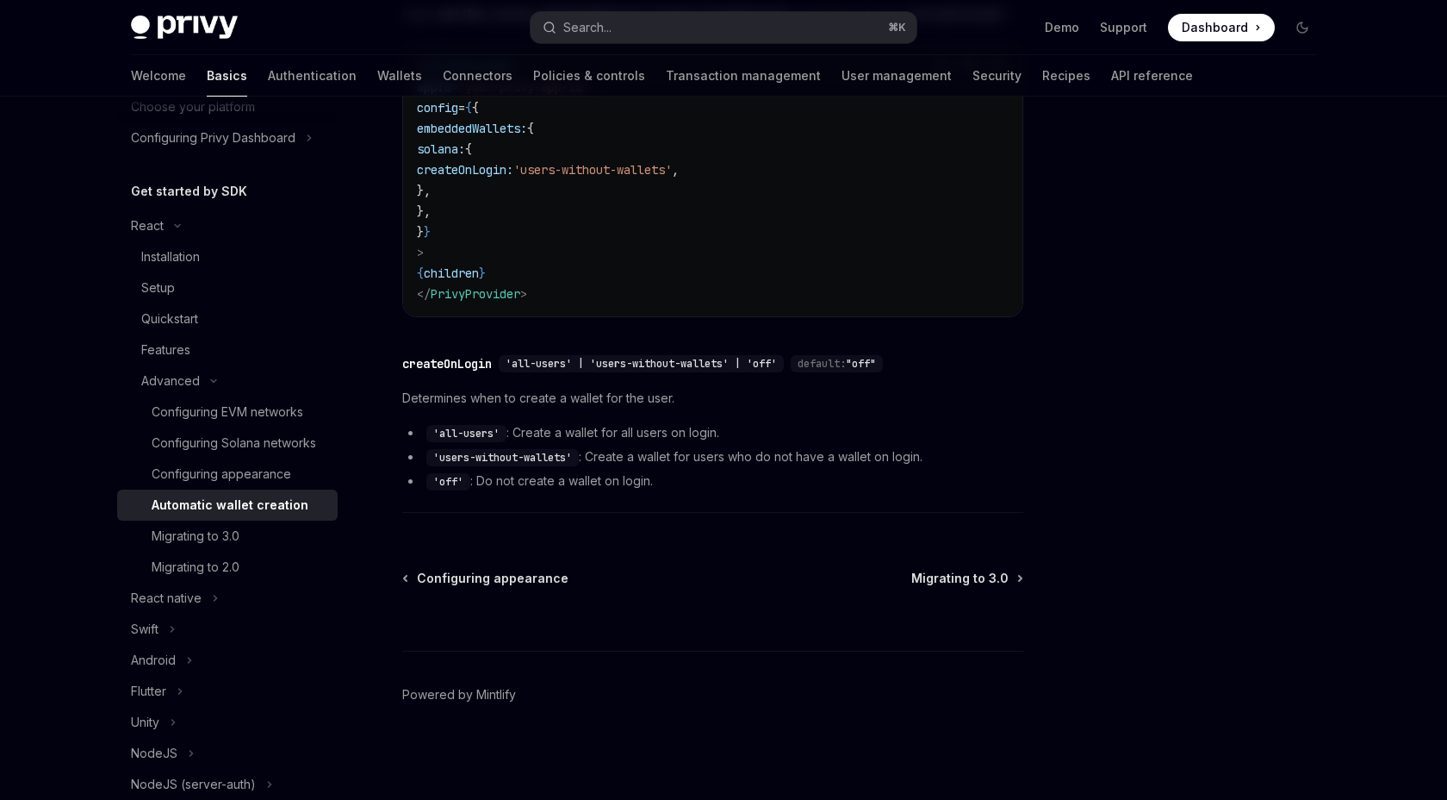
click at [1196, 406] on div at bounding box center [1199, 465] width 262 height 669
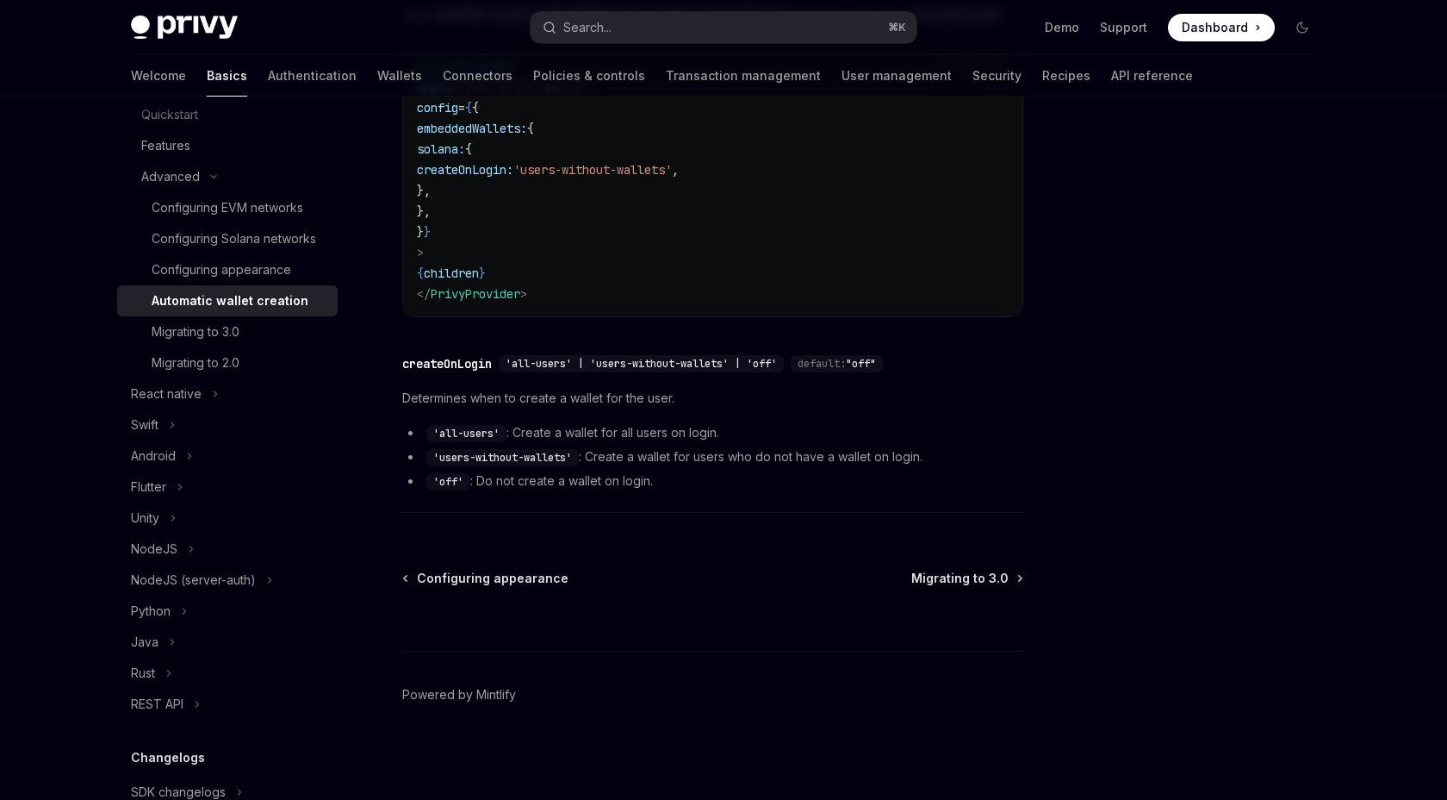
scroll to position [0, 0]
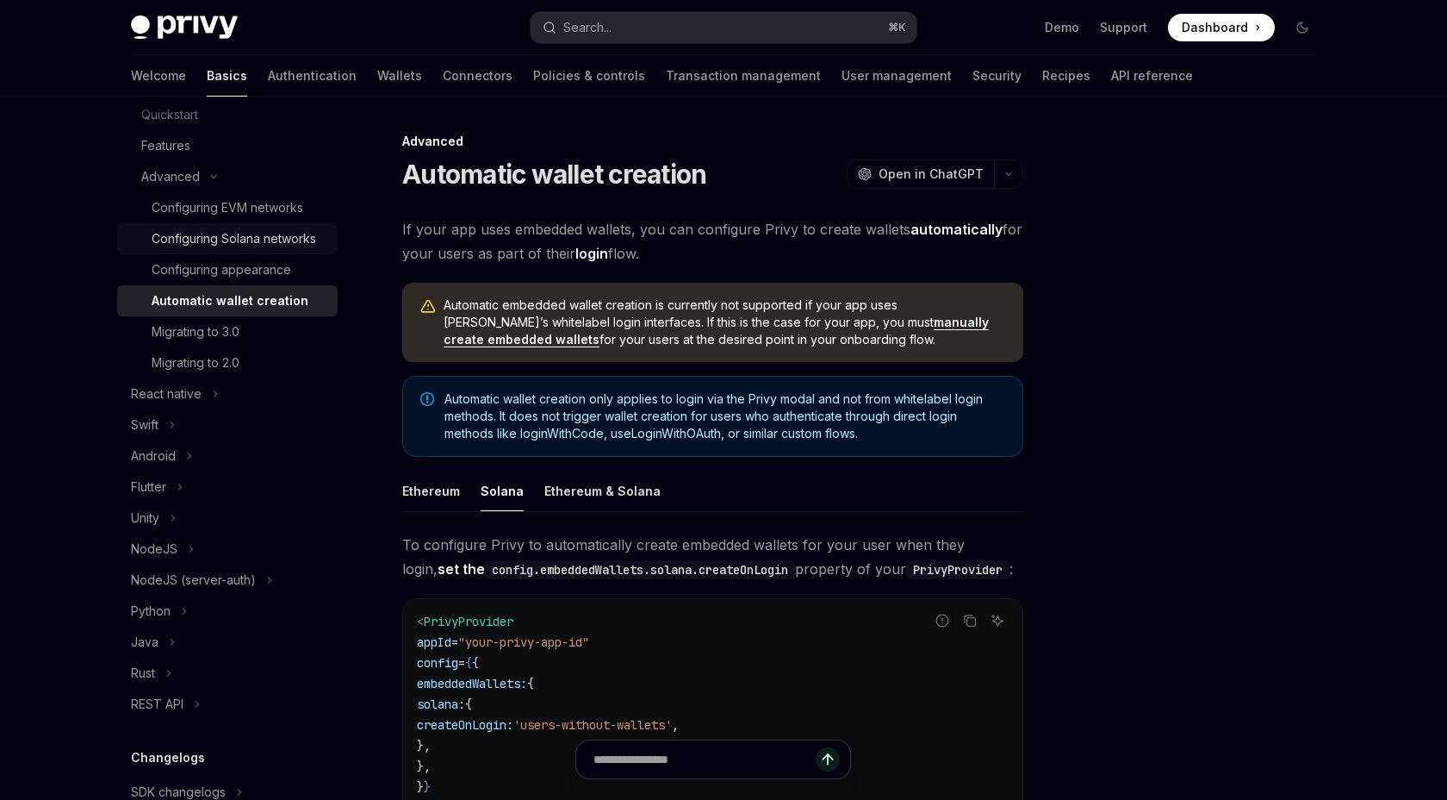
click at [195, 249] on div "Configuring Solana networks" at bounding box center [234, 238] width 165 height 21
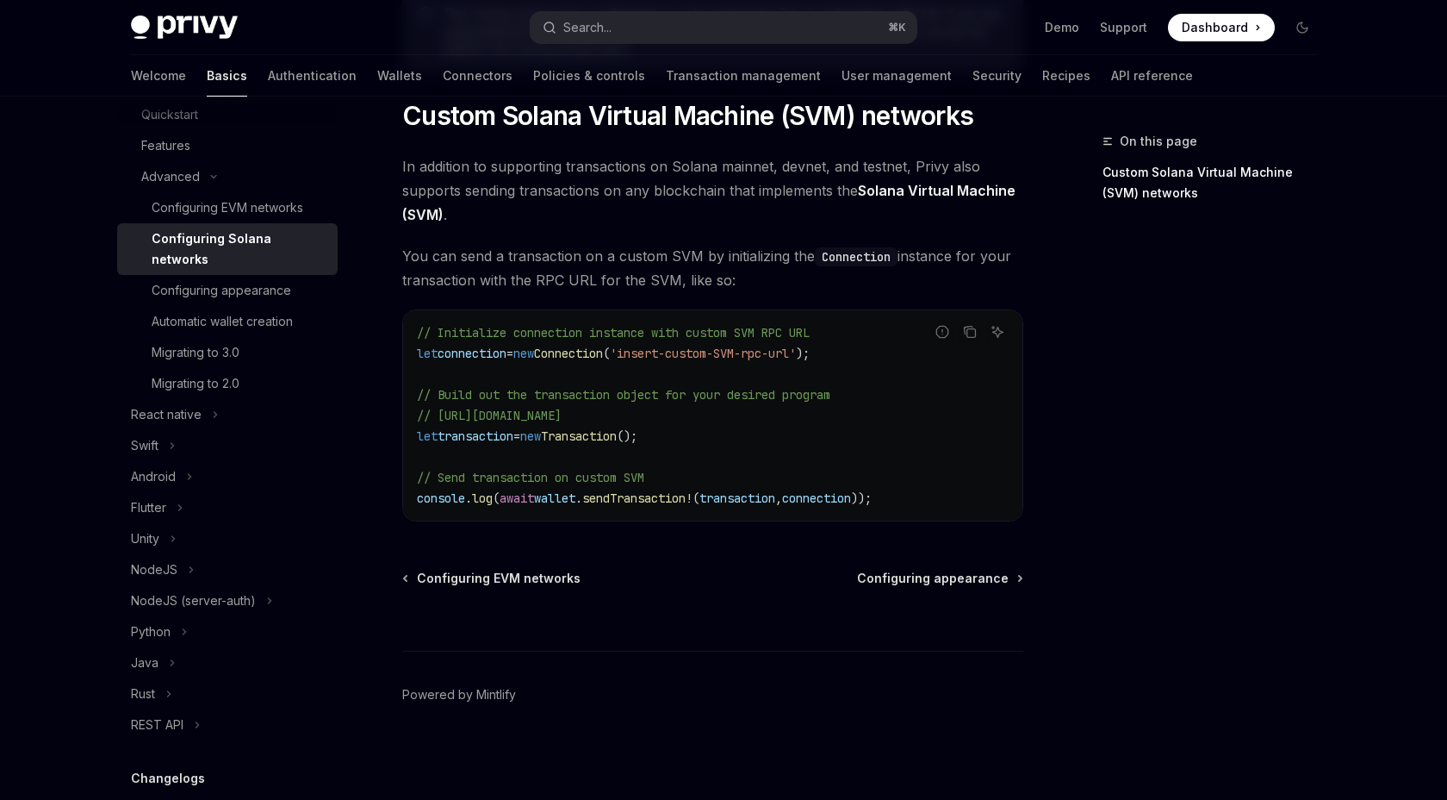
scroll to position [845, 0]
click at [238, 301] on div "Configuring appearance" at bounding box center [222, 290] width 140 height 21
type textarea "*"
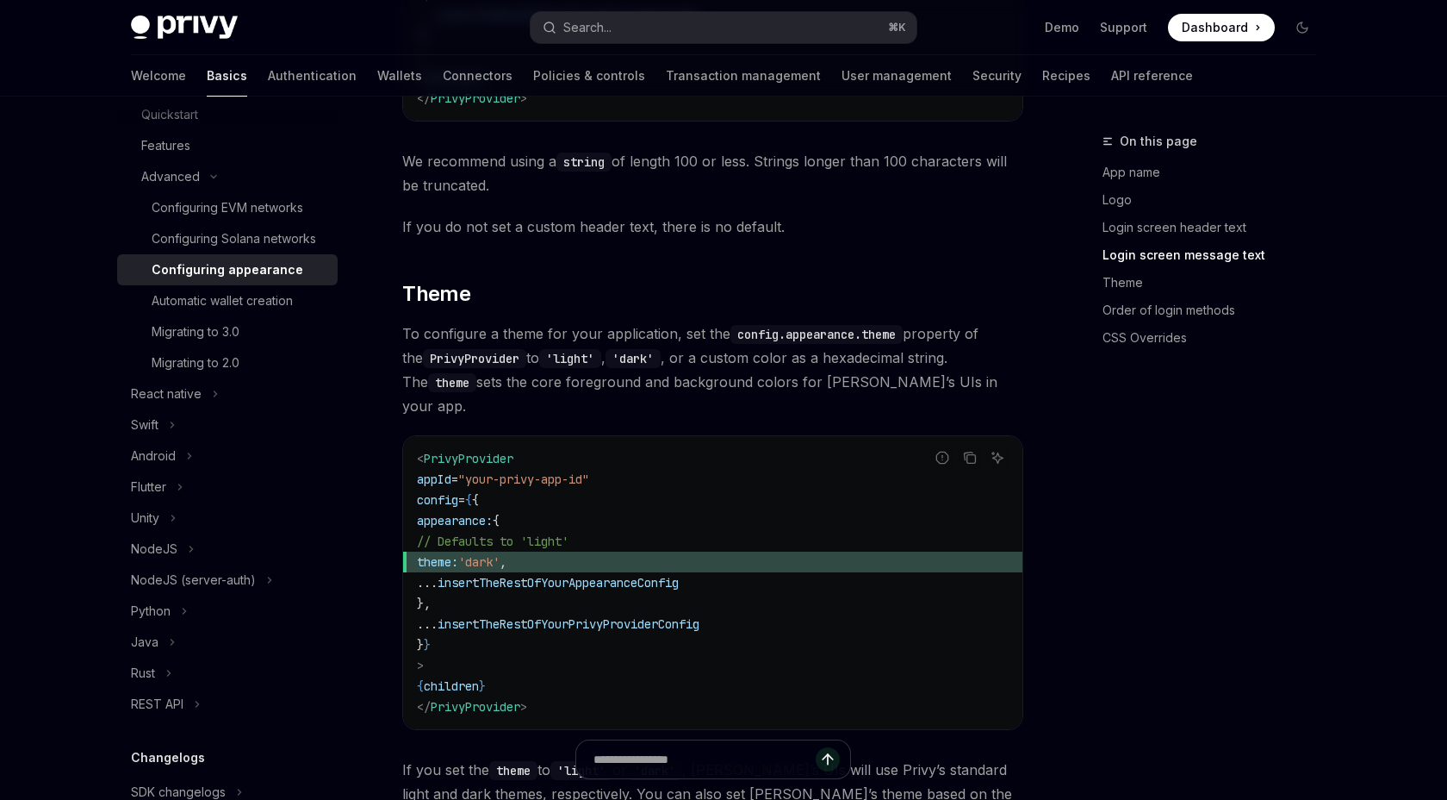
scroll to position [2865, 0]
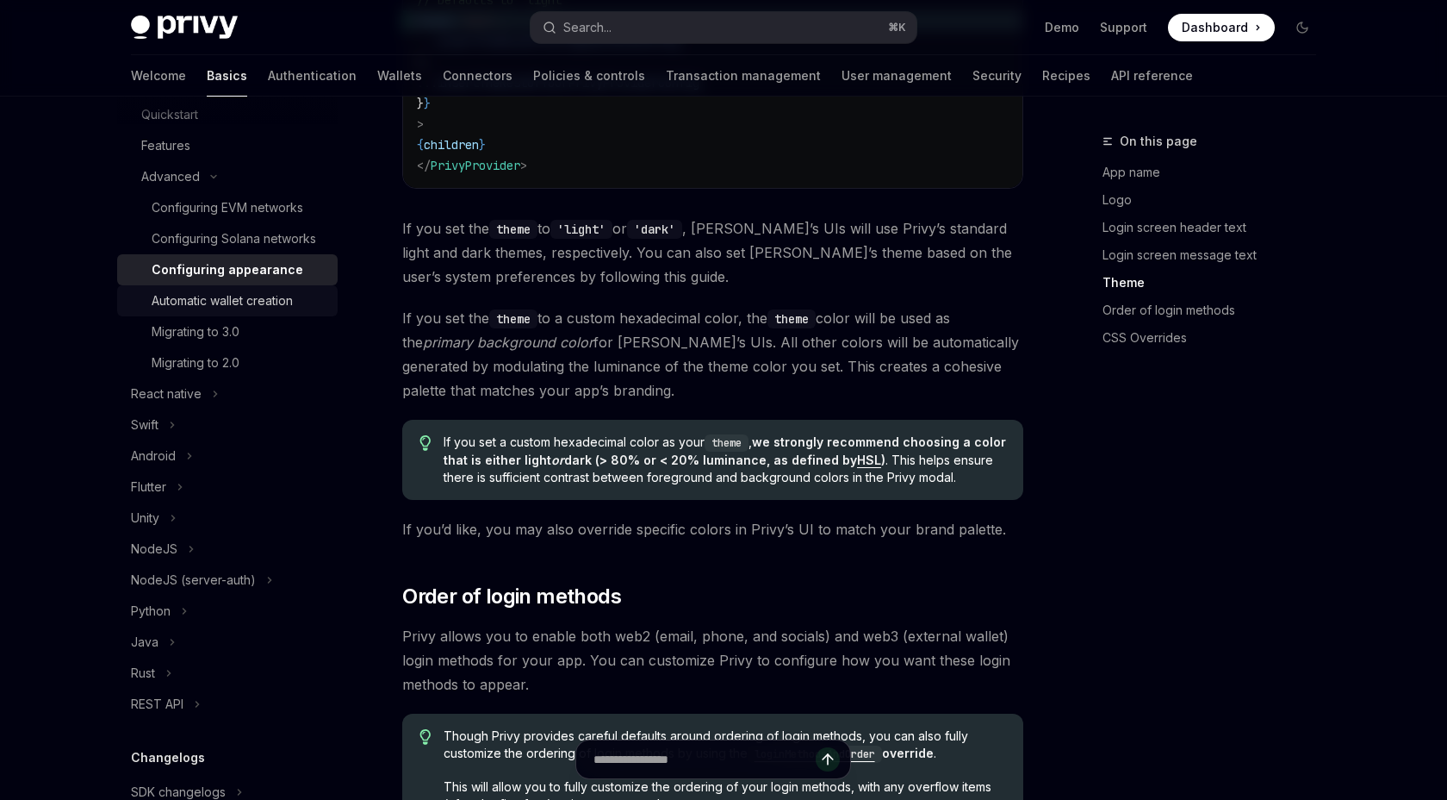
click at [167, 311] on div "Automatic wallet creation" at bounding box center [222, 300] width 141 height 21
